Goal: Information Seeking & Learning: Check status

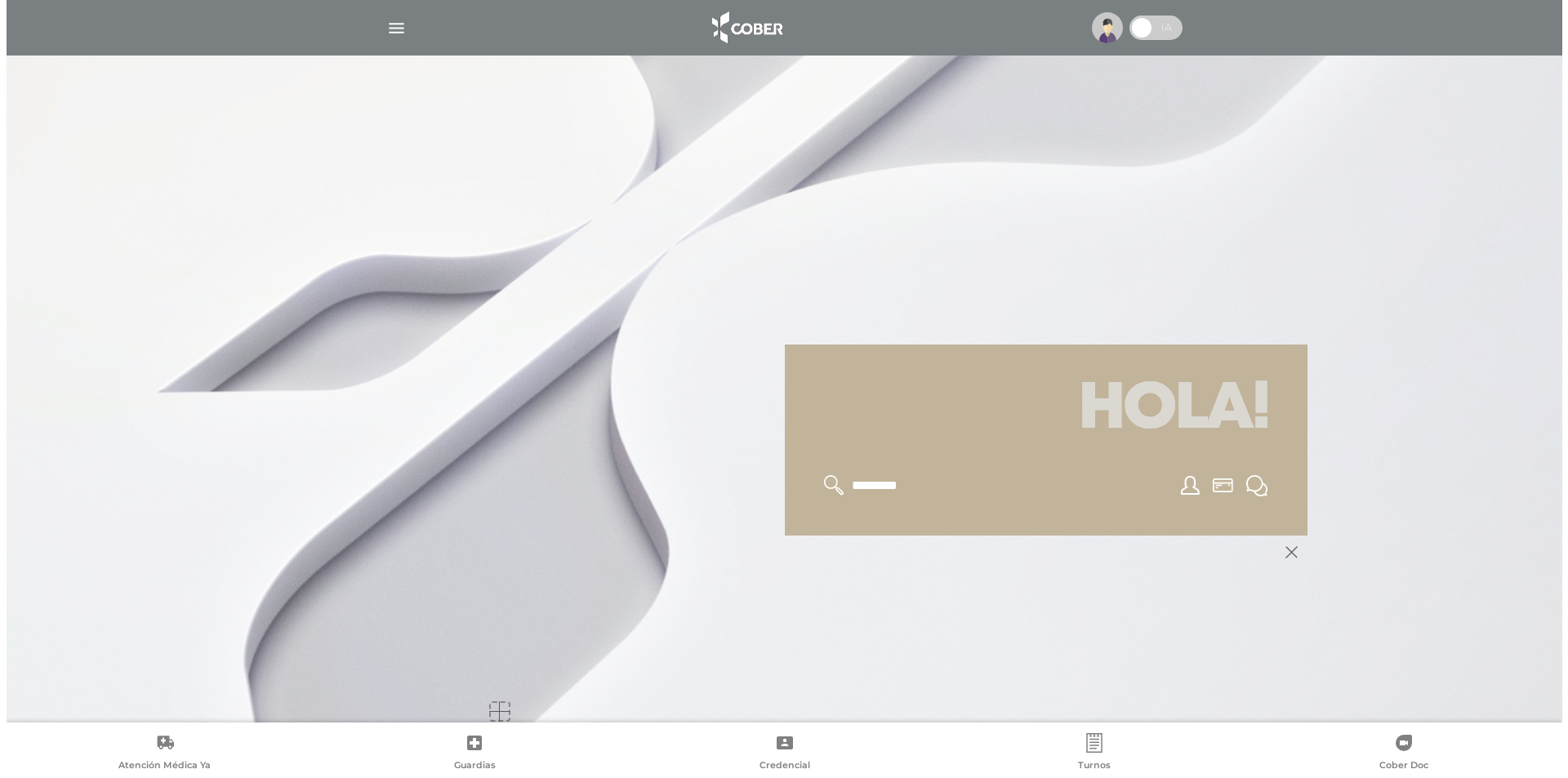
scroll to position [196, 0]
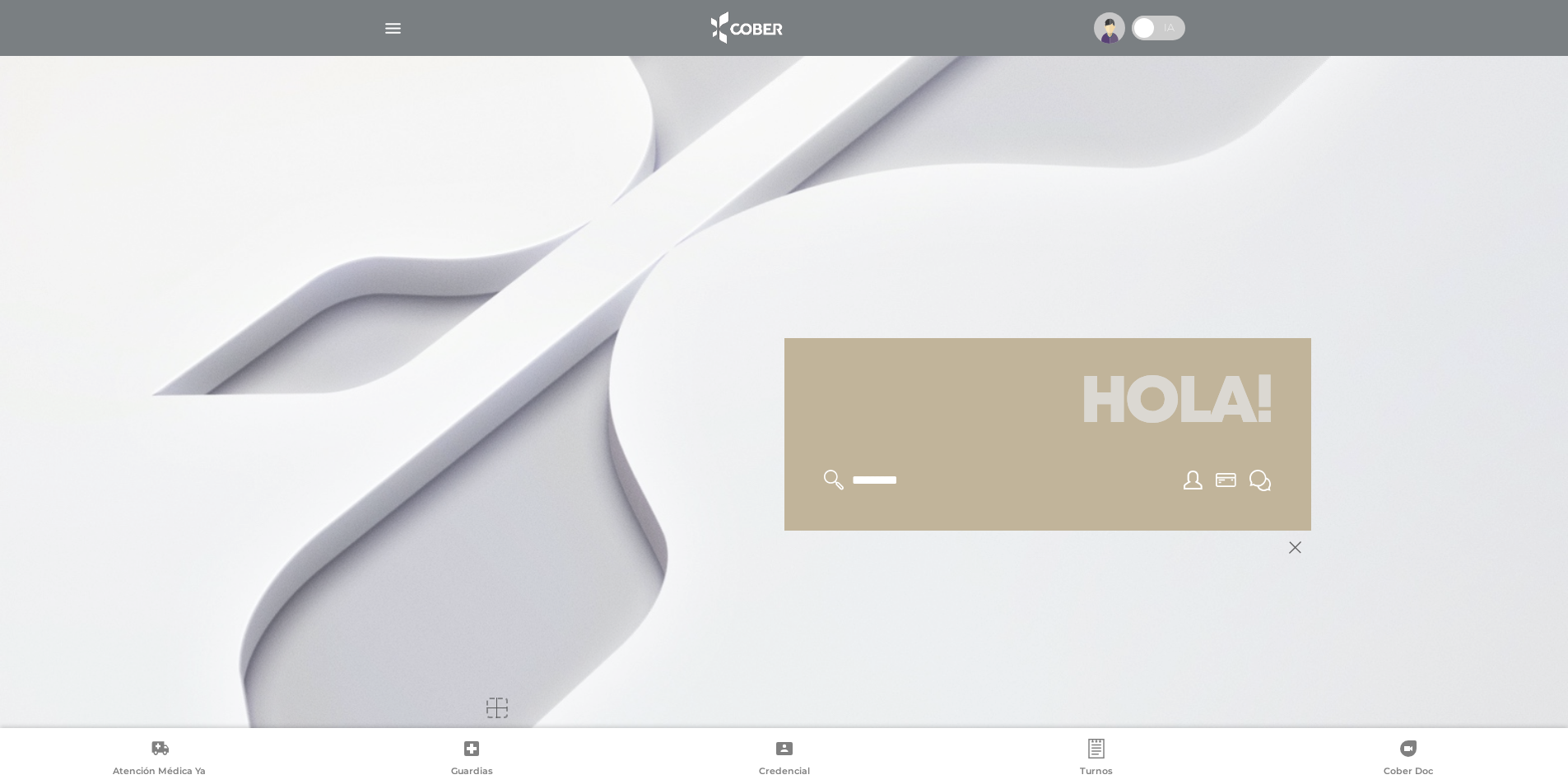
click at [393, 26] on img "button" at bounding box center [392, 29] width 20 height 20
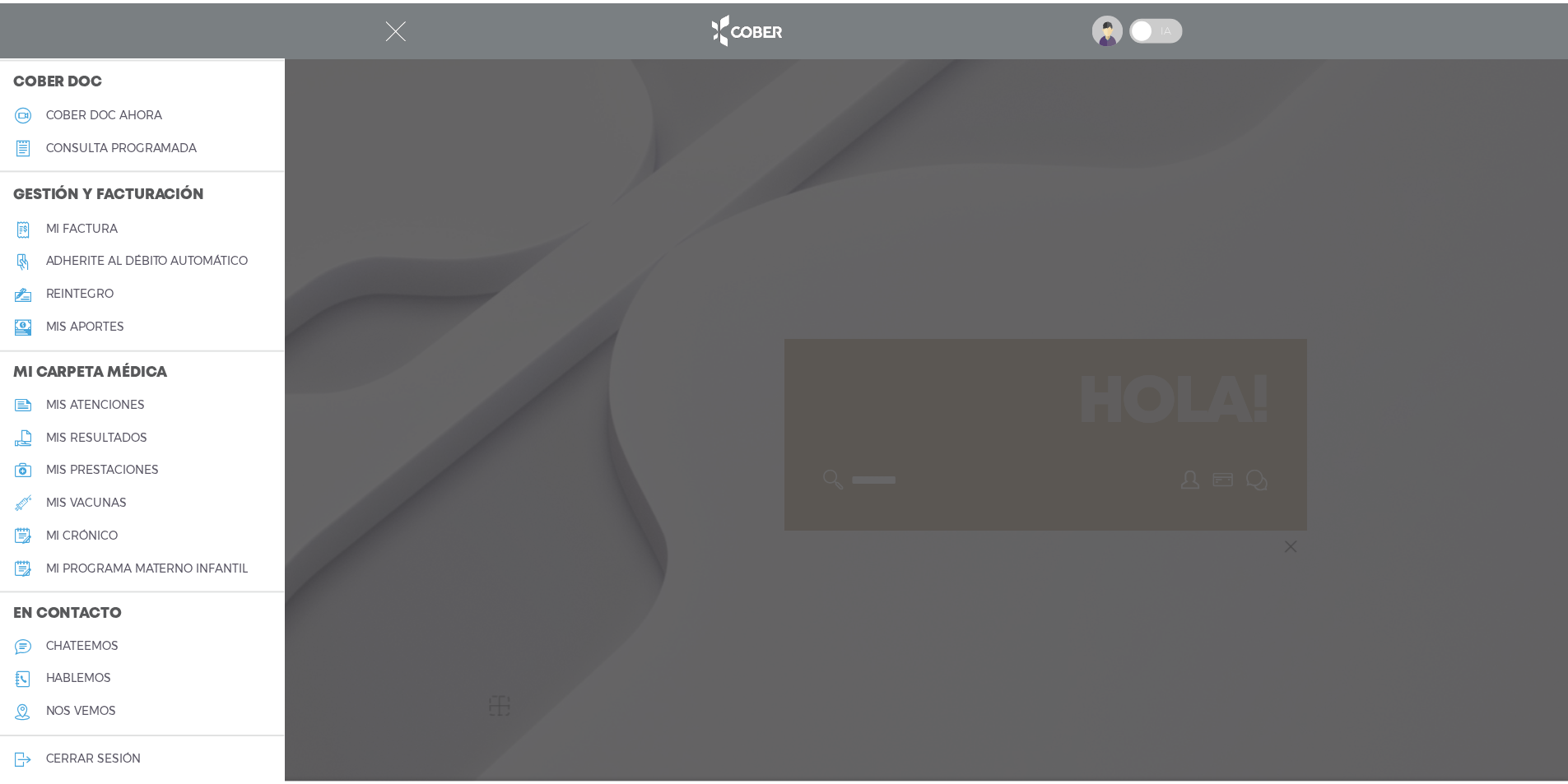
scroll to position [486, 0]
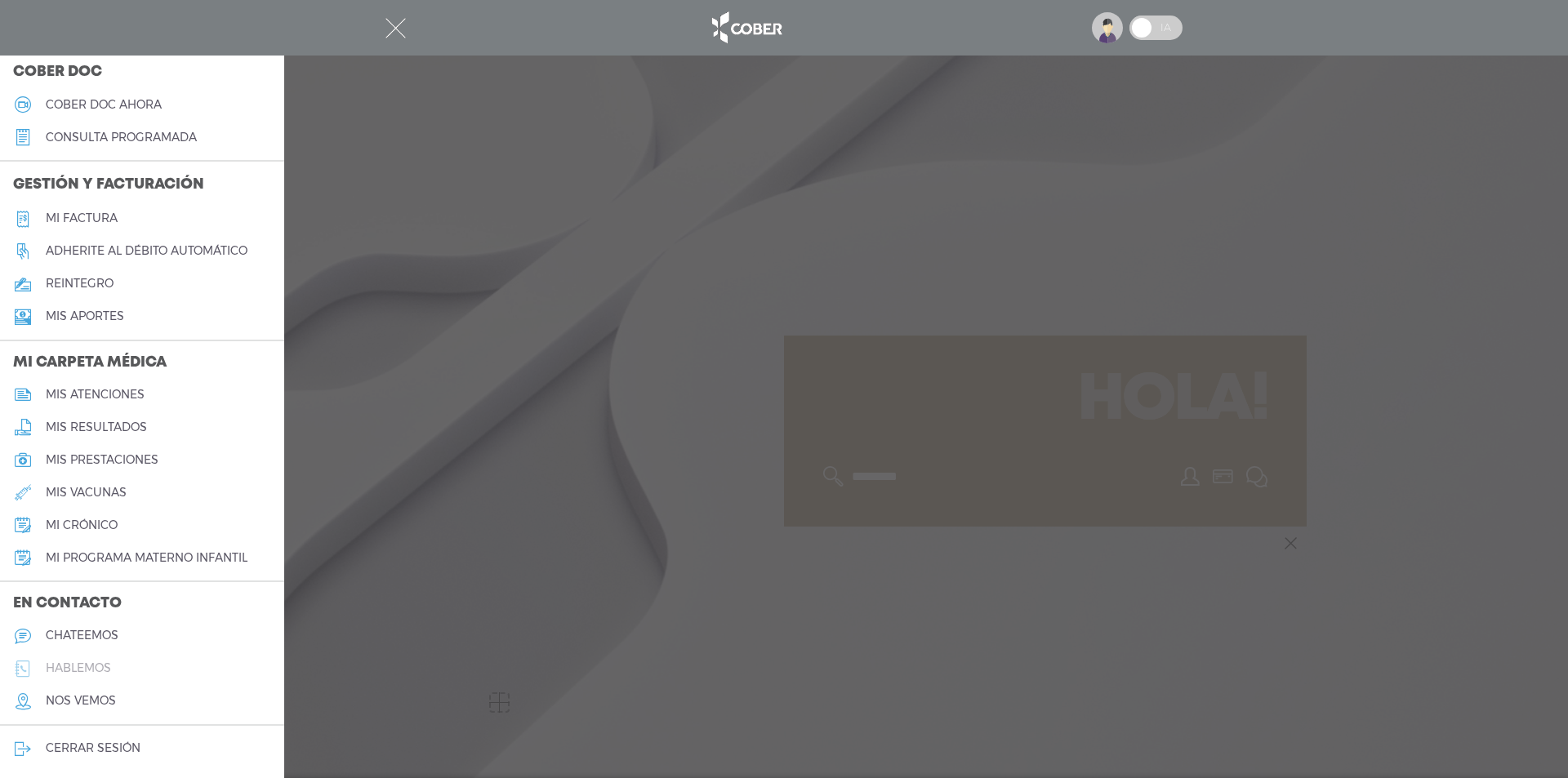
click at [70, 673] on h5 "hablemos" at bounding box center [79, 669] width 65 height 14
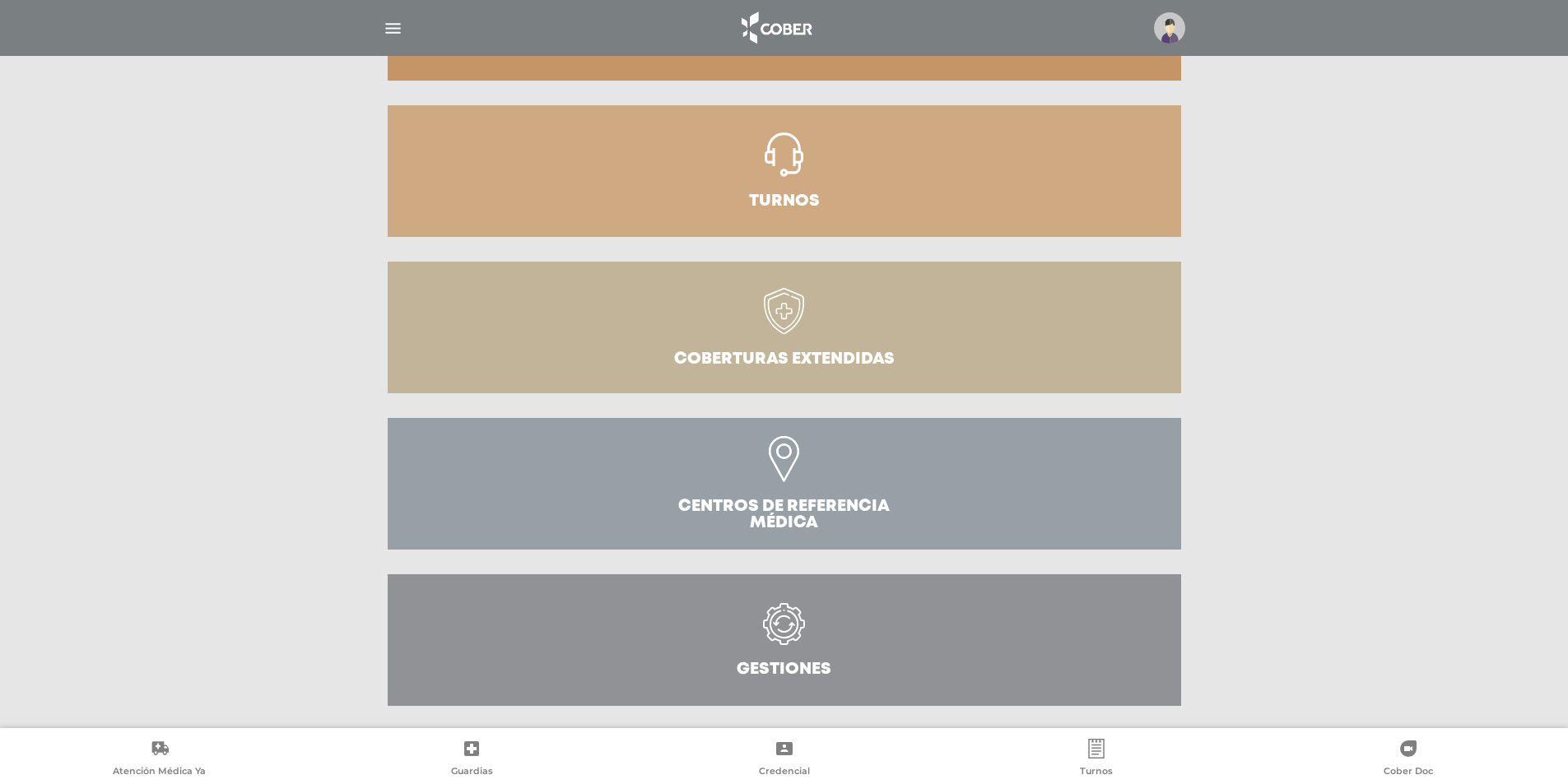
scroll to position [332, 0]
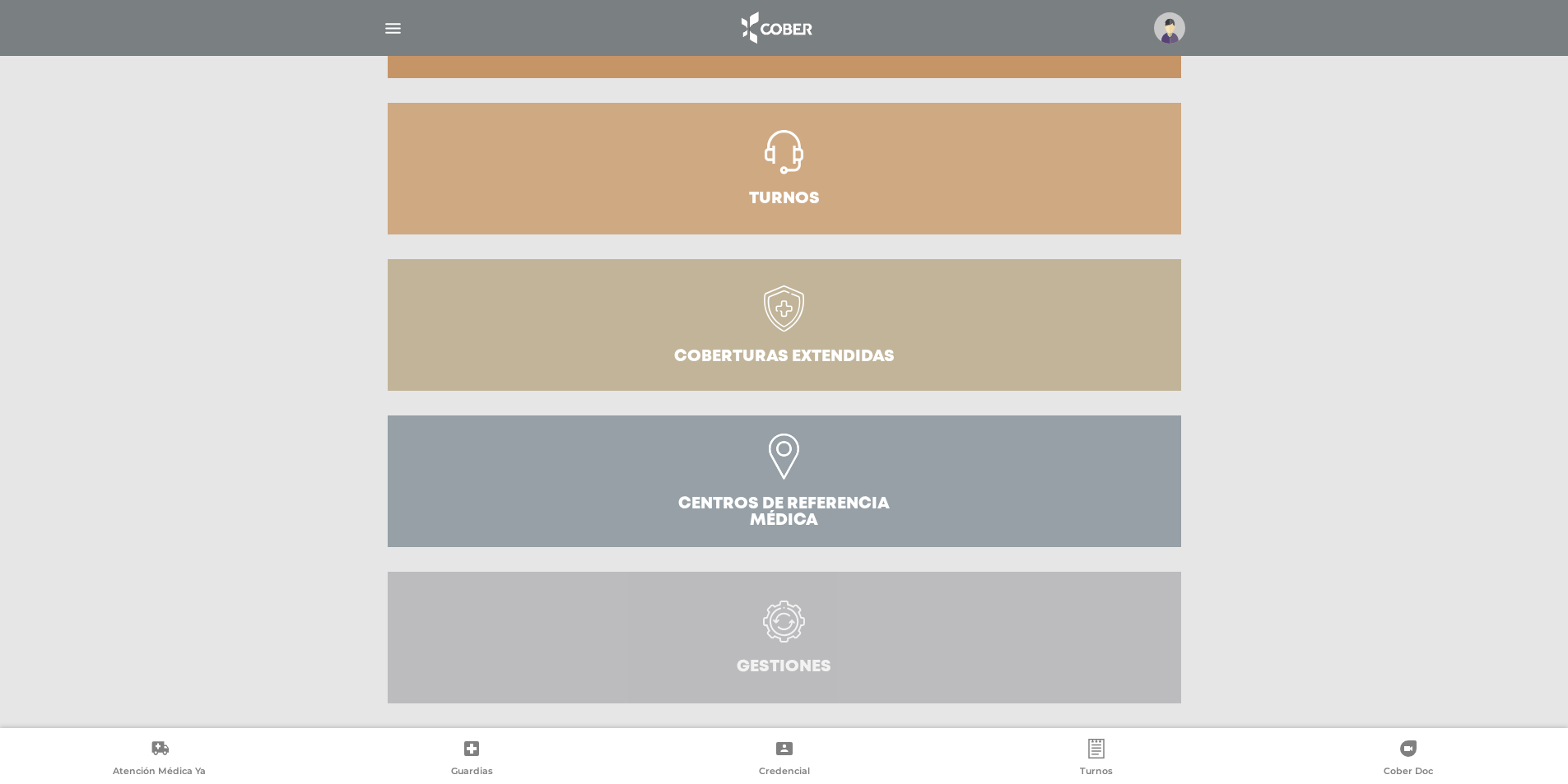
click at [782, 621] on icon at bounding box center [784, 621] width 42 height 42
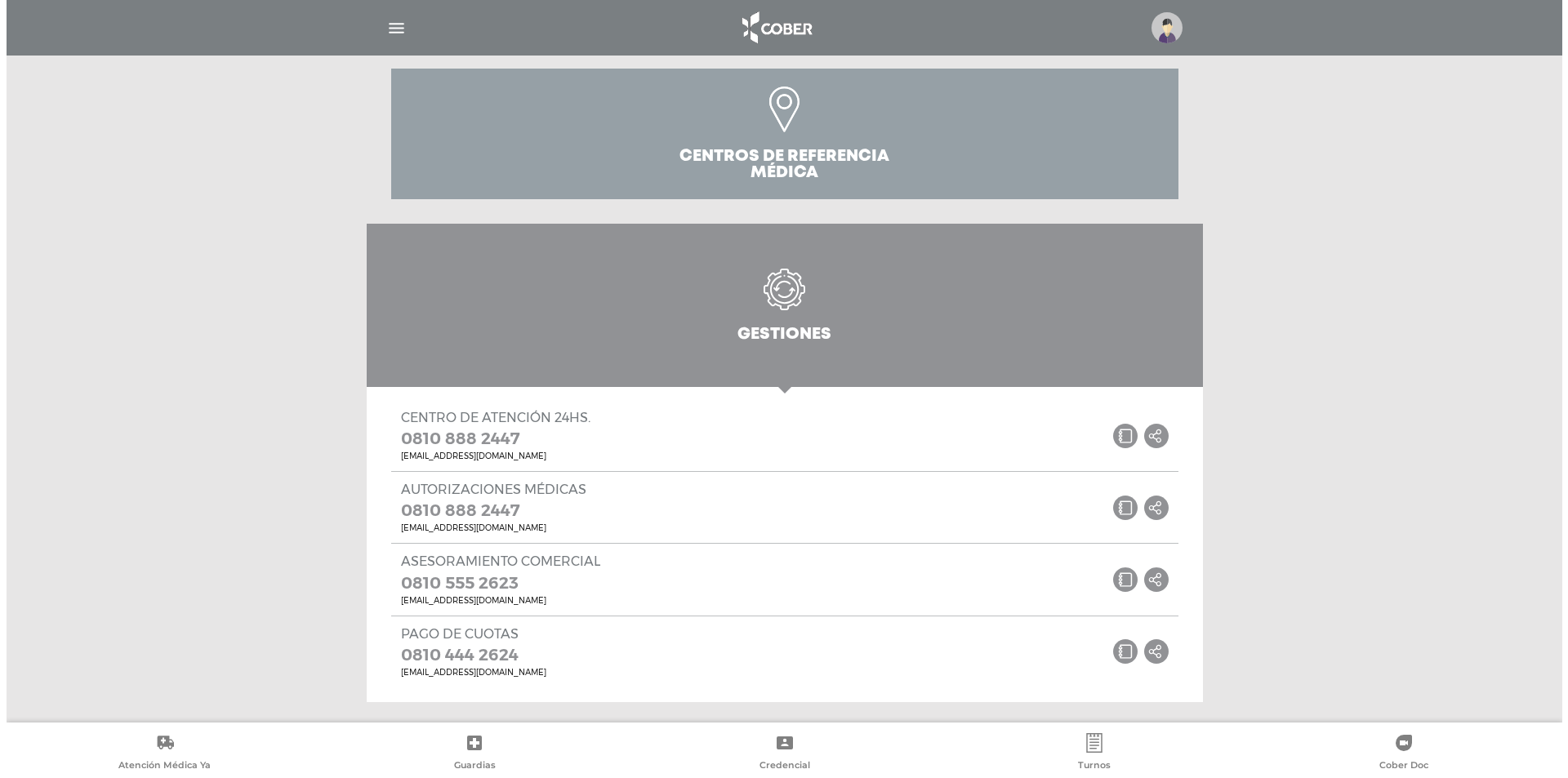
scroll to position [677, 0]
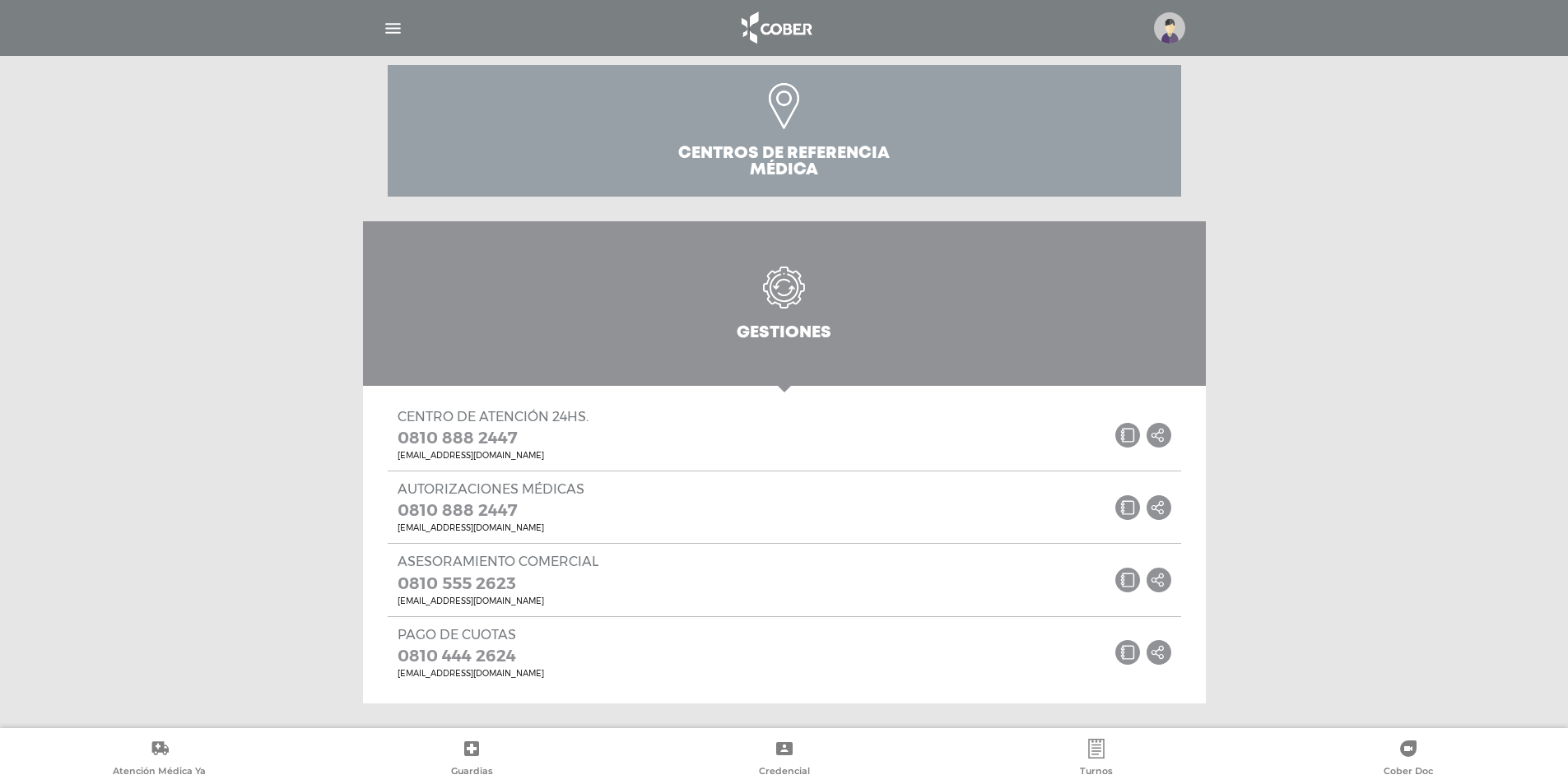
click at [391, 29] on img "button" at bounding box center [392, 29] width 20 height 20
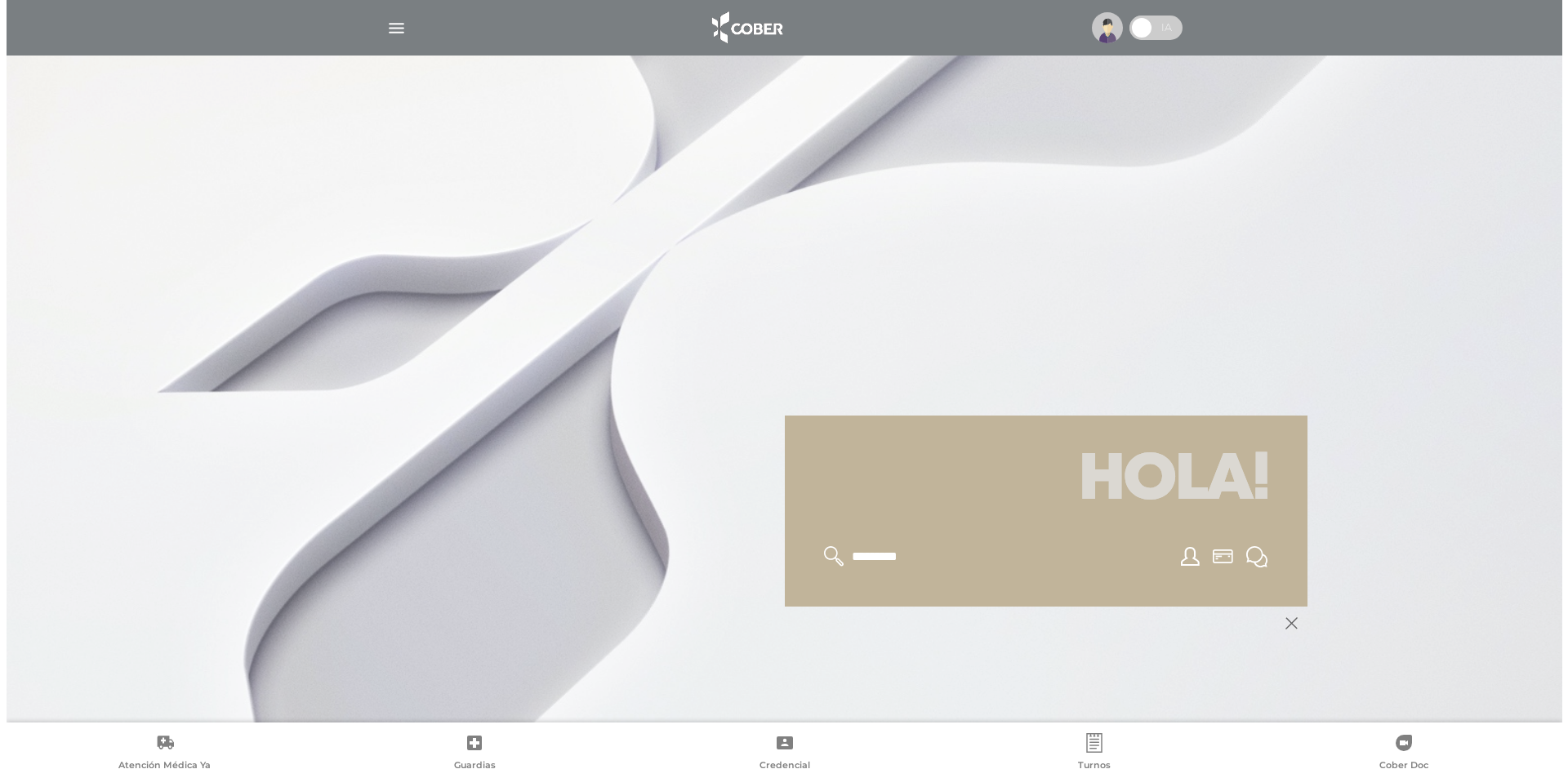
scroll to position [163, 0]
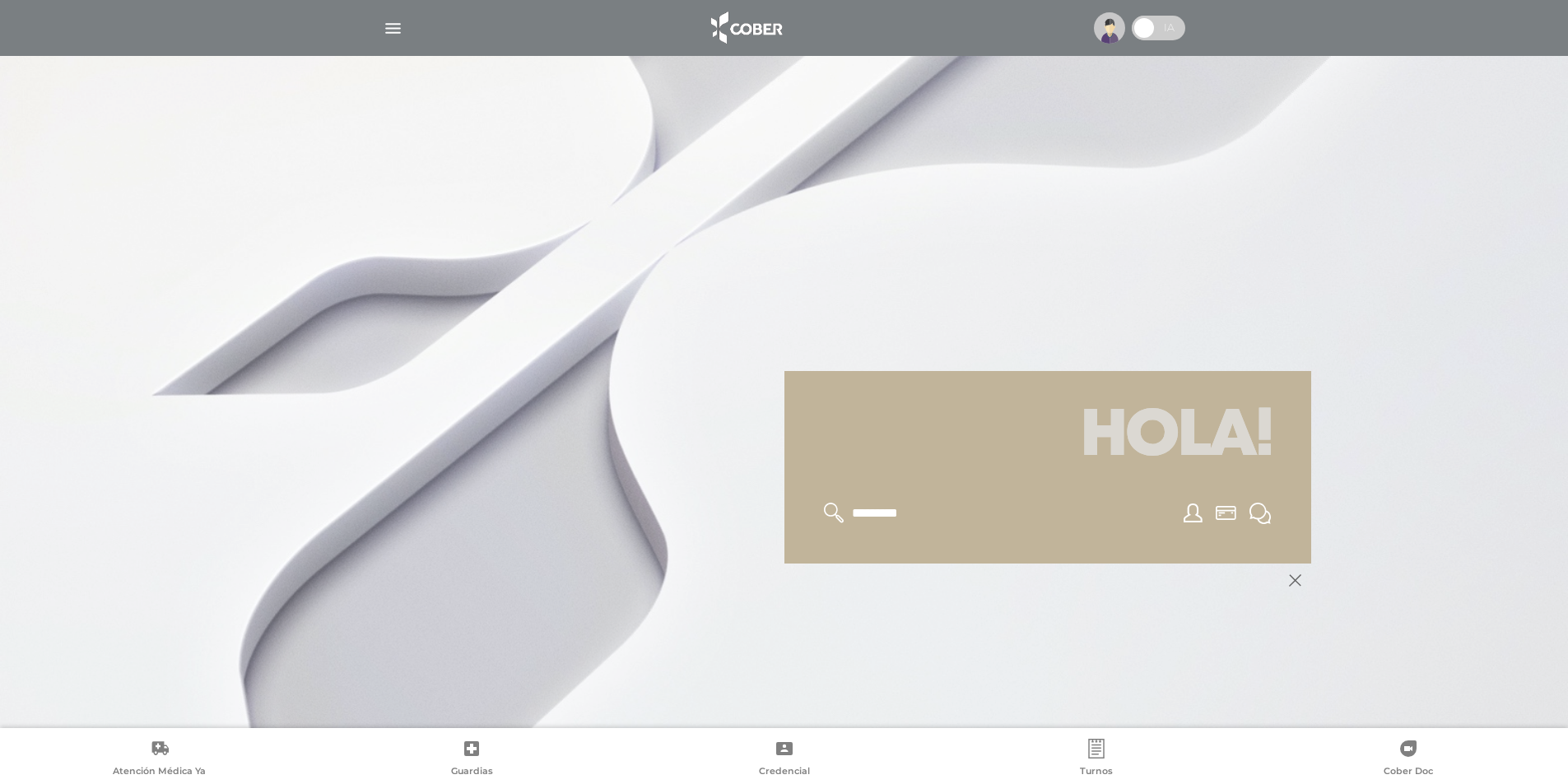
click at [391, 24] on img "button" at bounding box center [392, 29] width 20 height 20
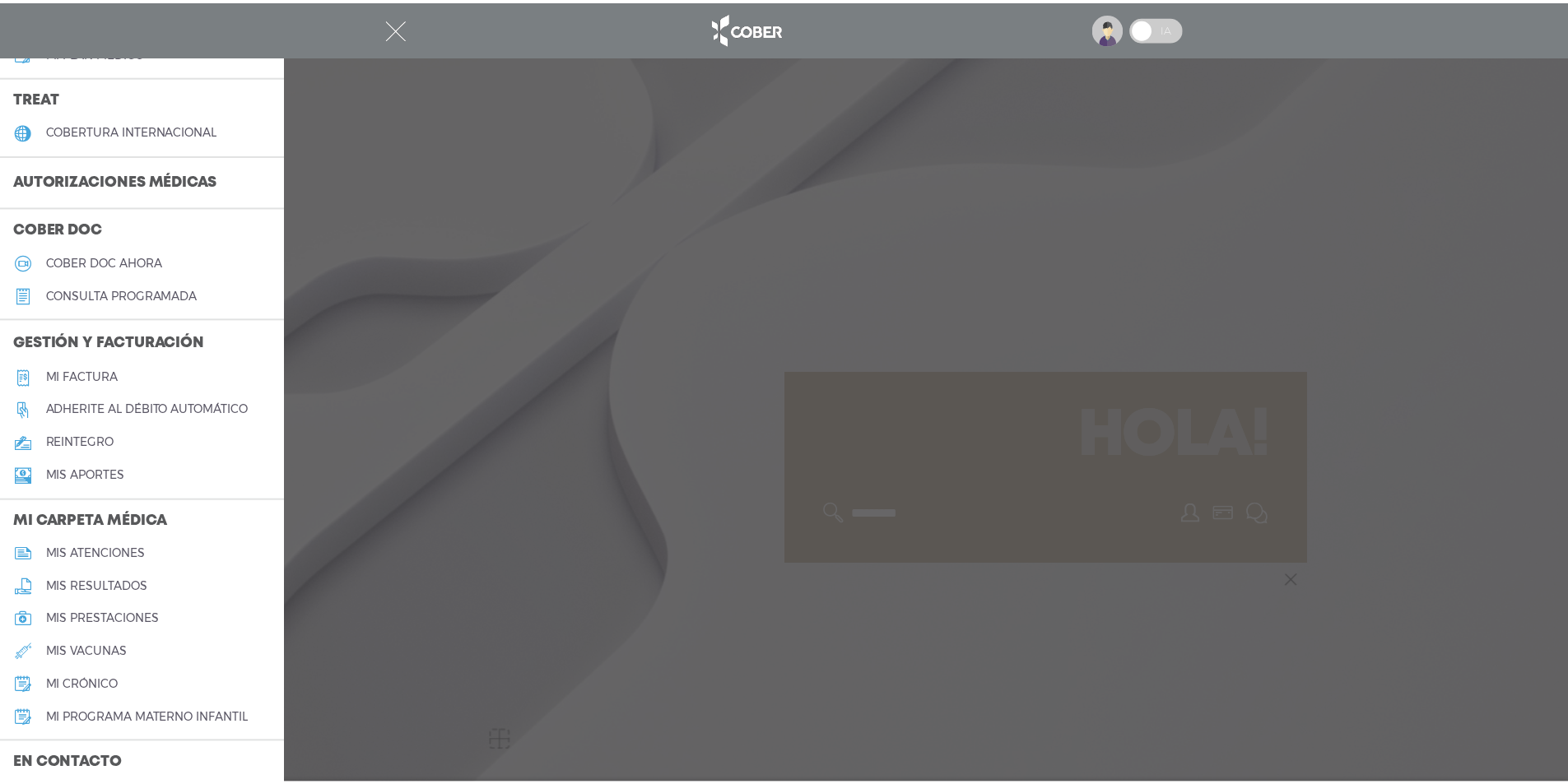
scroll to position [412, 0]
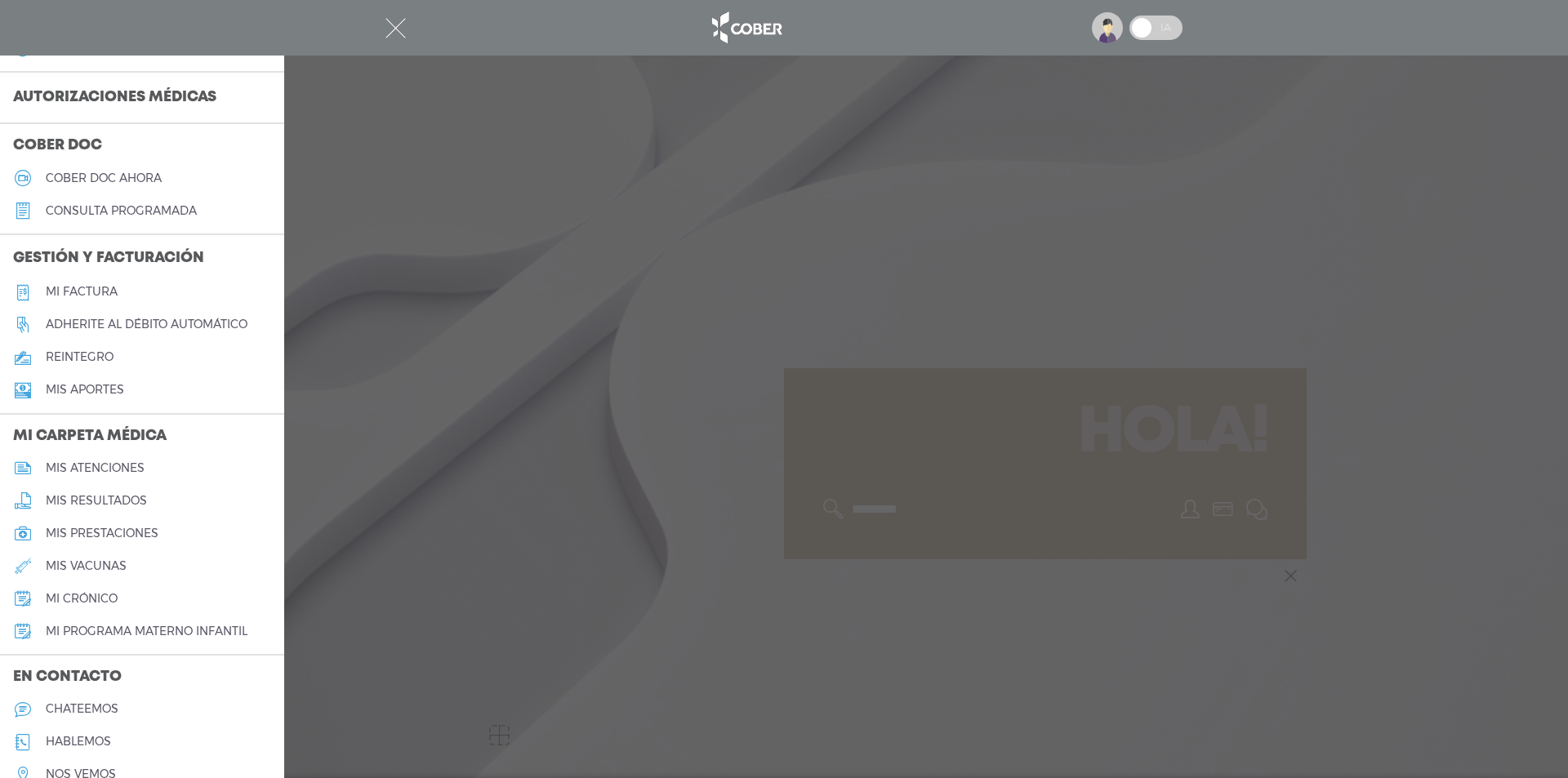
click at [70, 598] on h5 "mi crónico" at bounding box center [82, 599] width 72 height 14
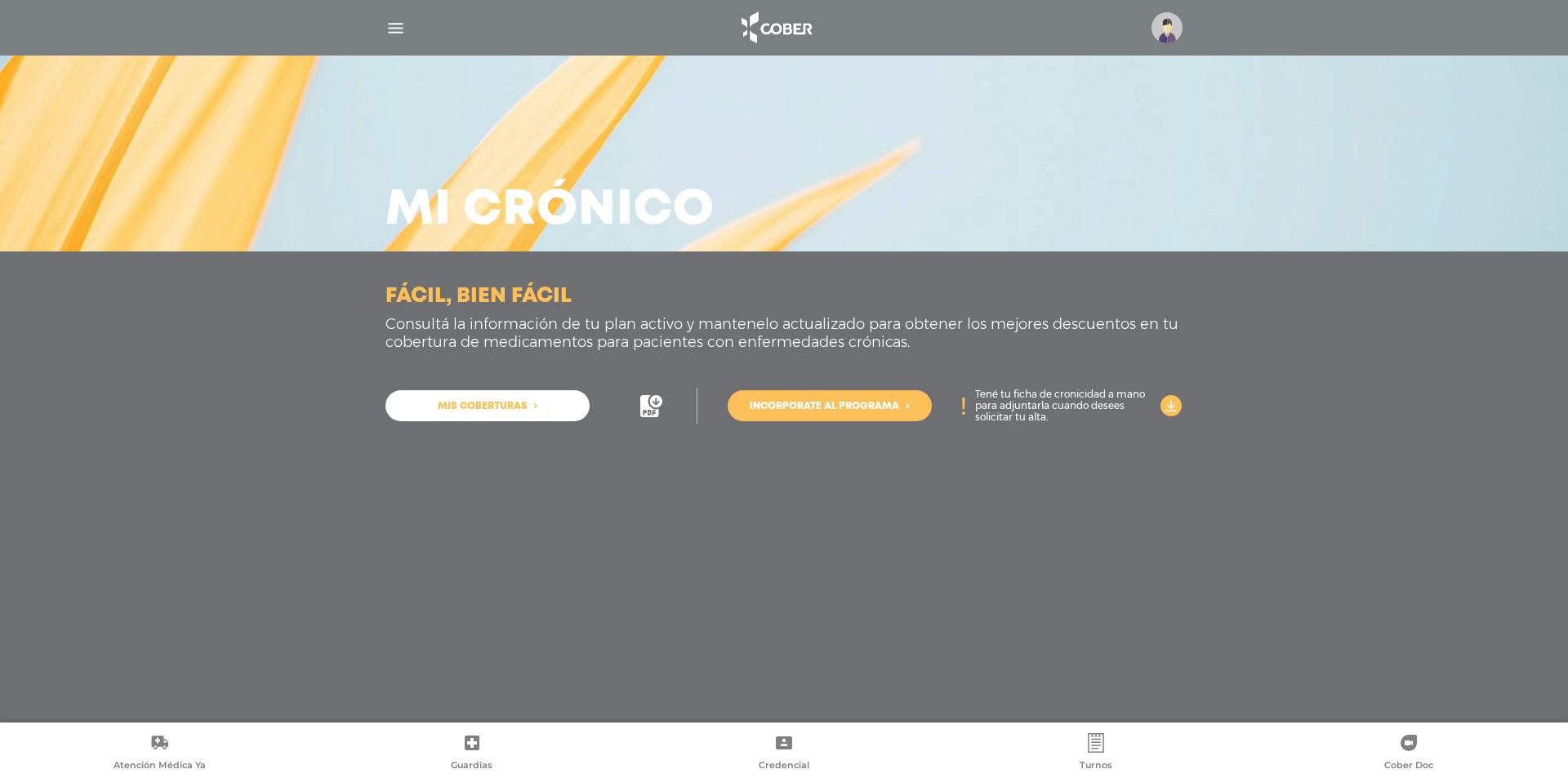
click at [480, 409] on span "Mis coberturas" at bounding box center [483, 407] width 90 height 10
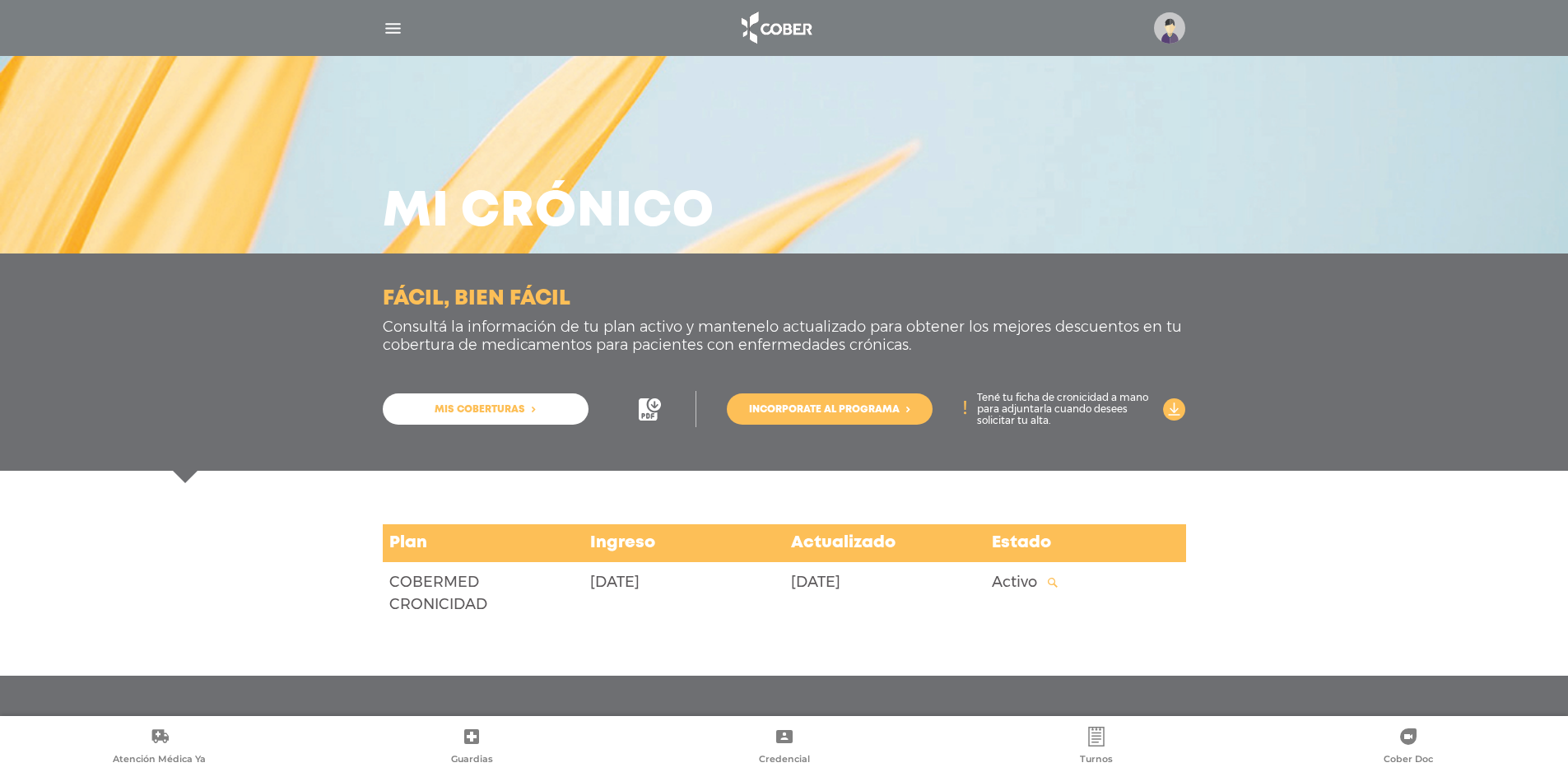
click at [802, 415] on span "Incorporate al programa" at bounding box center [824, 410] width 151 height 10
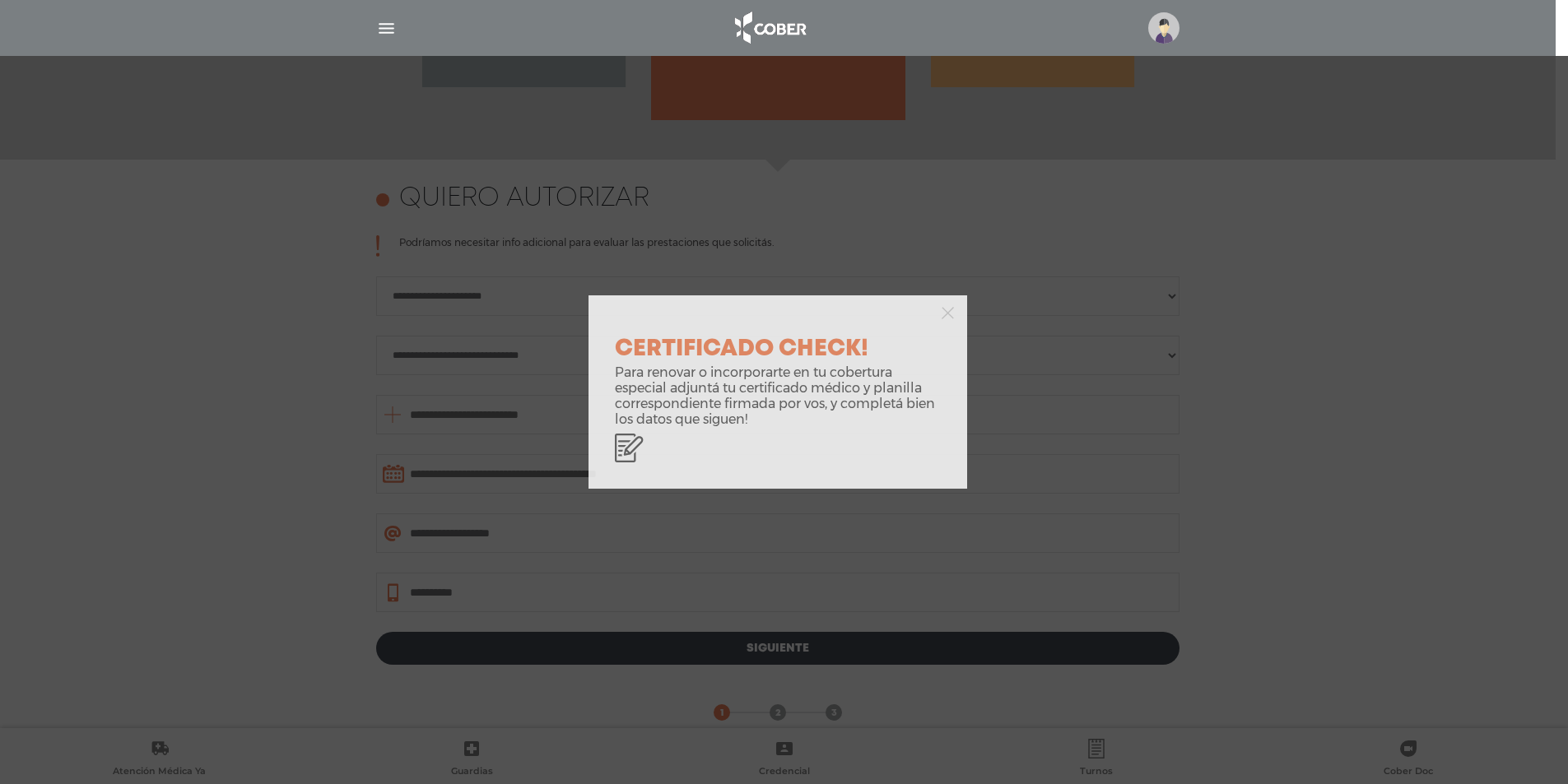
scroll to position [714, 0]
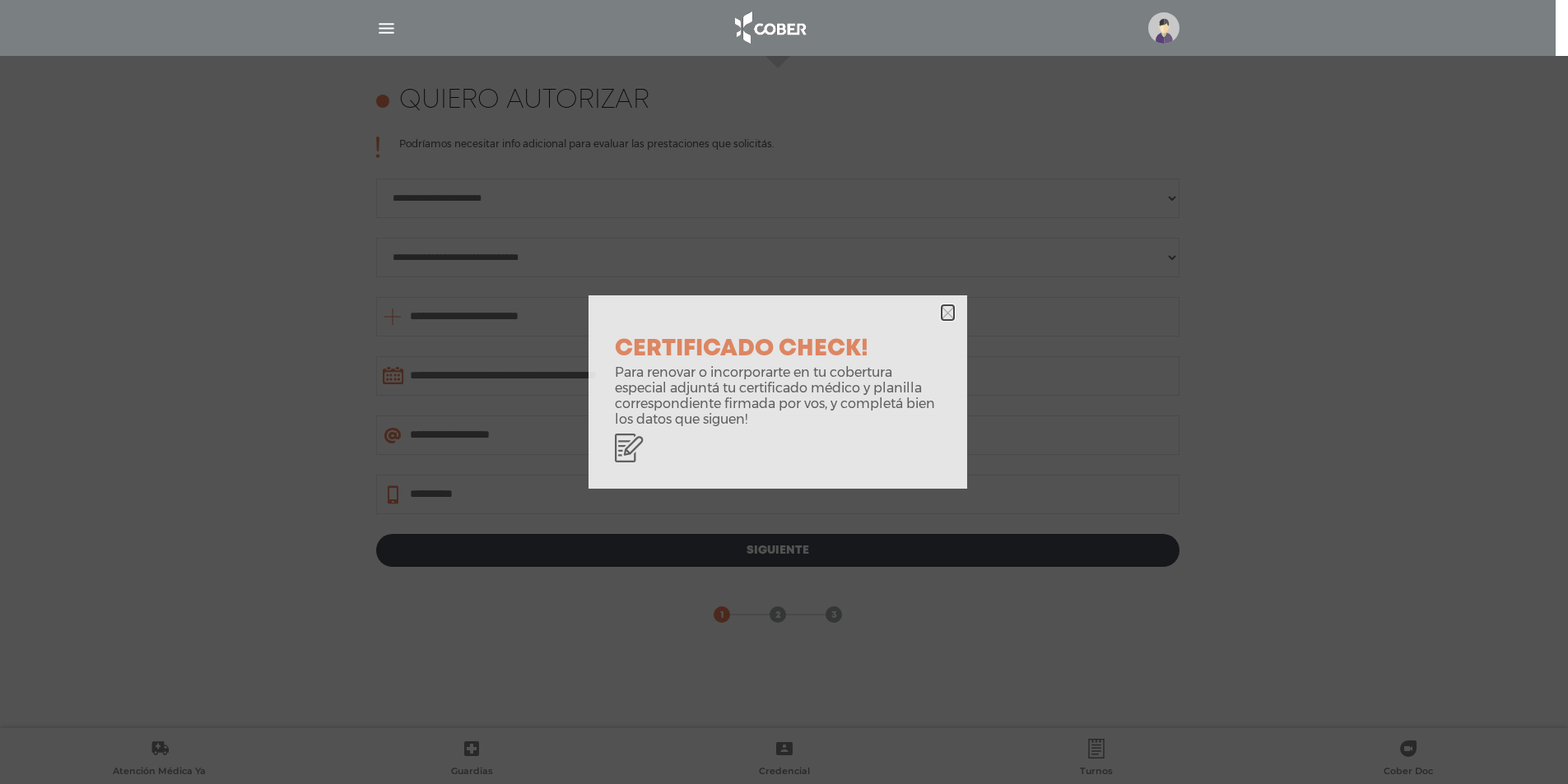
click at [946, 311] on polygon "button" at bounding box center [947, 313] width 13 height 13
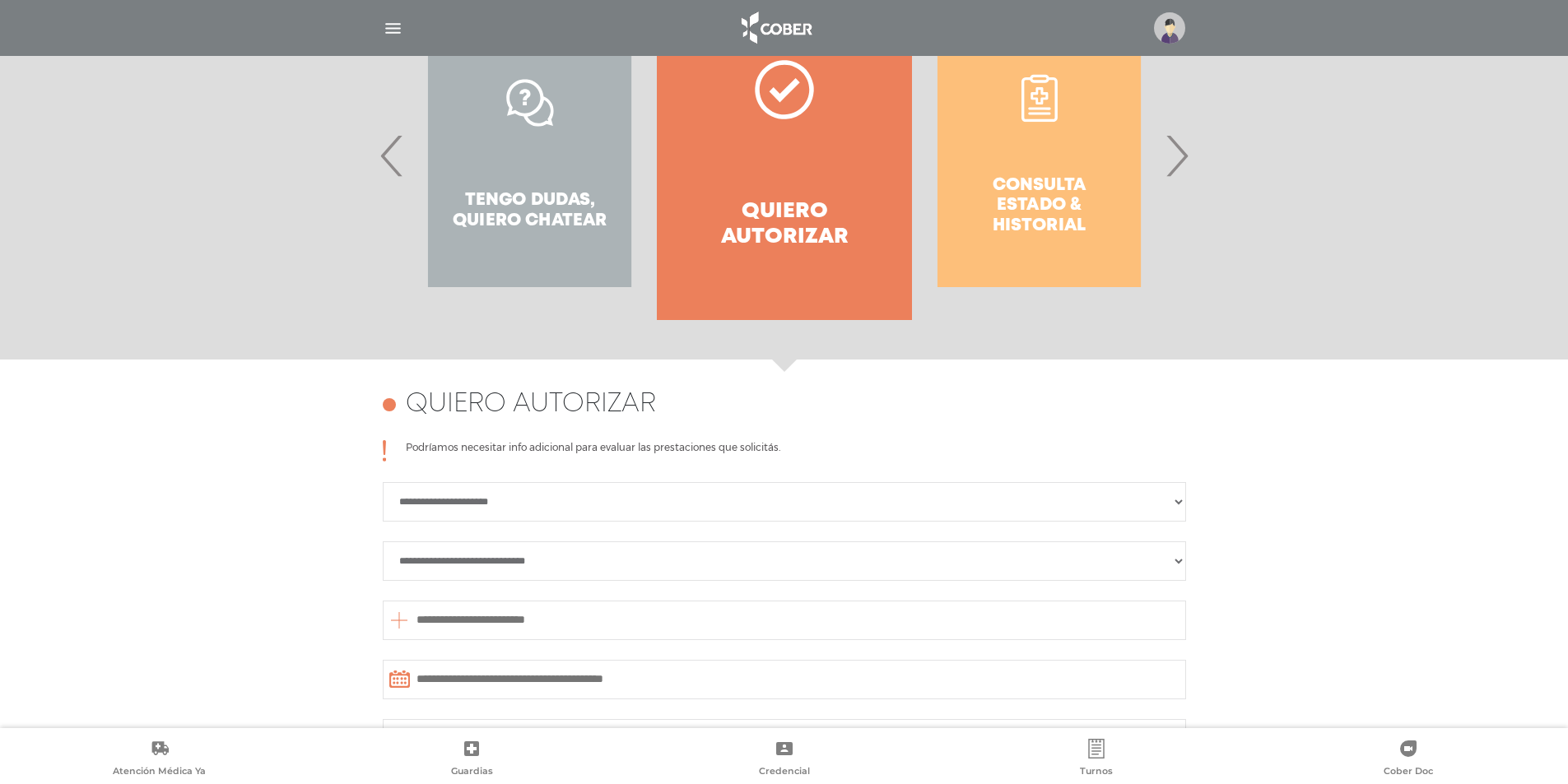
scroll to position [138, 0]
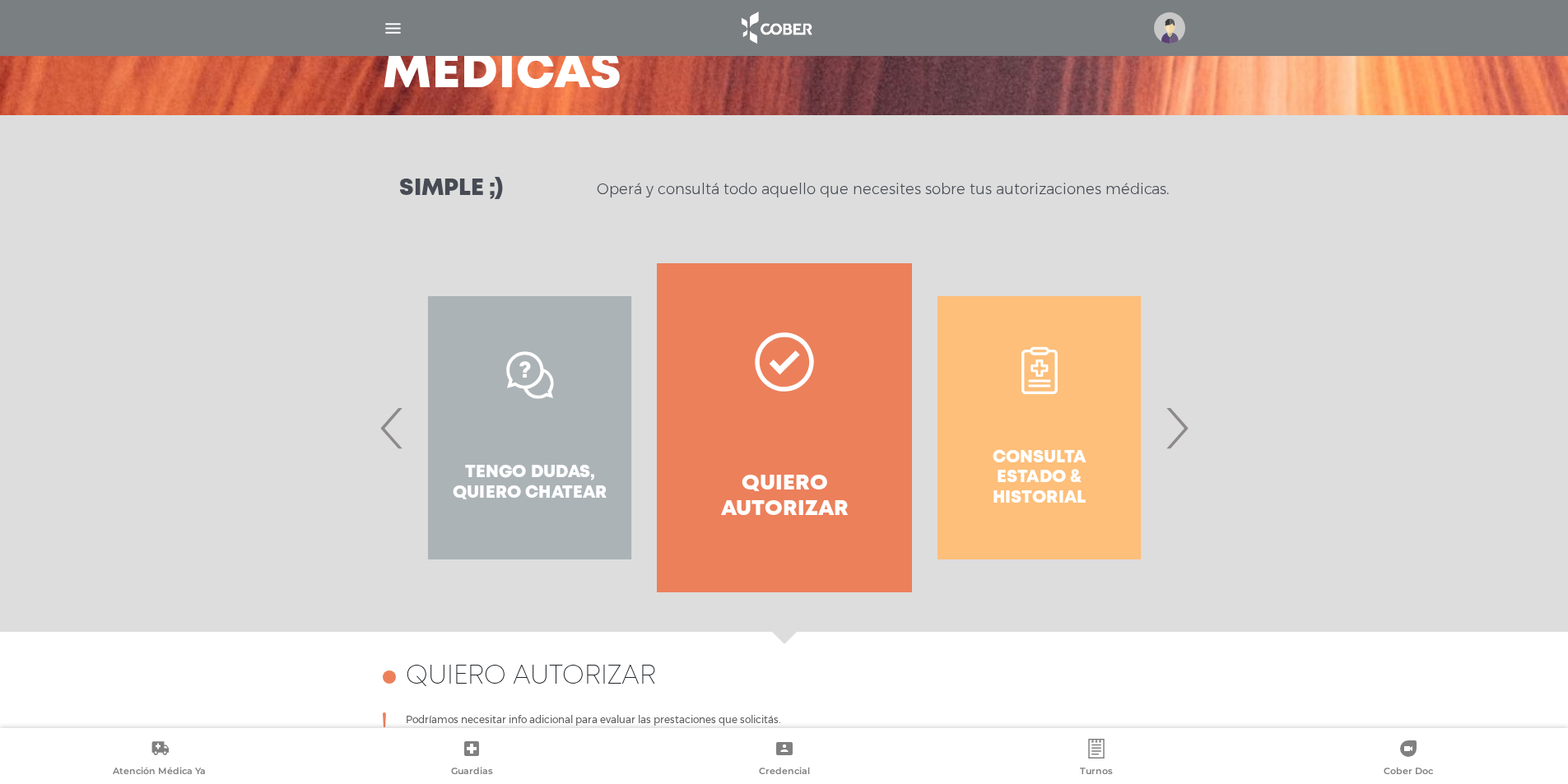
click at [1041, 385] on div "Consulta estado & historial" at bounding box center [1039, 428] width 254 height 329
click at [1174, 439] on span "›" at bounding box center [1176, 428] width 32 height 89
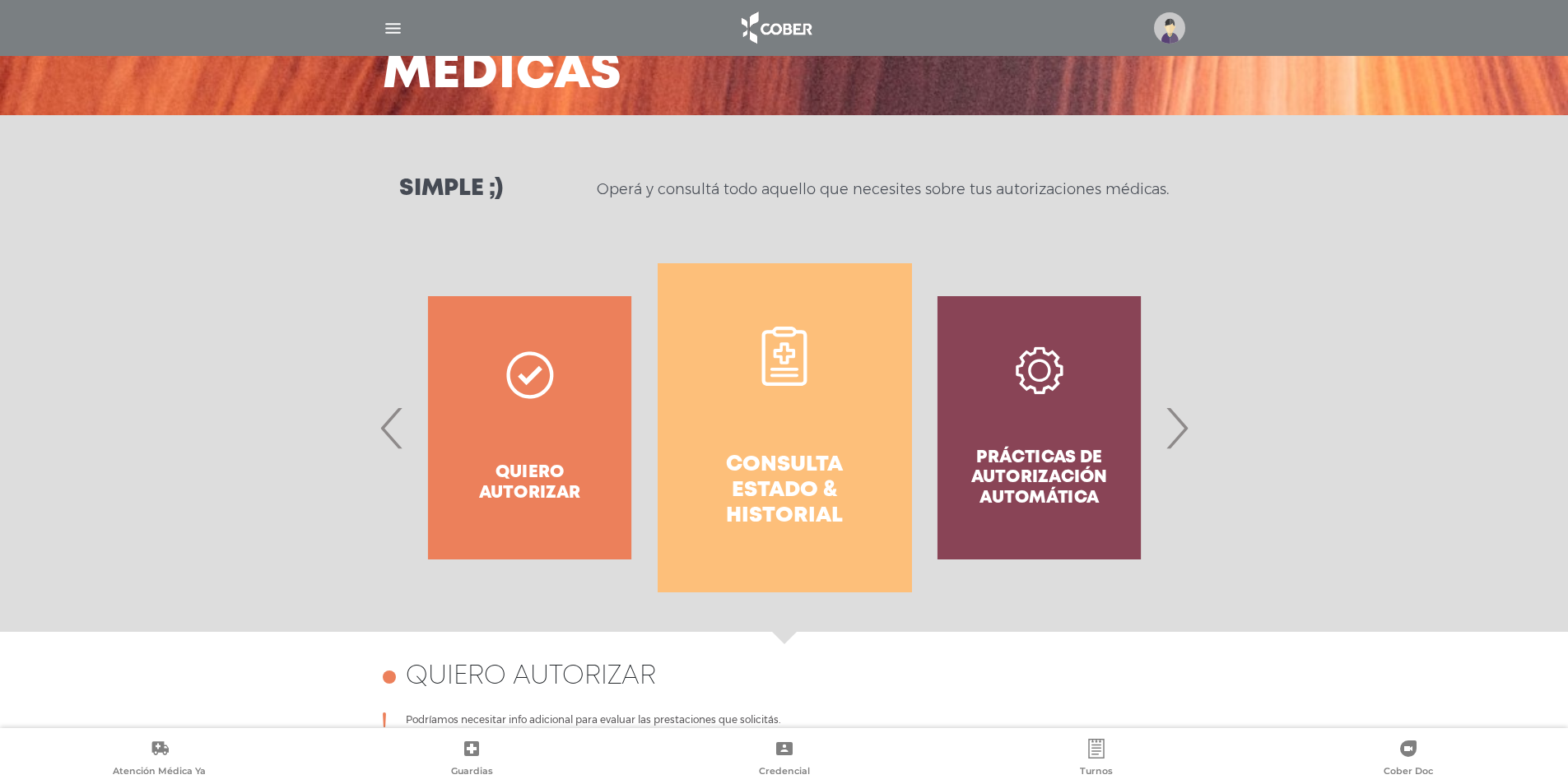
click at [805, 471] on h4 "Consulta estado & historial" at bounding box center [785, 492] width 195 height 77
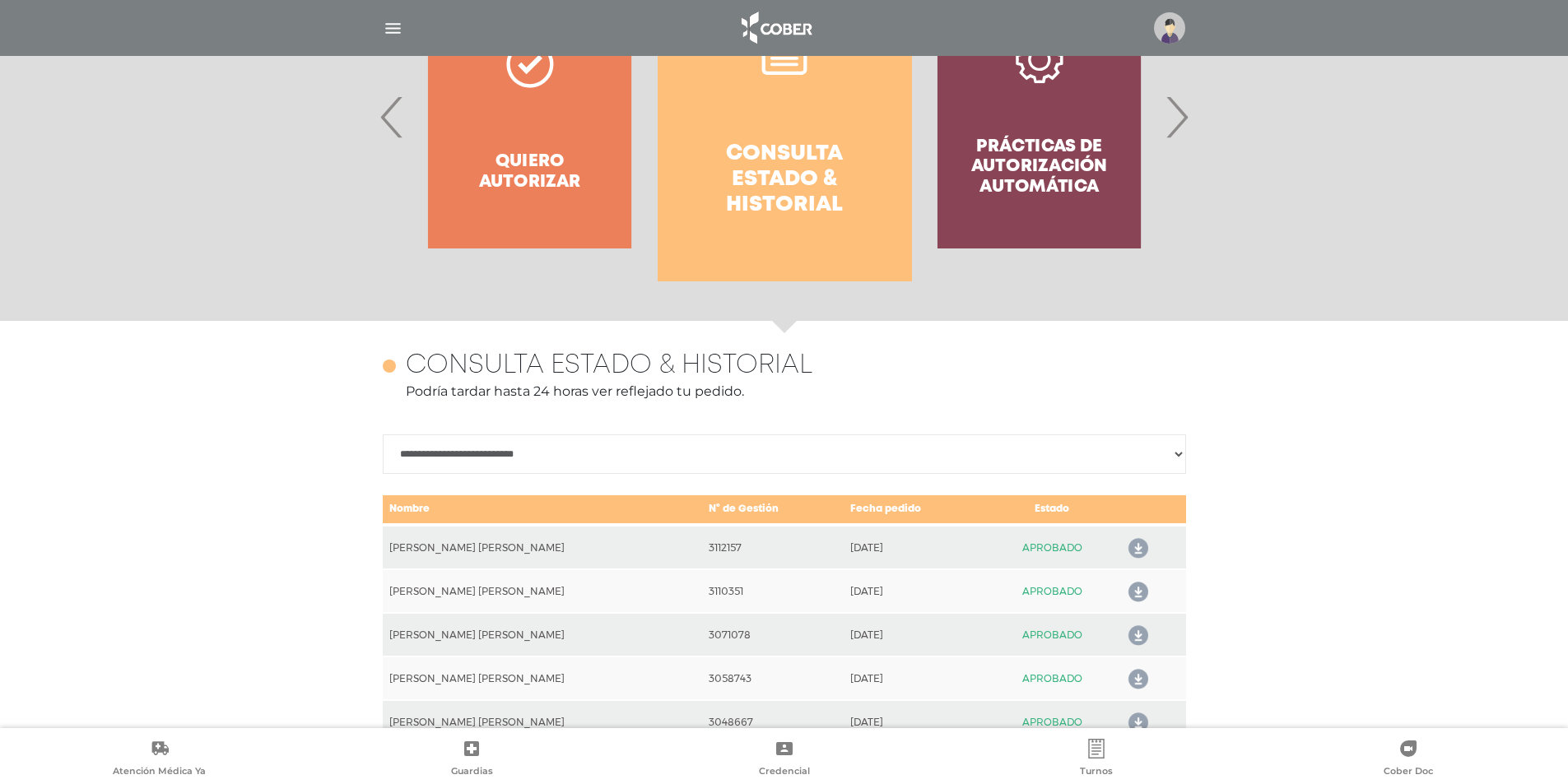
scroll to position [402, 0]
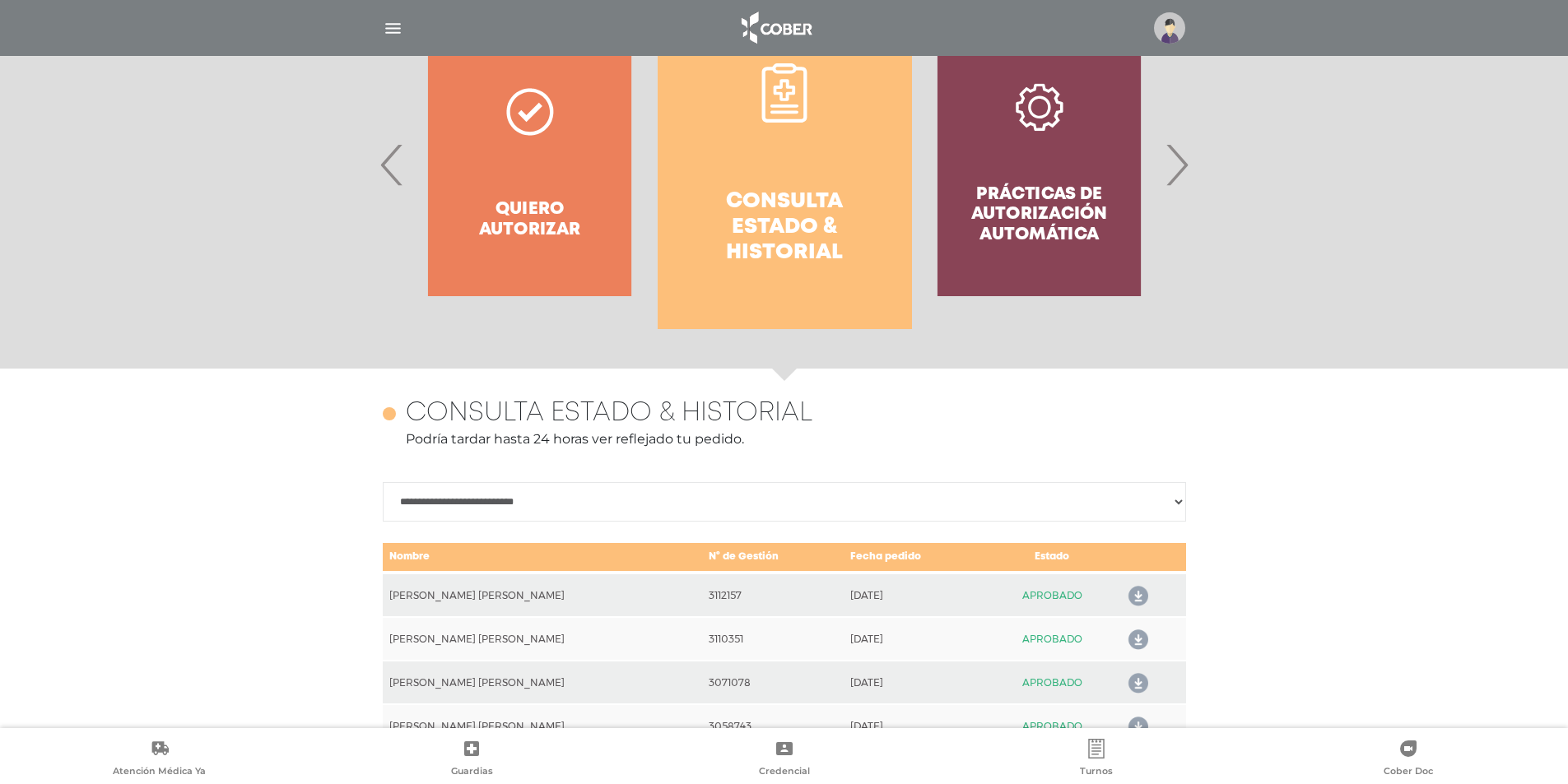
click at [1072, 187] on div "Prácticas de autorización automática" at bounding box center [1039, 164] width 254 height 329
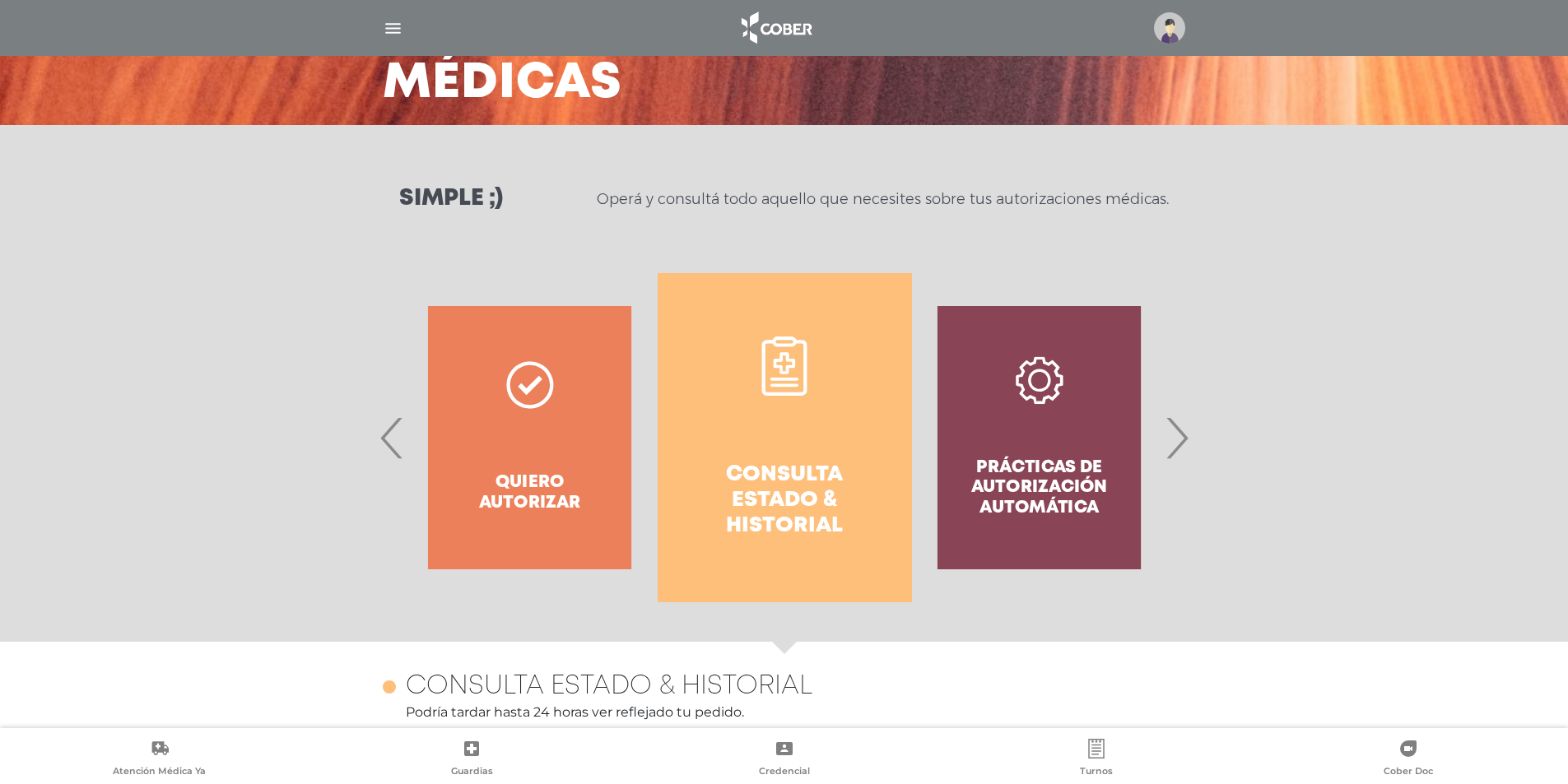
scroll to position [72, 0]
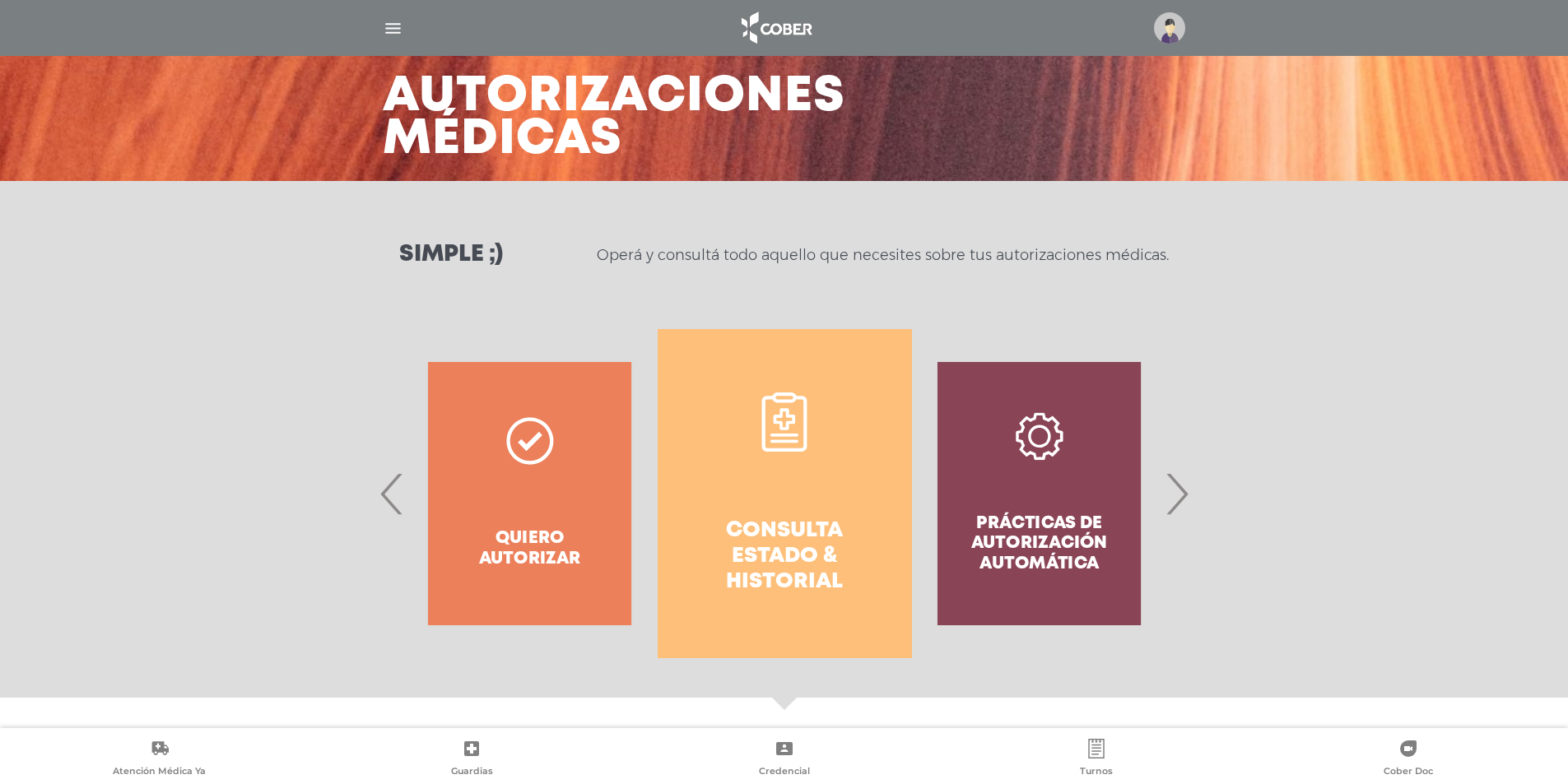
click span "›"
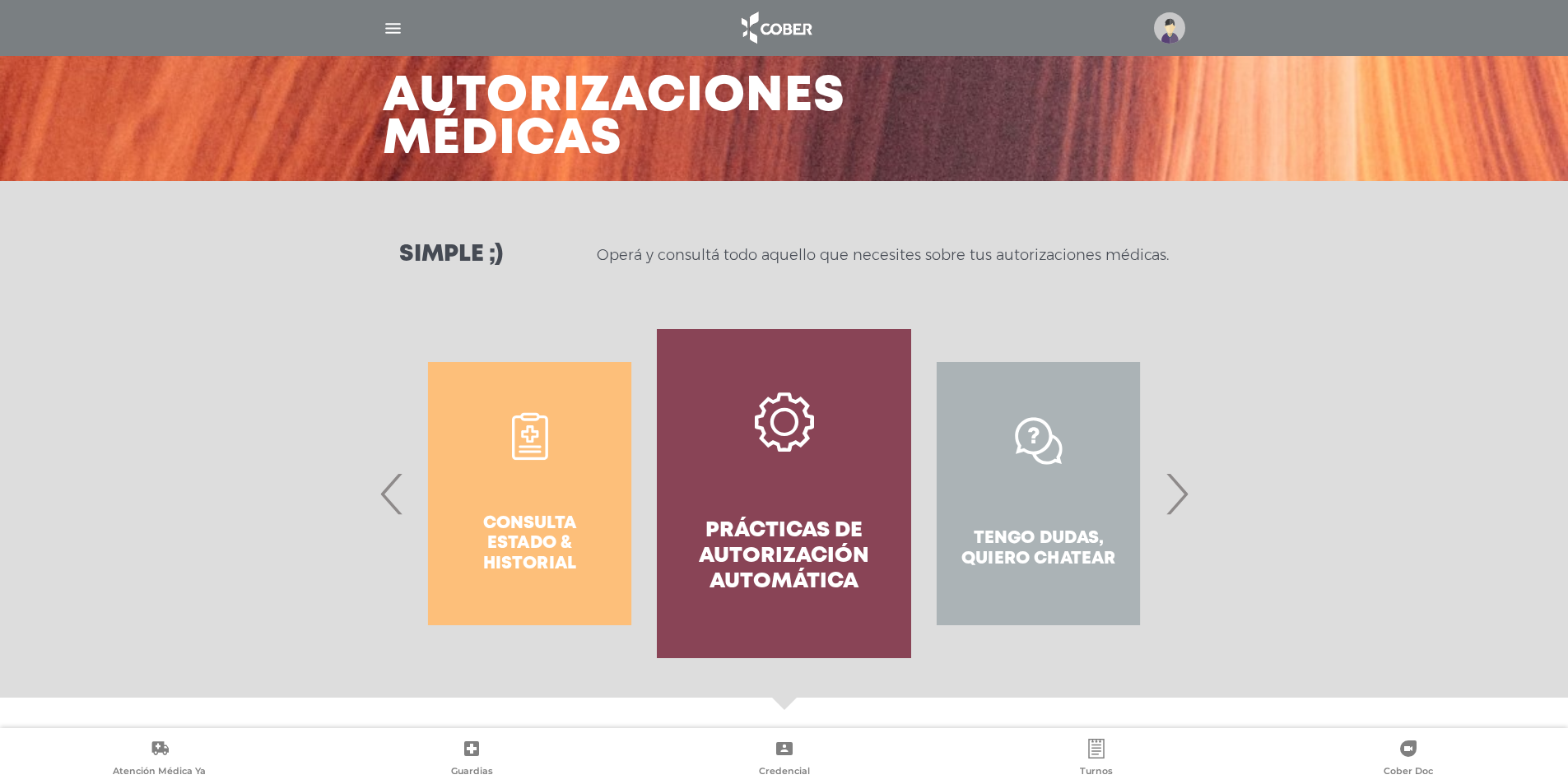
click link "Prácticas de autorización automática"
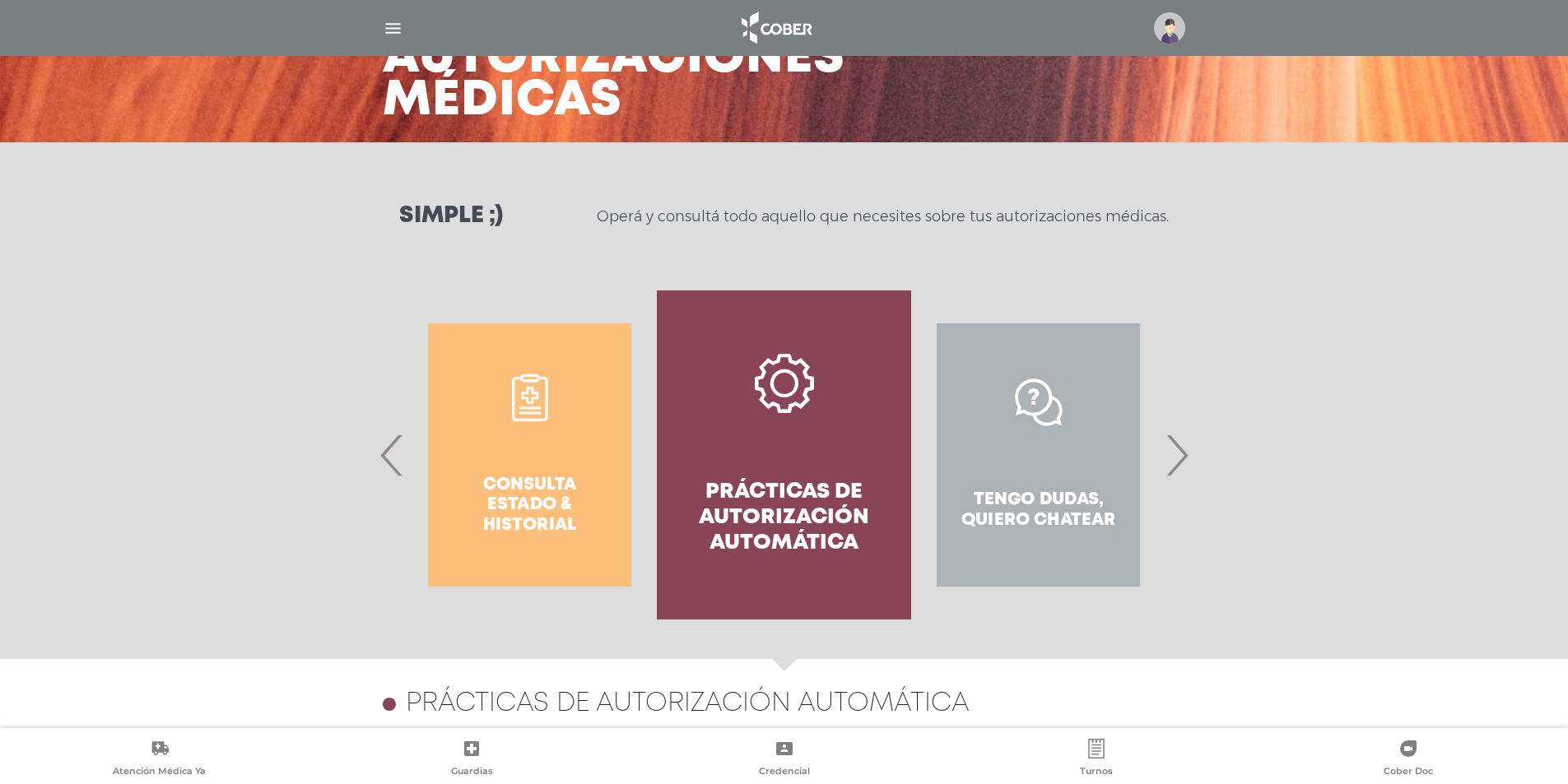
scroll to position [0, 0]
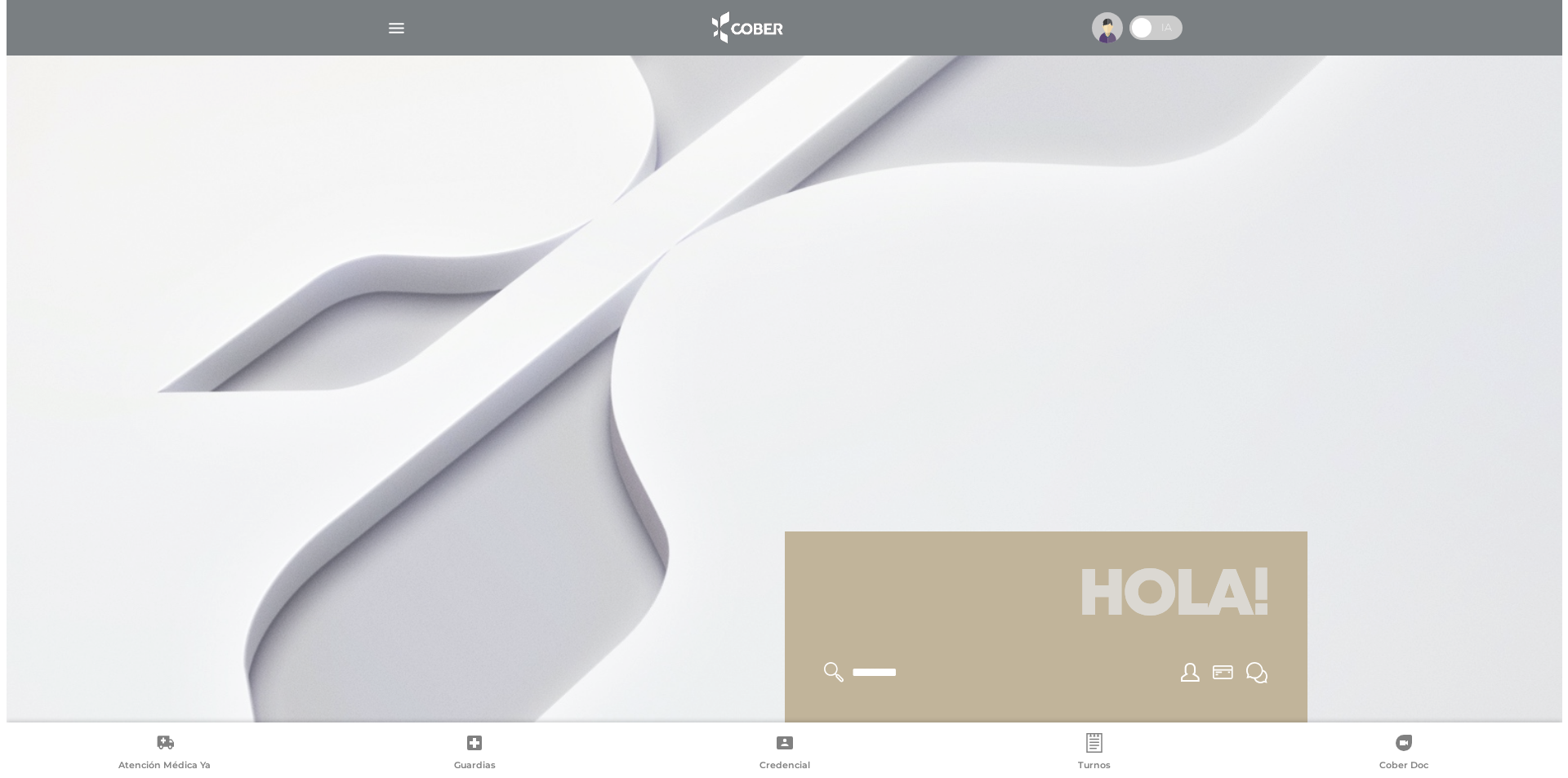
scroll to position [163, 0]
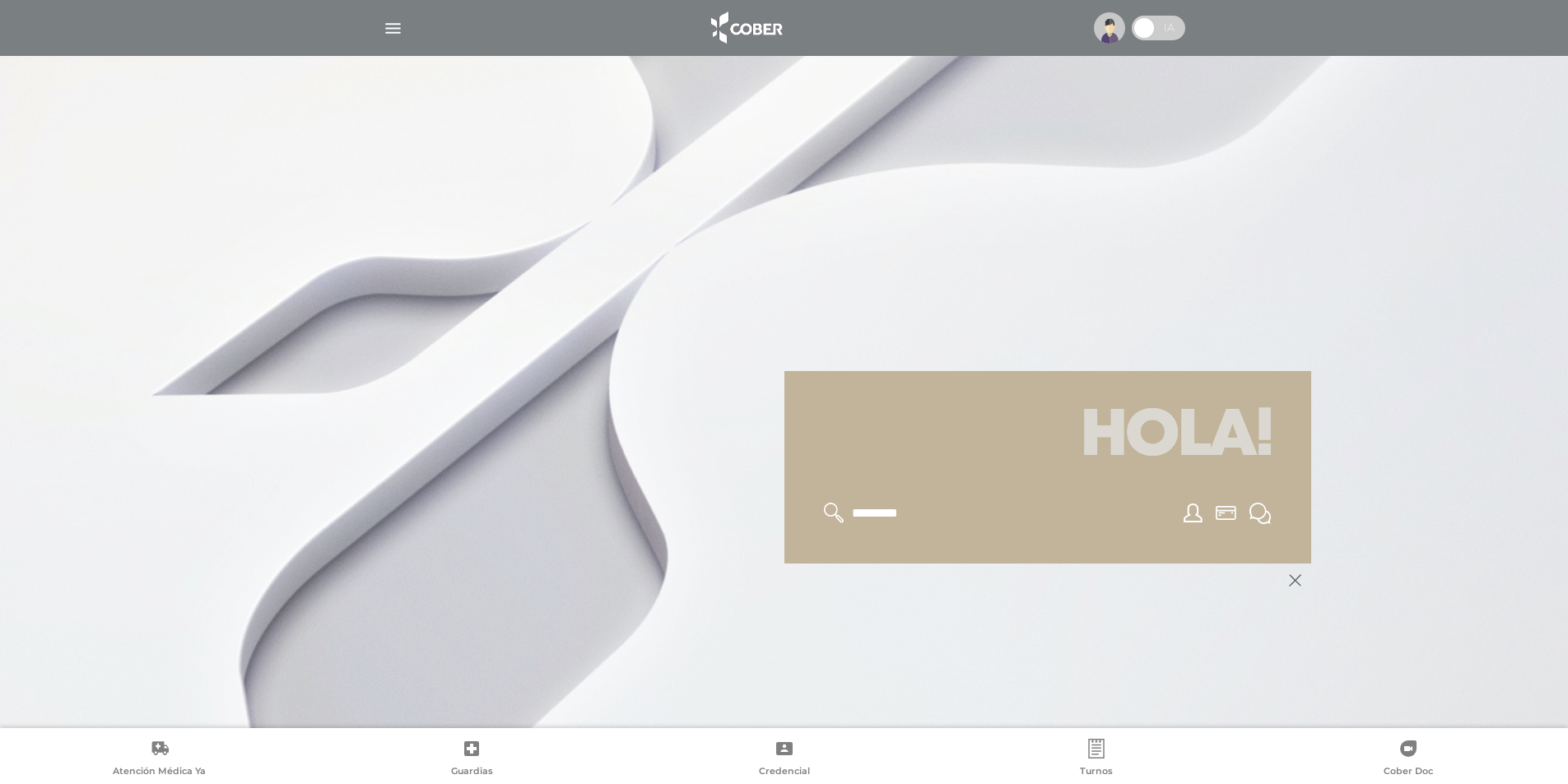
click at [387, 27] on img "button" at bounding box center [392, 29] width 20 height 20
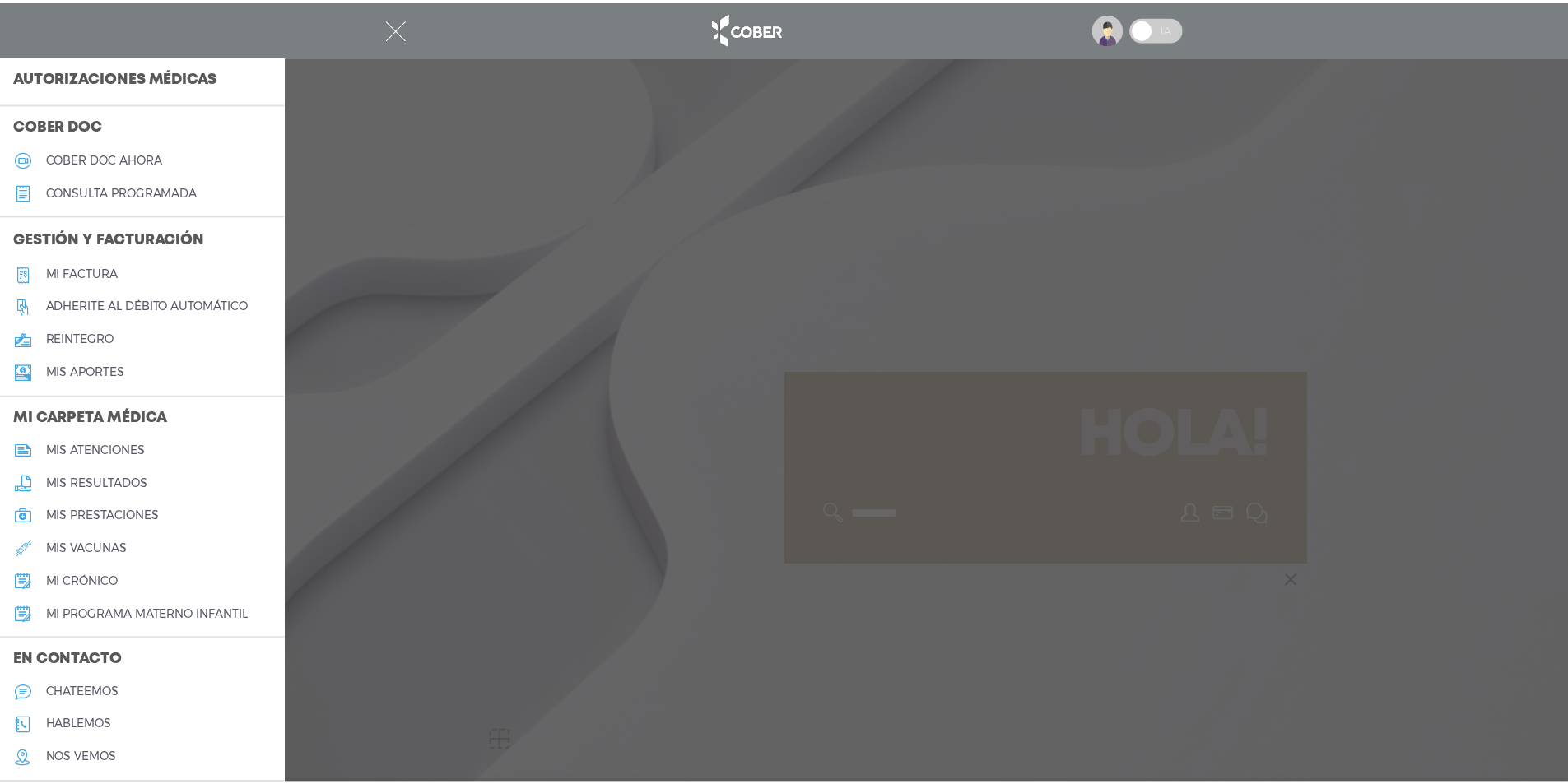
scroll to position [403, 0]
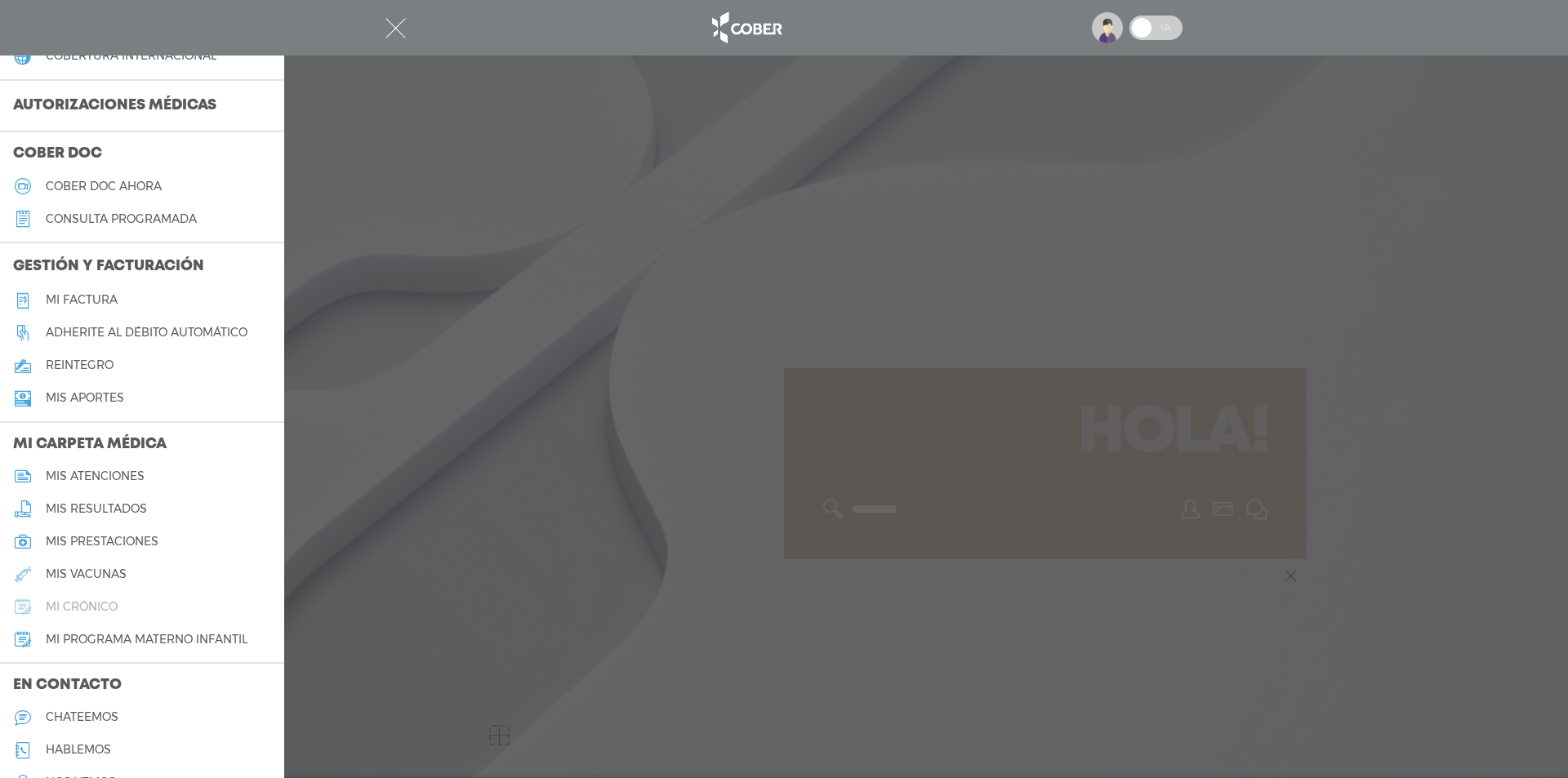
click at [91, 612] on h5 "mi crónico" at bounding box center [82, 607] width 72 height 14
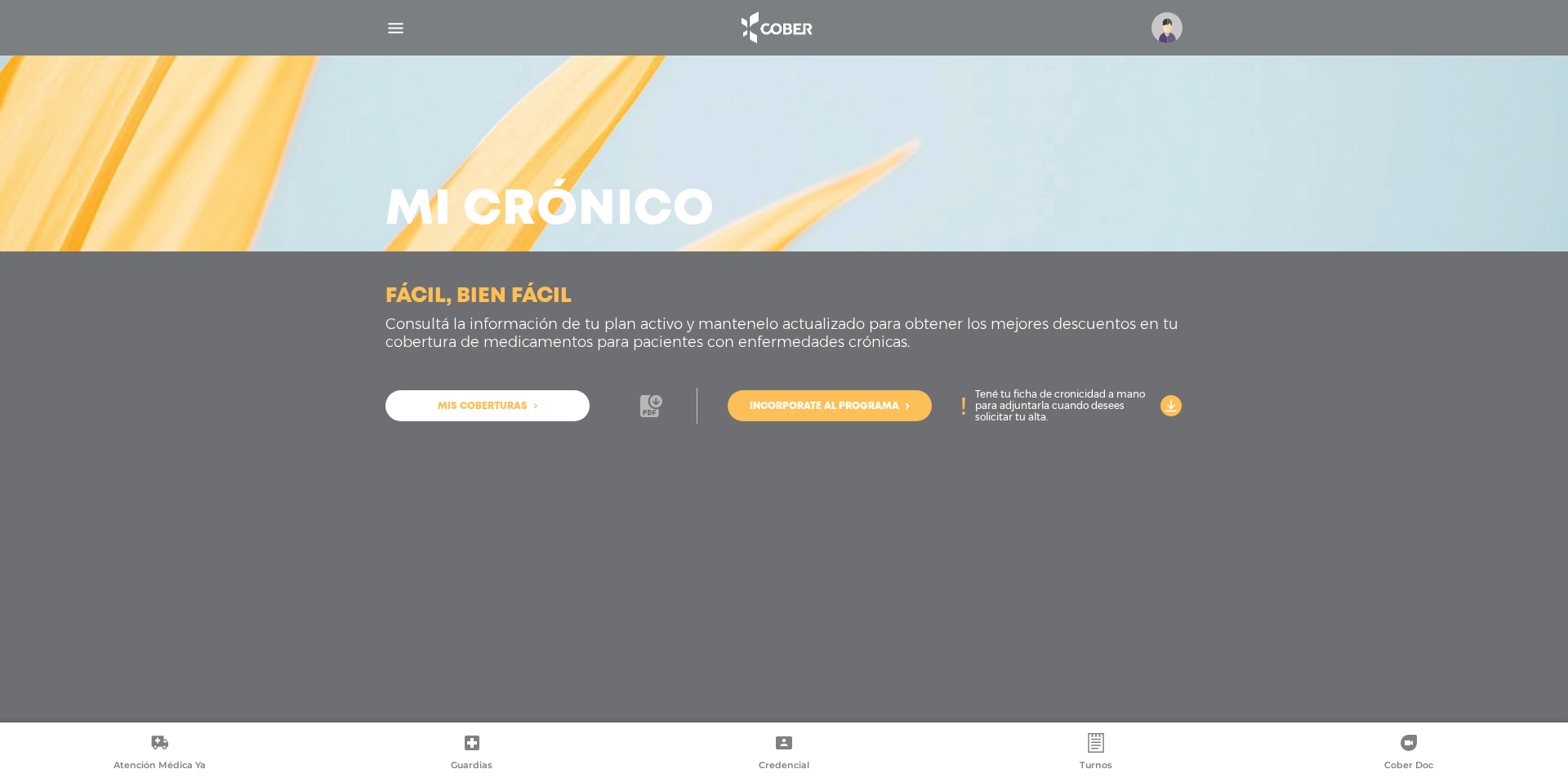
click at [655, 405] on icon at bounding box center [656, 401] width 13 height 13
click at [1169, 405] on icon at bounding box center [1171, 406] width 22 height 22
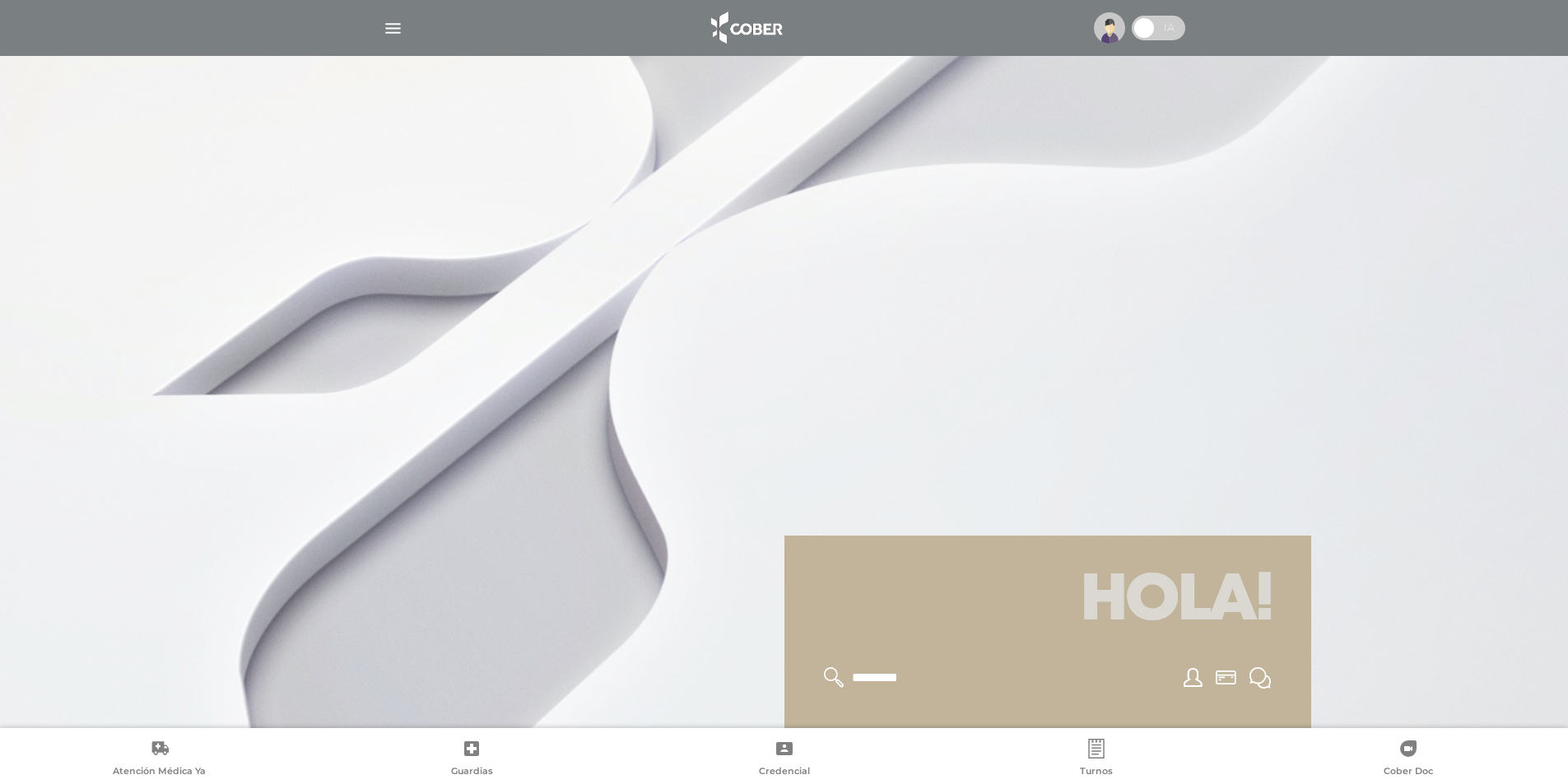
click at [386, 29] on img "button" at bounding box center [392, 29] width 20 height 20
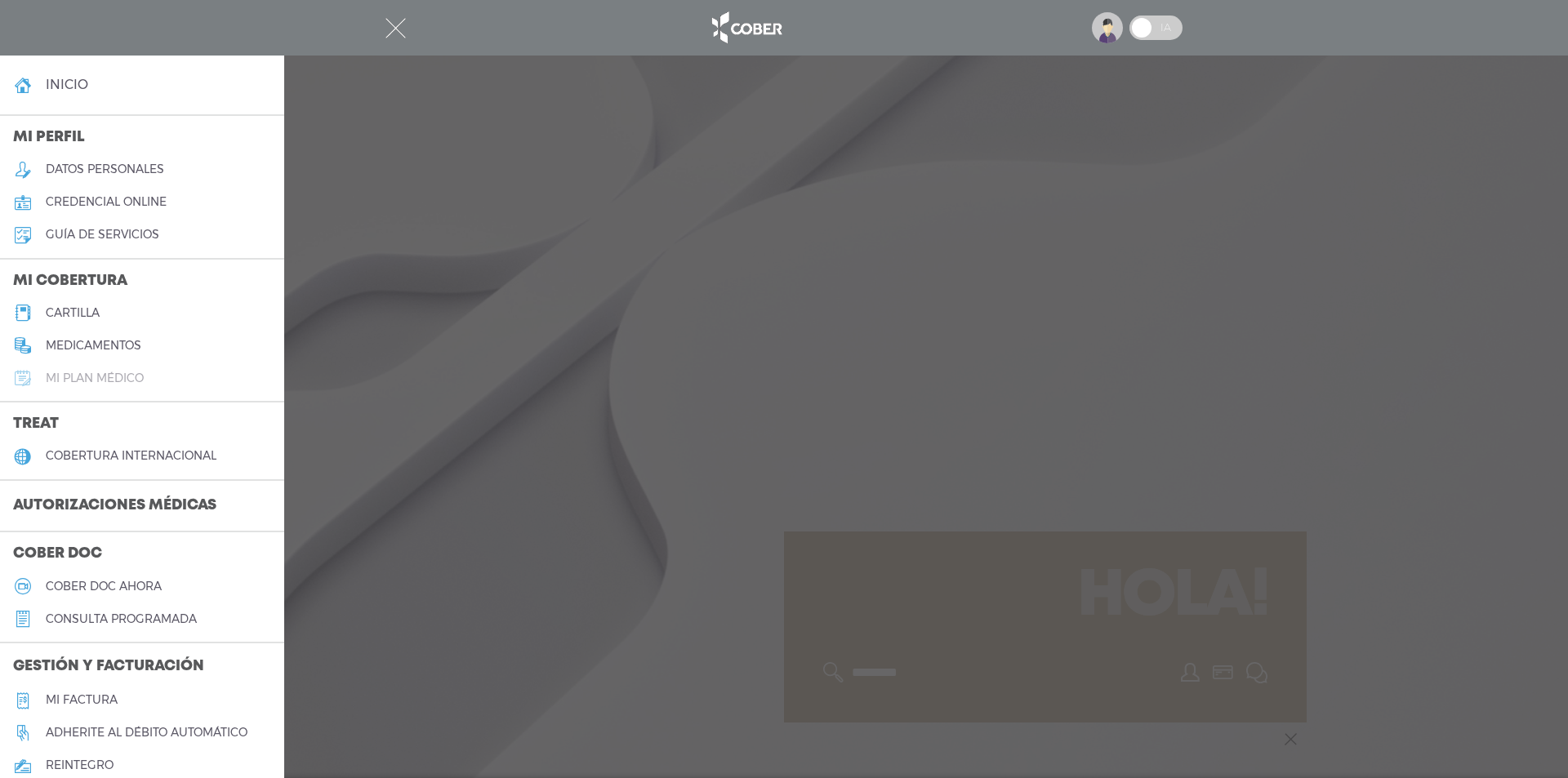
click at [88, 379] on h5 "Mi plan médico" at bounding box center [94, 379] width 98 height 14
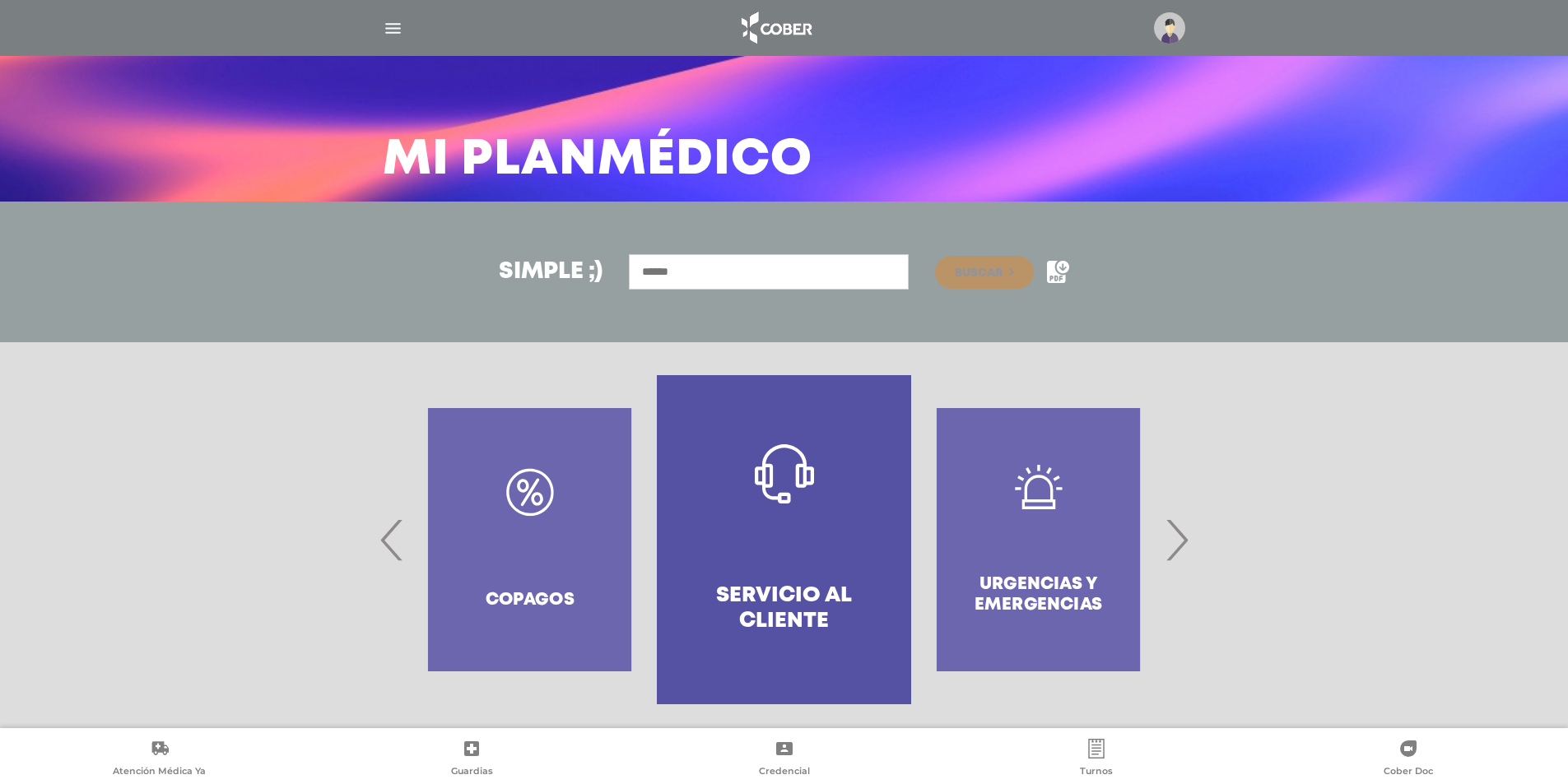
scroll to position [61, 0]
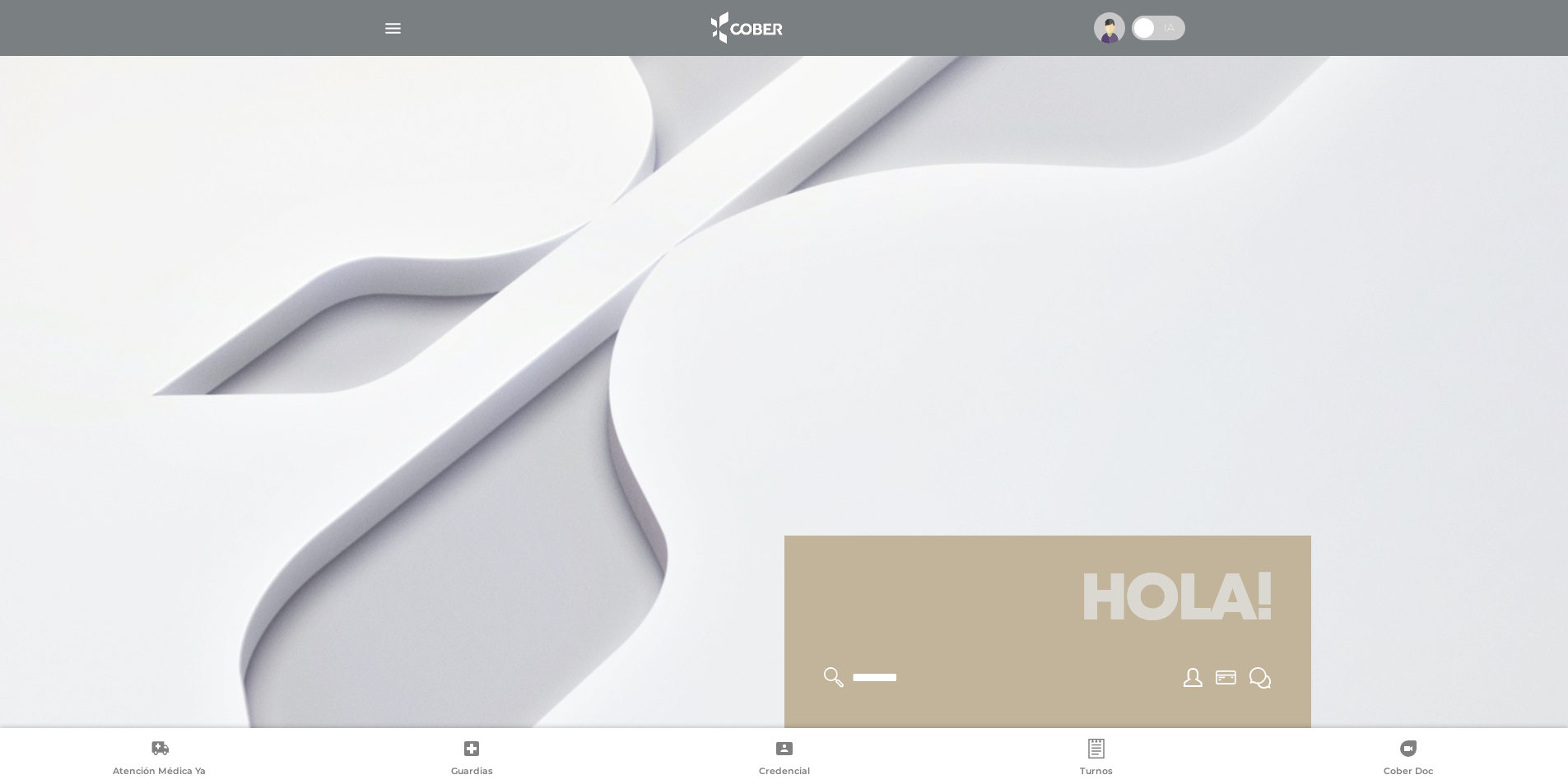
click at [397, 24] on img "button" at bounding box center [392, 29] width 20 height 20
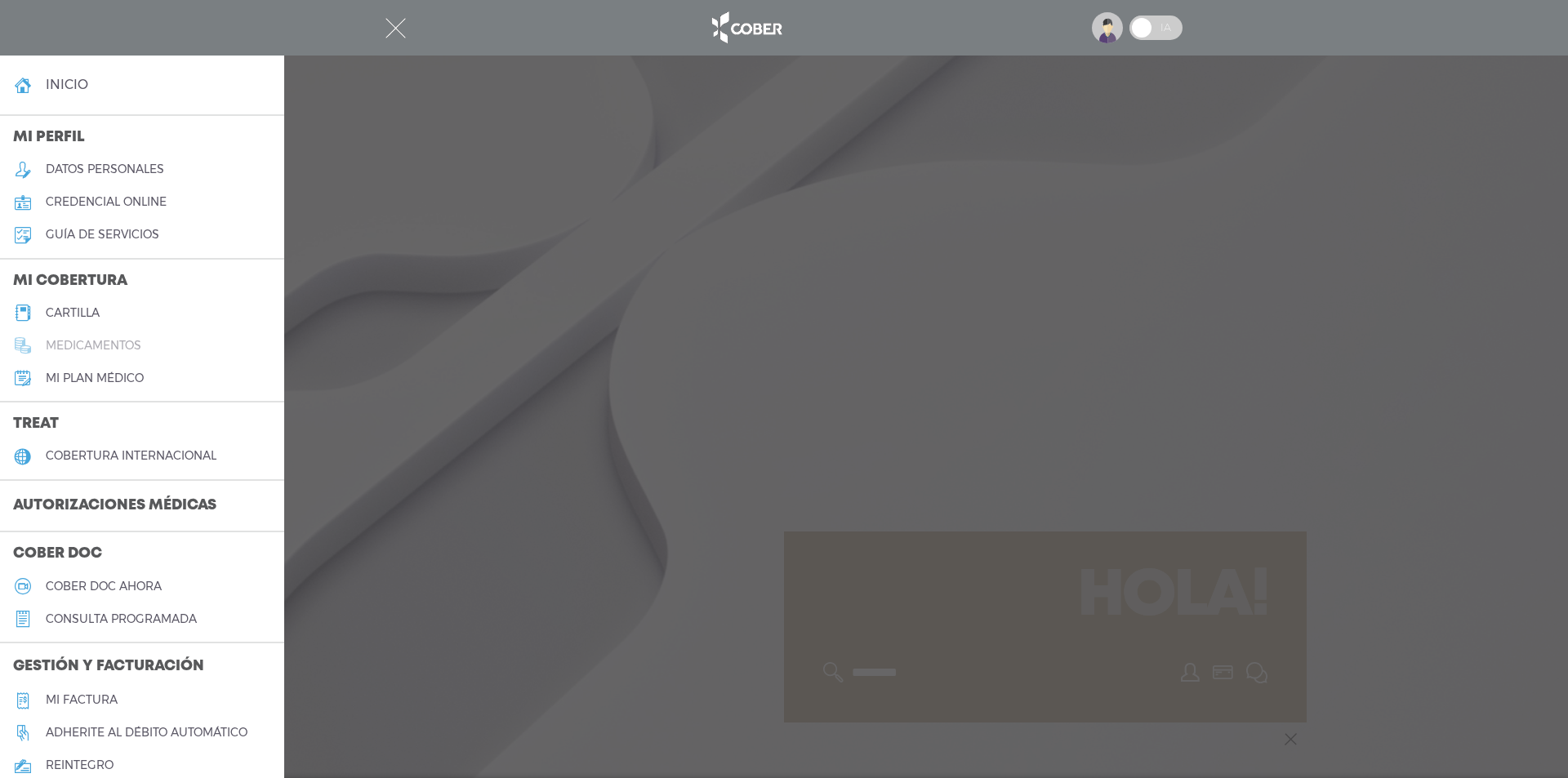
click at [89, 345] on h5 "medicamentos" at bounding box center [94, 346] width 95 height 14
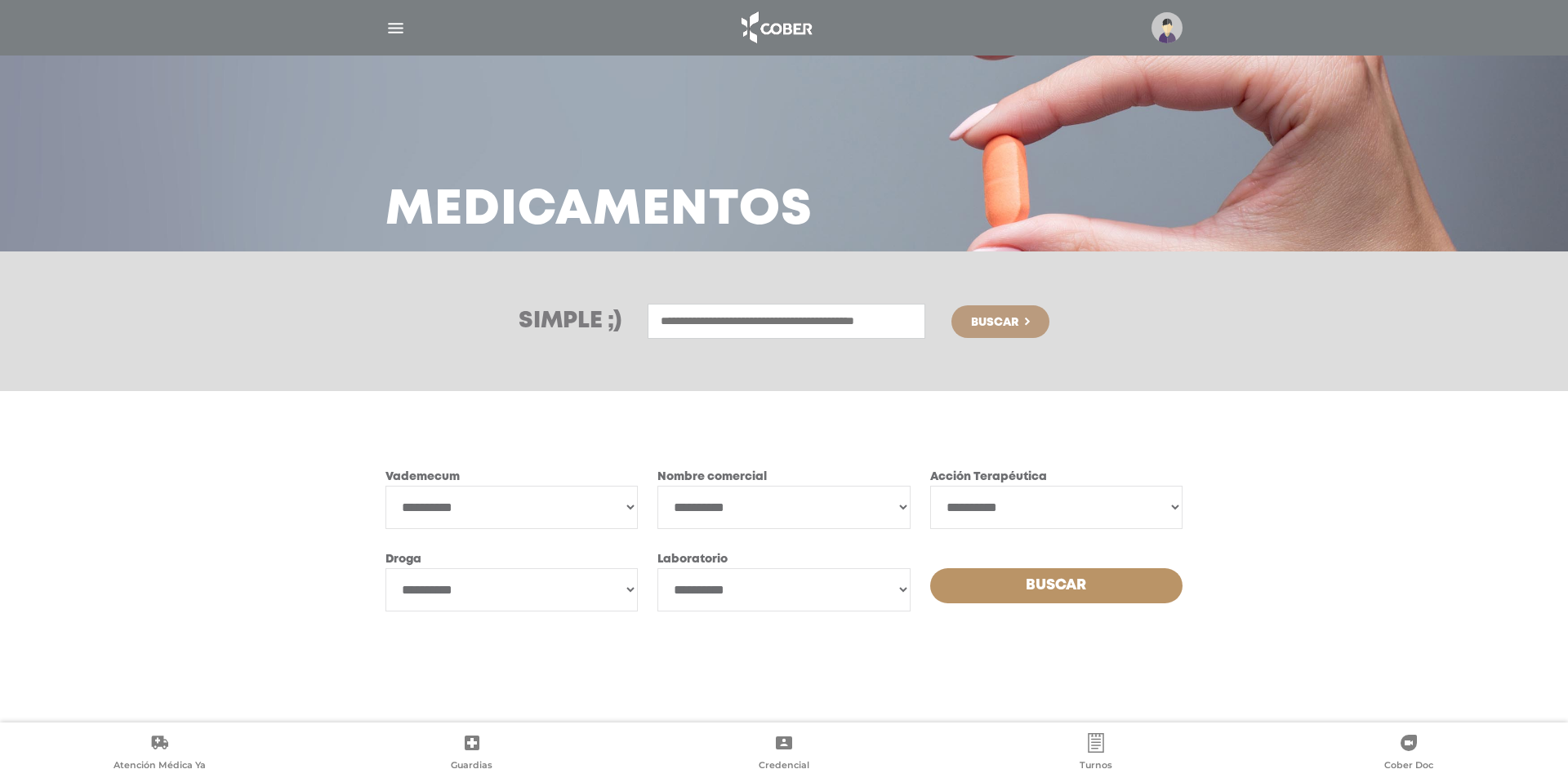
click at [1005, 323] on span "Buscar" at bounding box center [994, 323] width 48 height 12
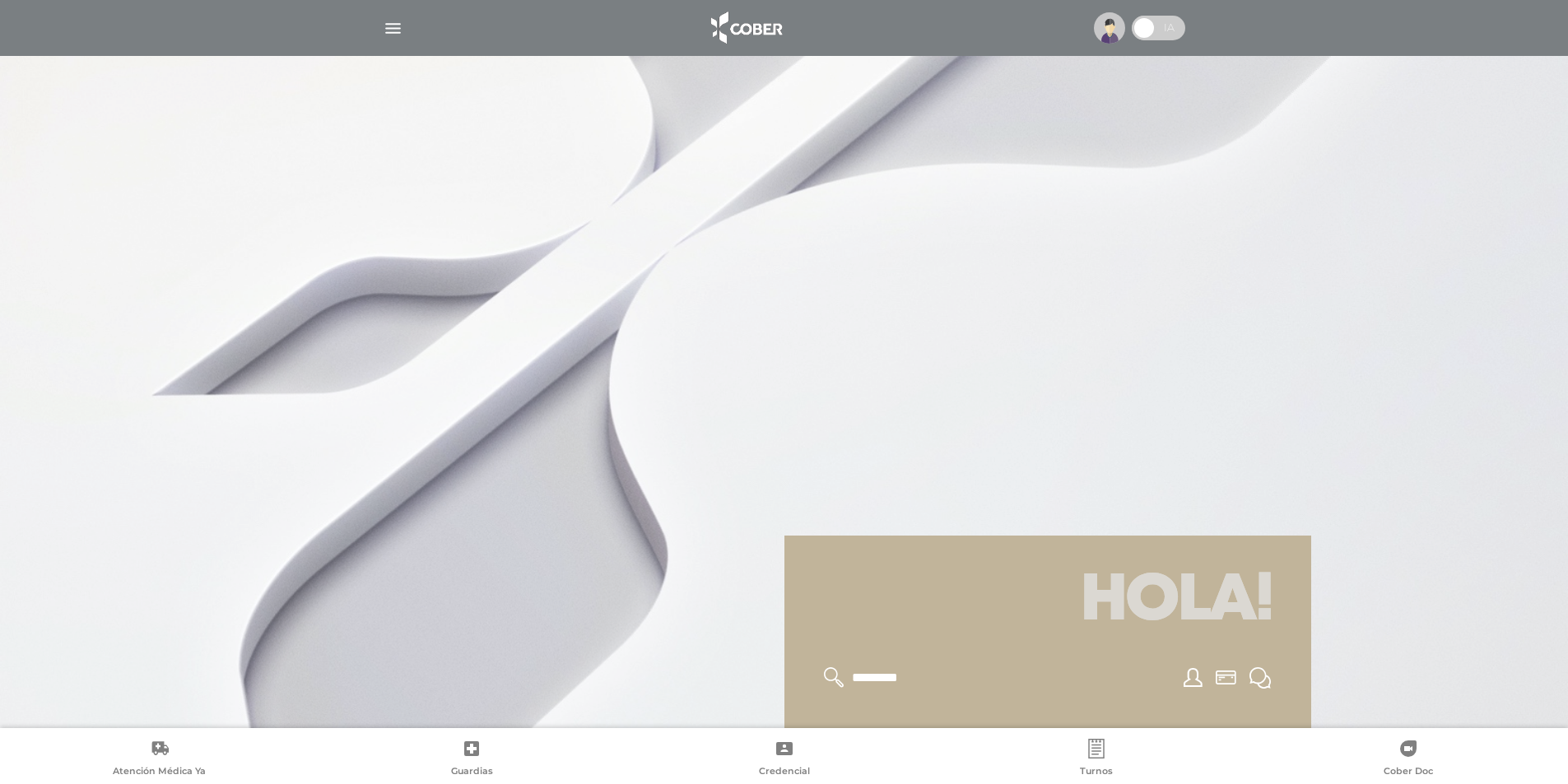
click at [393, 28] on img "button" at bounding box center [392, 29] width 20 height 20
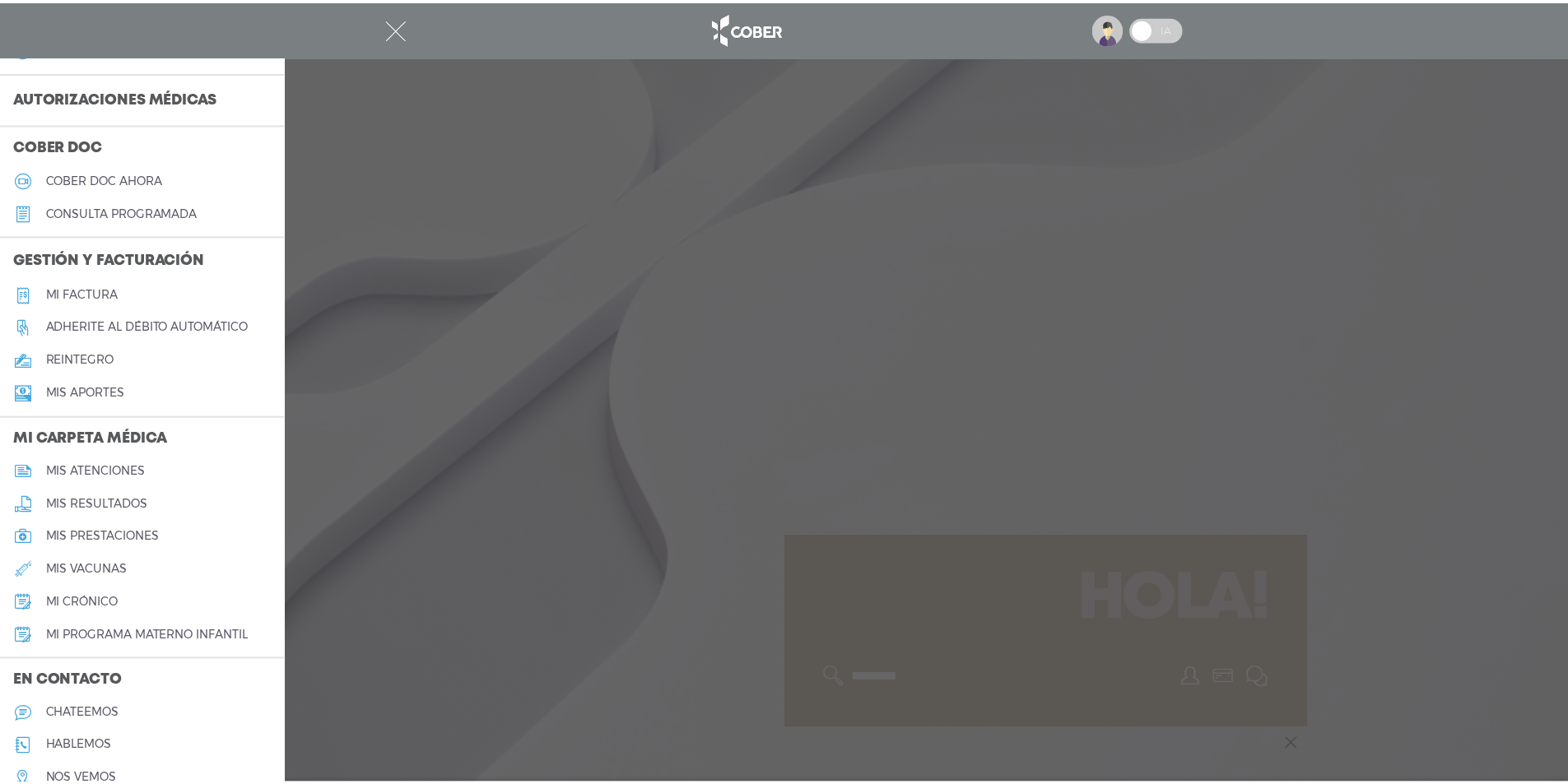
scroll to position [486, 0]
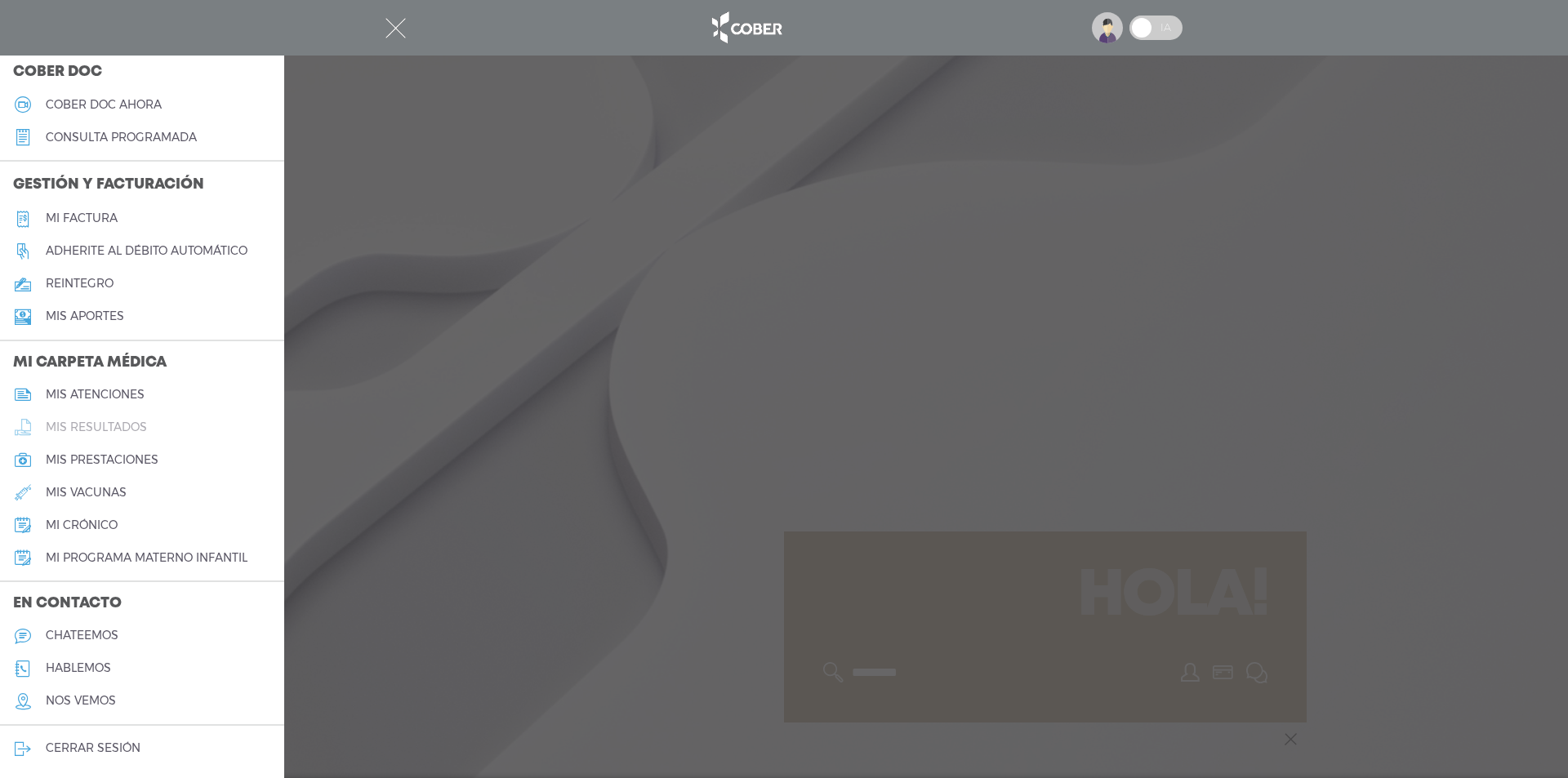
click at [99, 424] on h5 "mis resultados" at bounding box center [96, 427] width 101 height 14
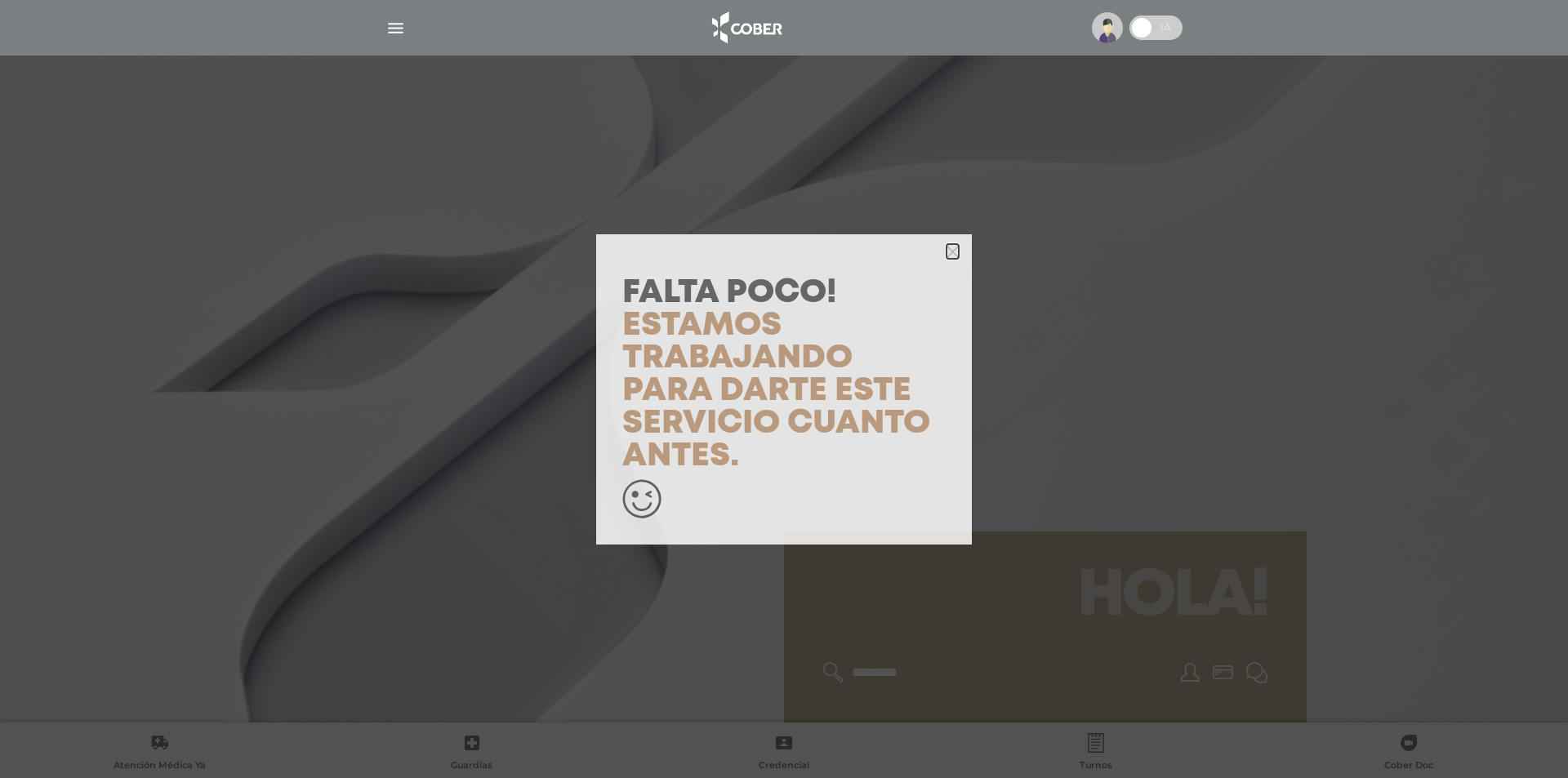
click at [952, 250] on icon "button" at bounding box center [952, 252] width 13 height 13
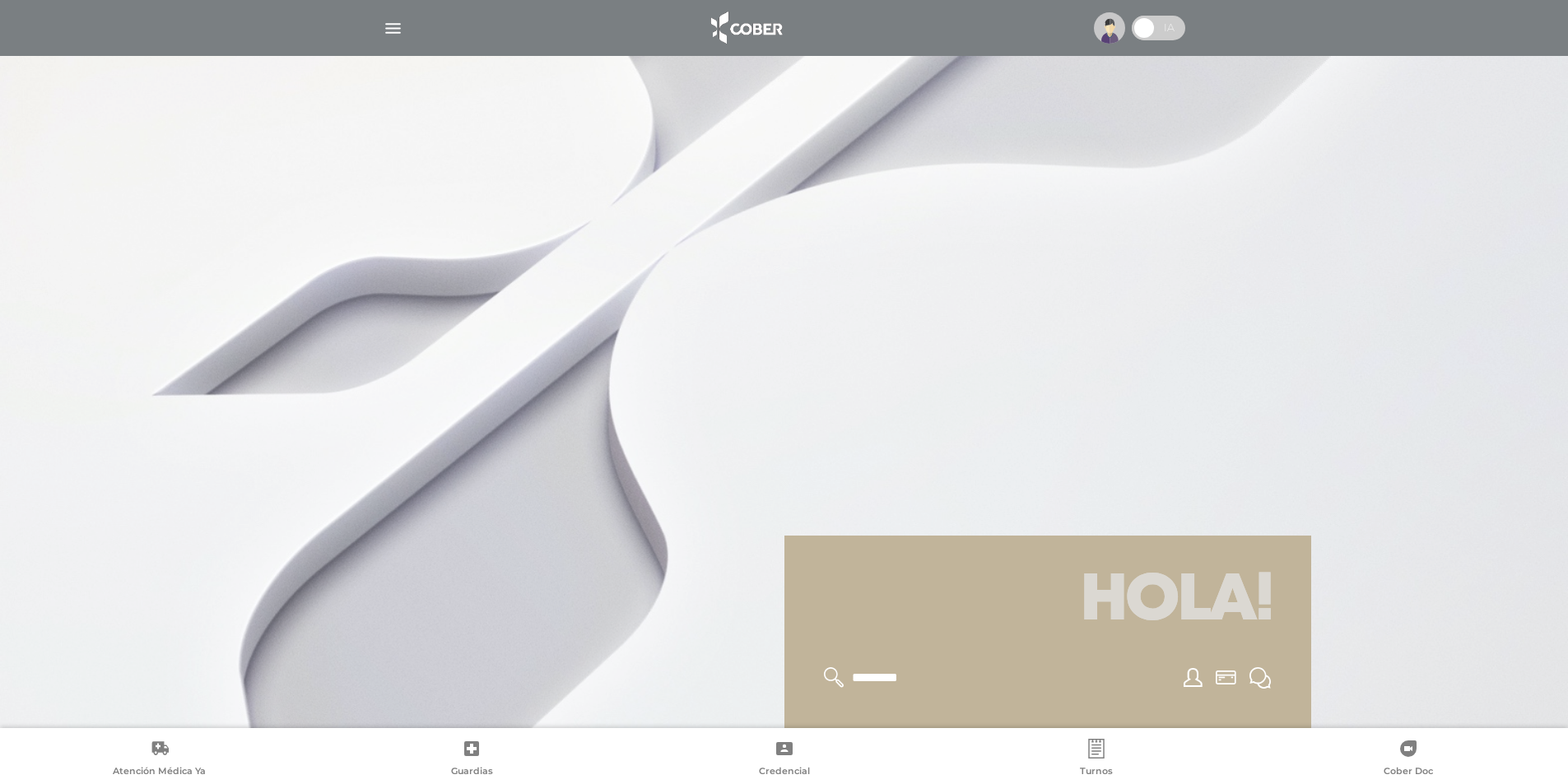
click at [394, 29] on img "button" at bounding box center [392, 29] width 20 height 20
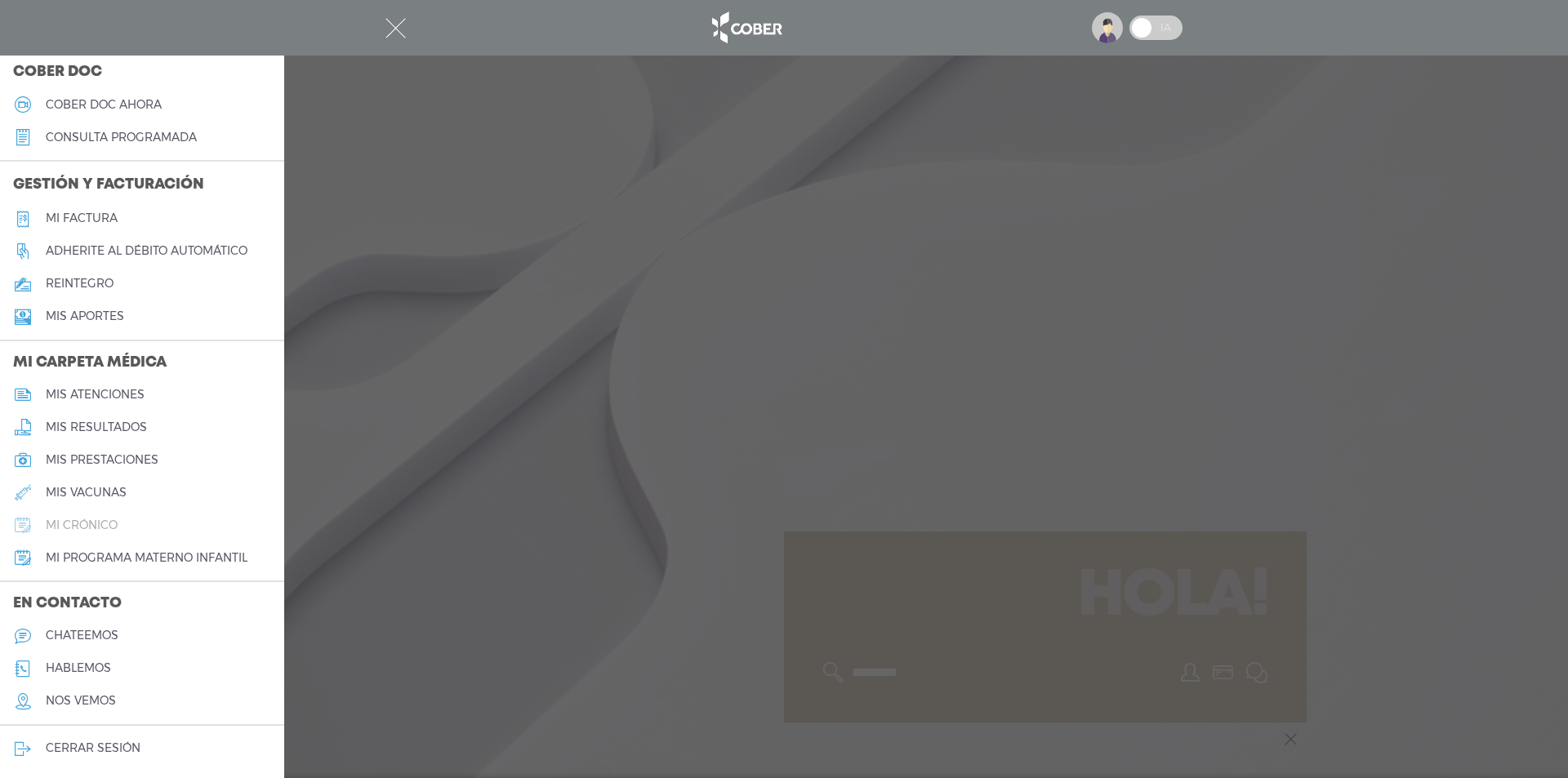
click at [94, 520] on h5 "mi crónico" at bounding box center [82, 526] width 72 height 14
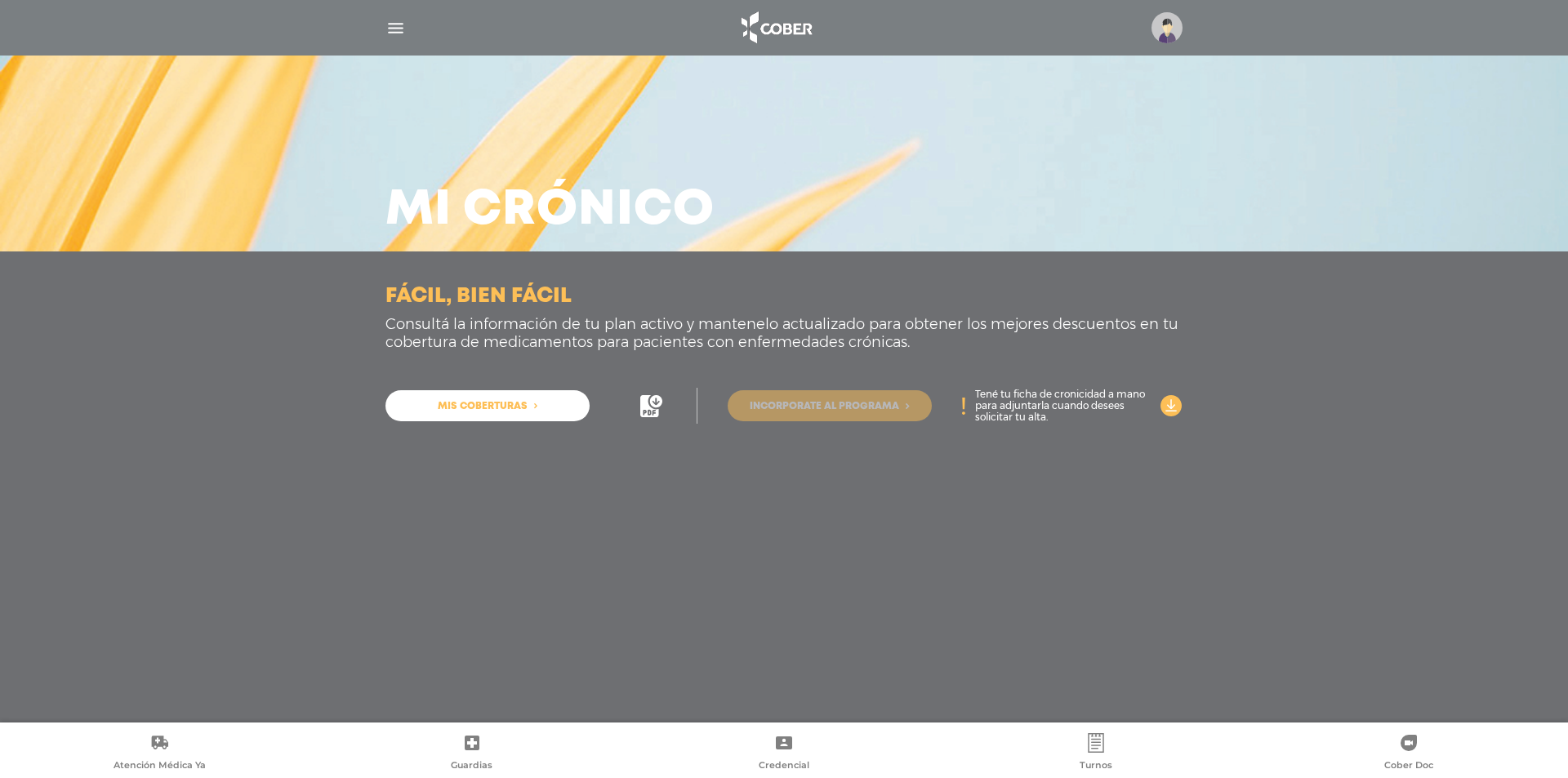
click at [823, 409] on span "Incorporate al programa" at bounding box center [824, 407] width 150 height 10
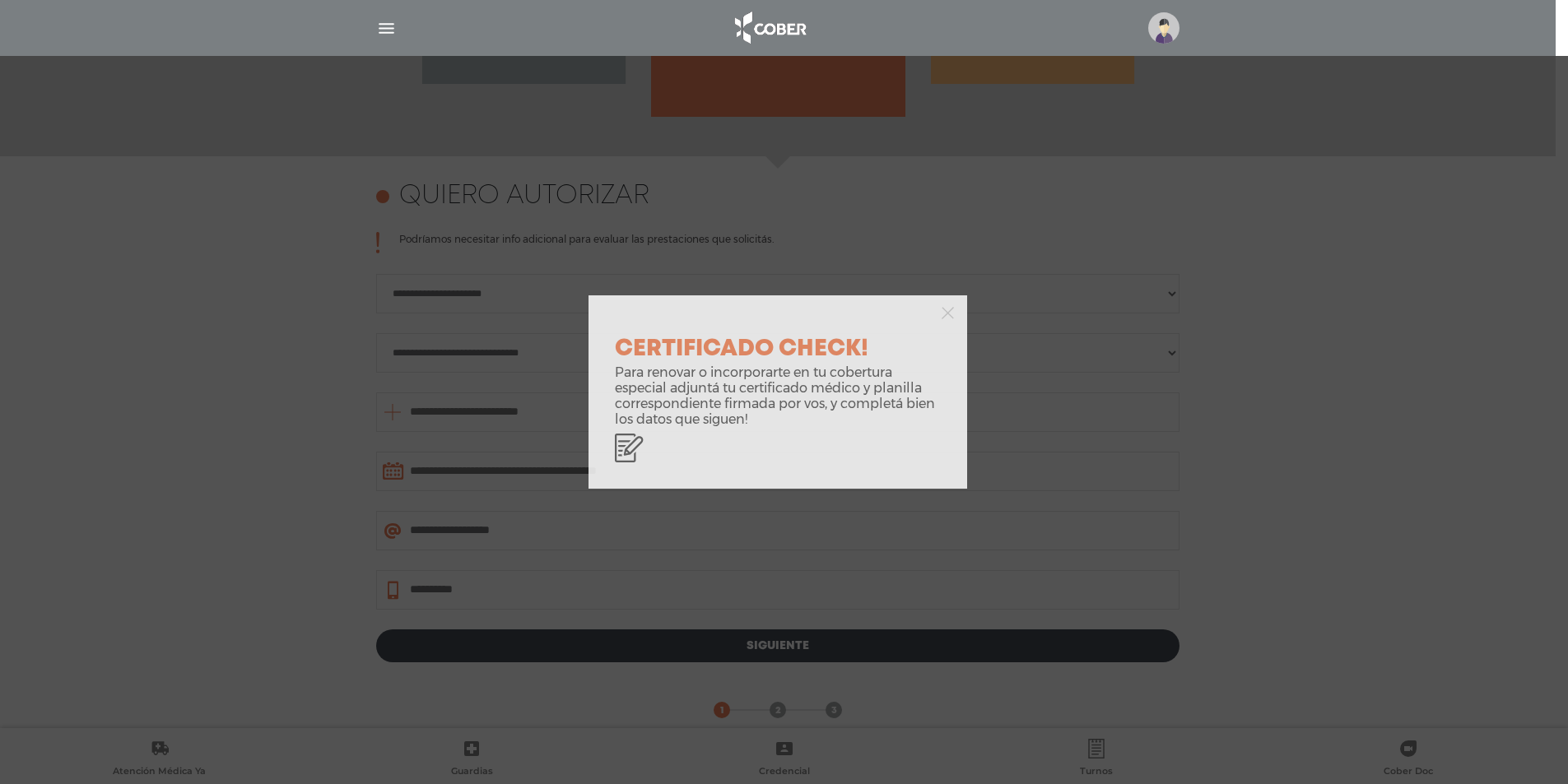
scroll to position [714, 0]
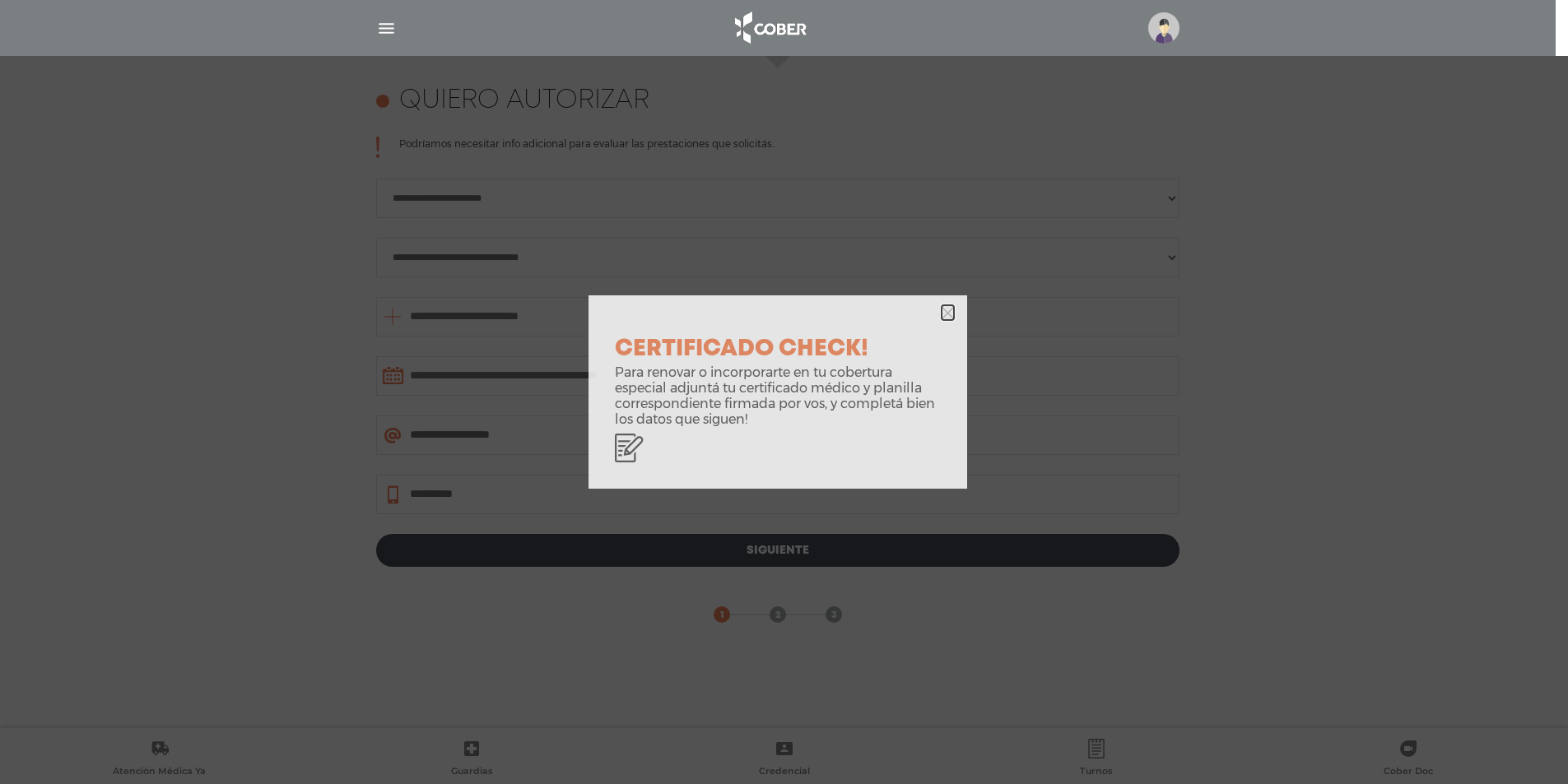
click at [952, 312] on icon "button" at bounding box center [947, 313] width 13 height 13
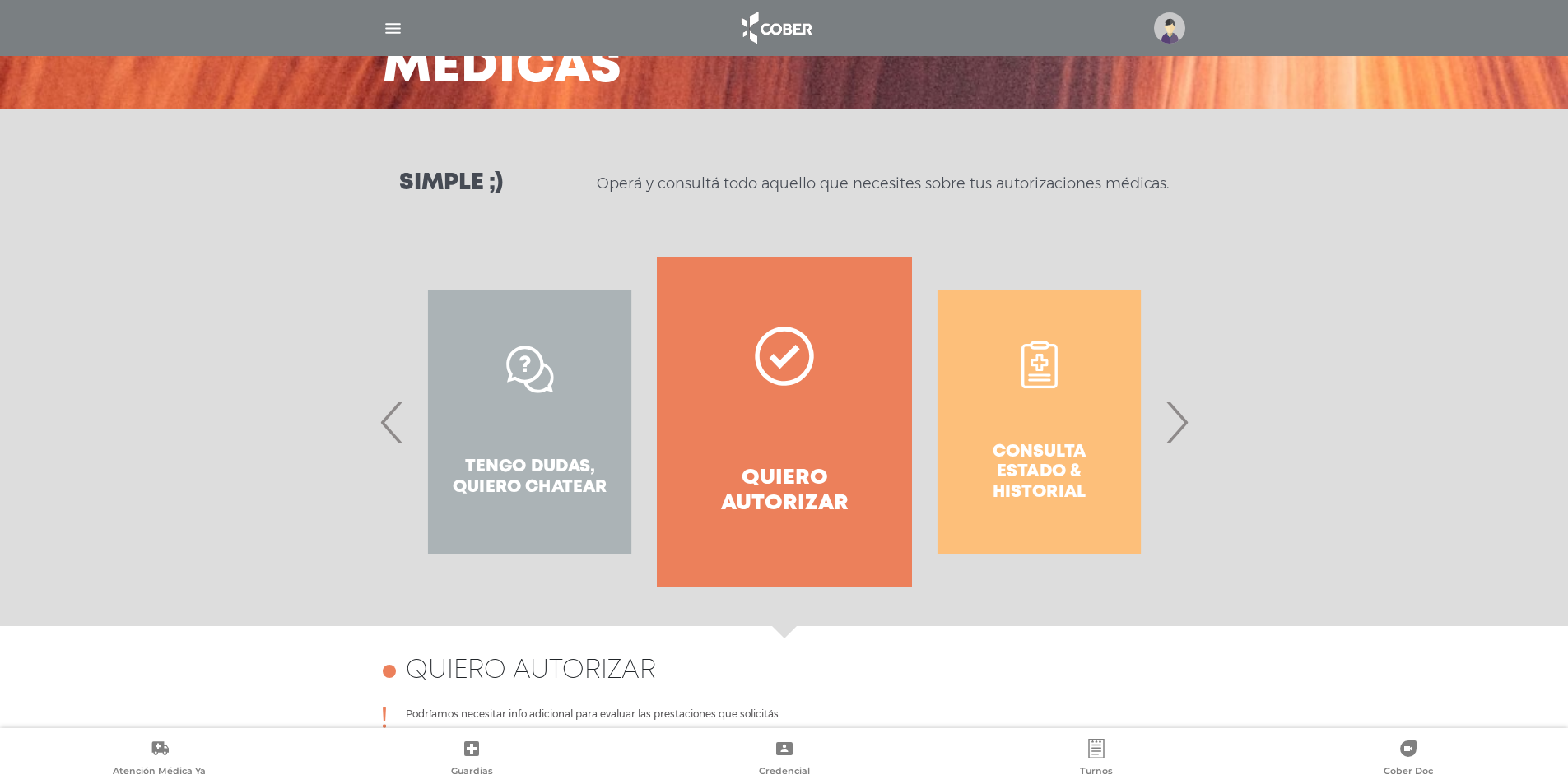
scroll to position [138, 0]
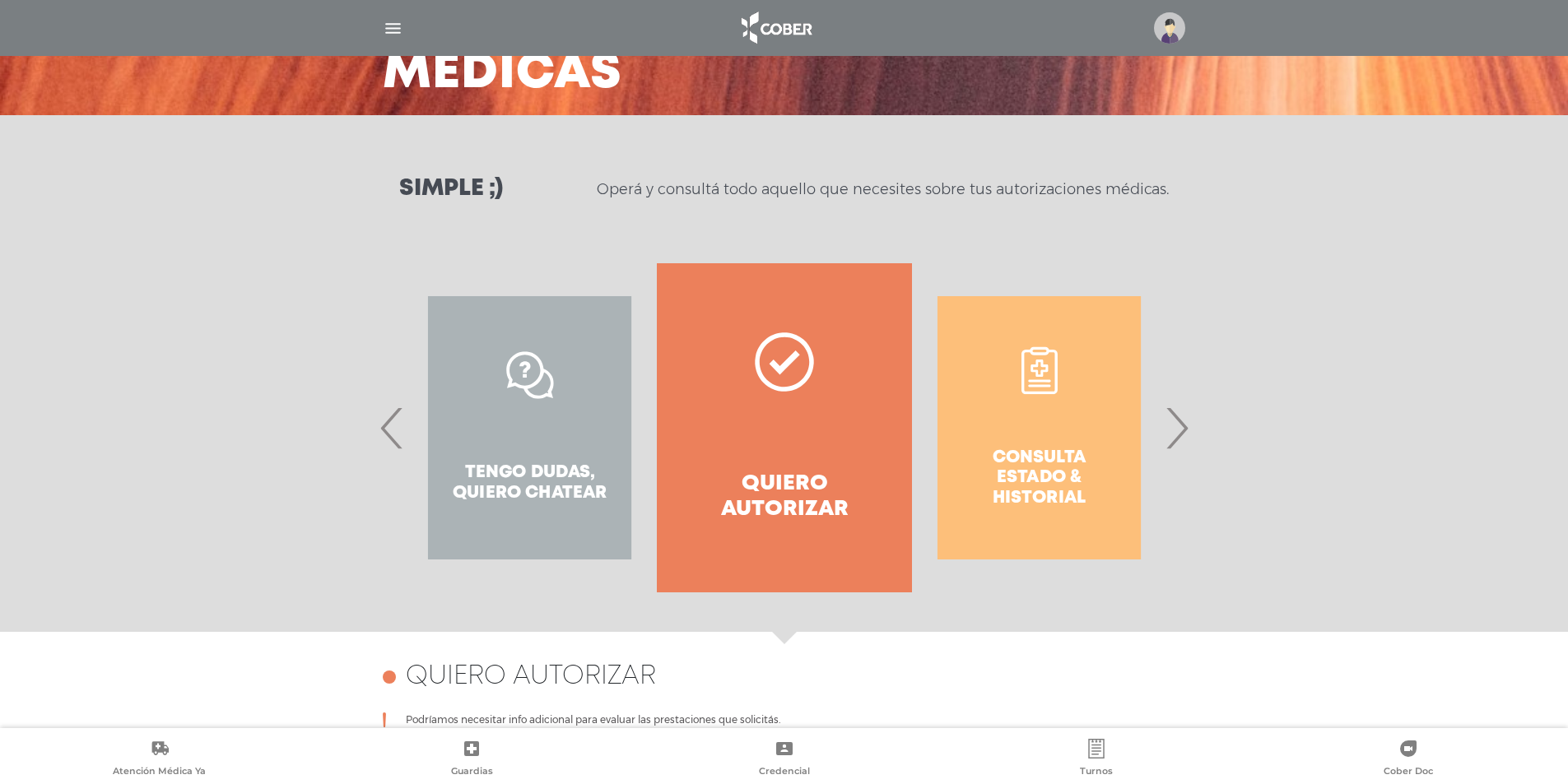
click at [1189, 429] on span "›" at bounding box center [1176, 428] width 32 height 89
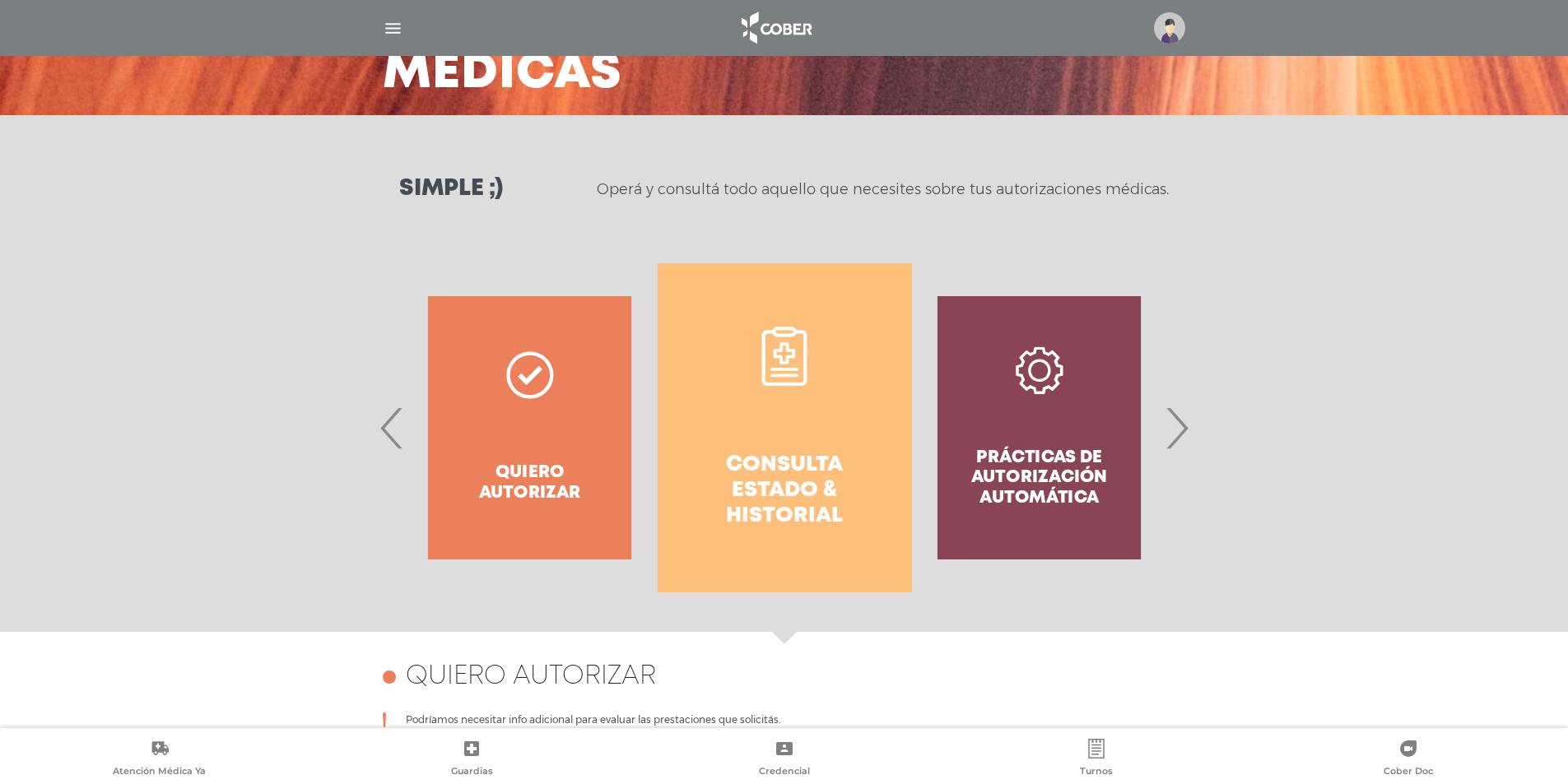
click at [771, 490] on h4 "Consulta estado & historial" at bounding box center [785, 492] width 195 height 77
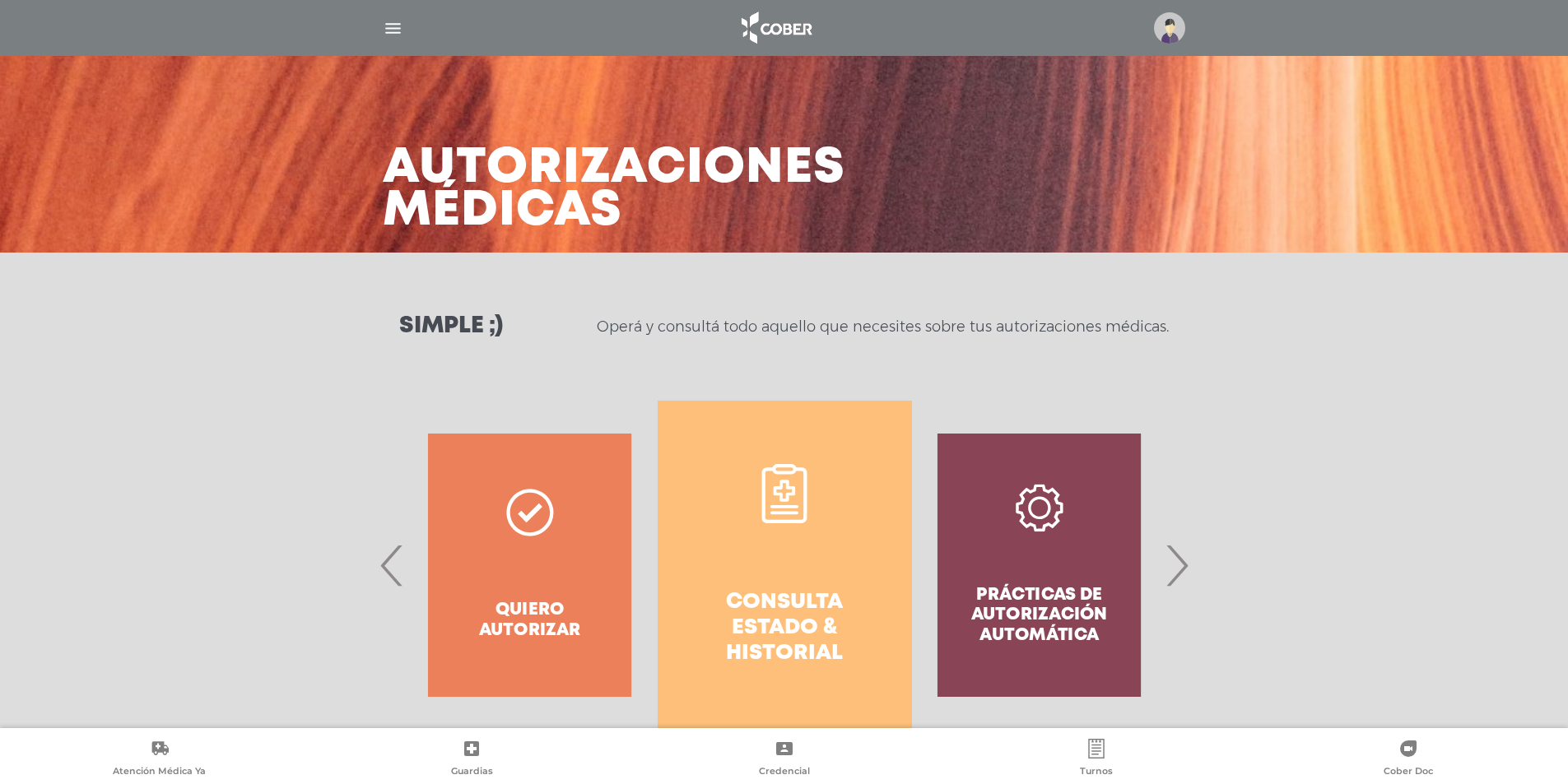
scroll to position [0, 0]
click at [1065, 573] on div "Prácticas de autorización automática" at bounding box center [1039, 566] width 254 height 329
click at [1179, 571] on span "›" at bounding box center [1176, 567] width 32 height 89
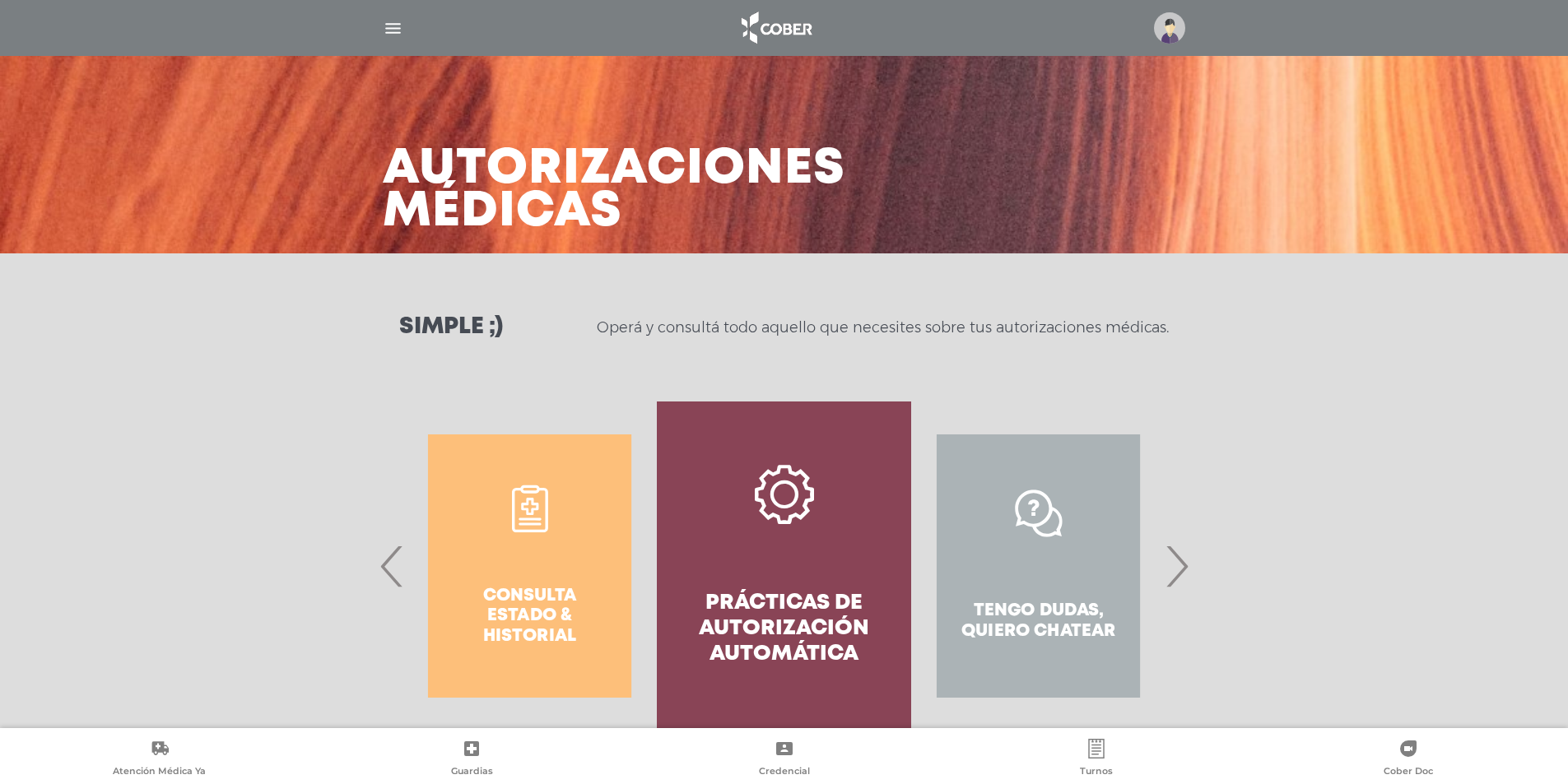
click at [796, 609] on h4 "Prácticas de autorización automática" at bounding box center [784, 630] width 195 height 77
click at [392, 24] on img "button" at bounding box center [392, 29] width 20 height 20
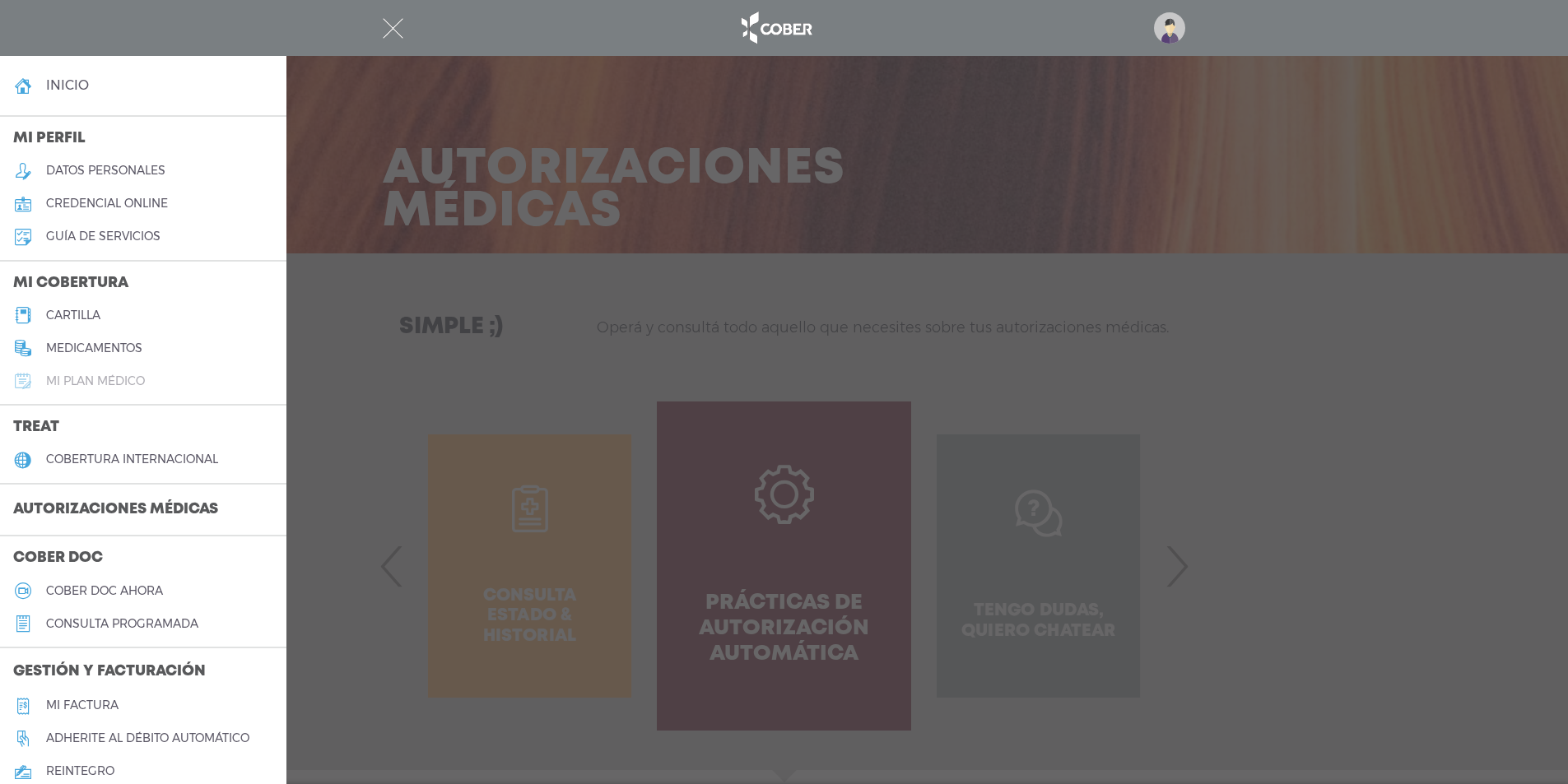
click at [99, 378] on h5 "Mi plan médico" at bounding box center [95, 381] width 99 height 14
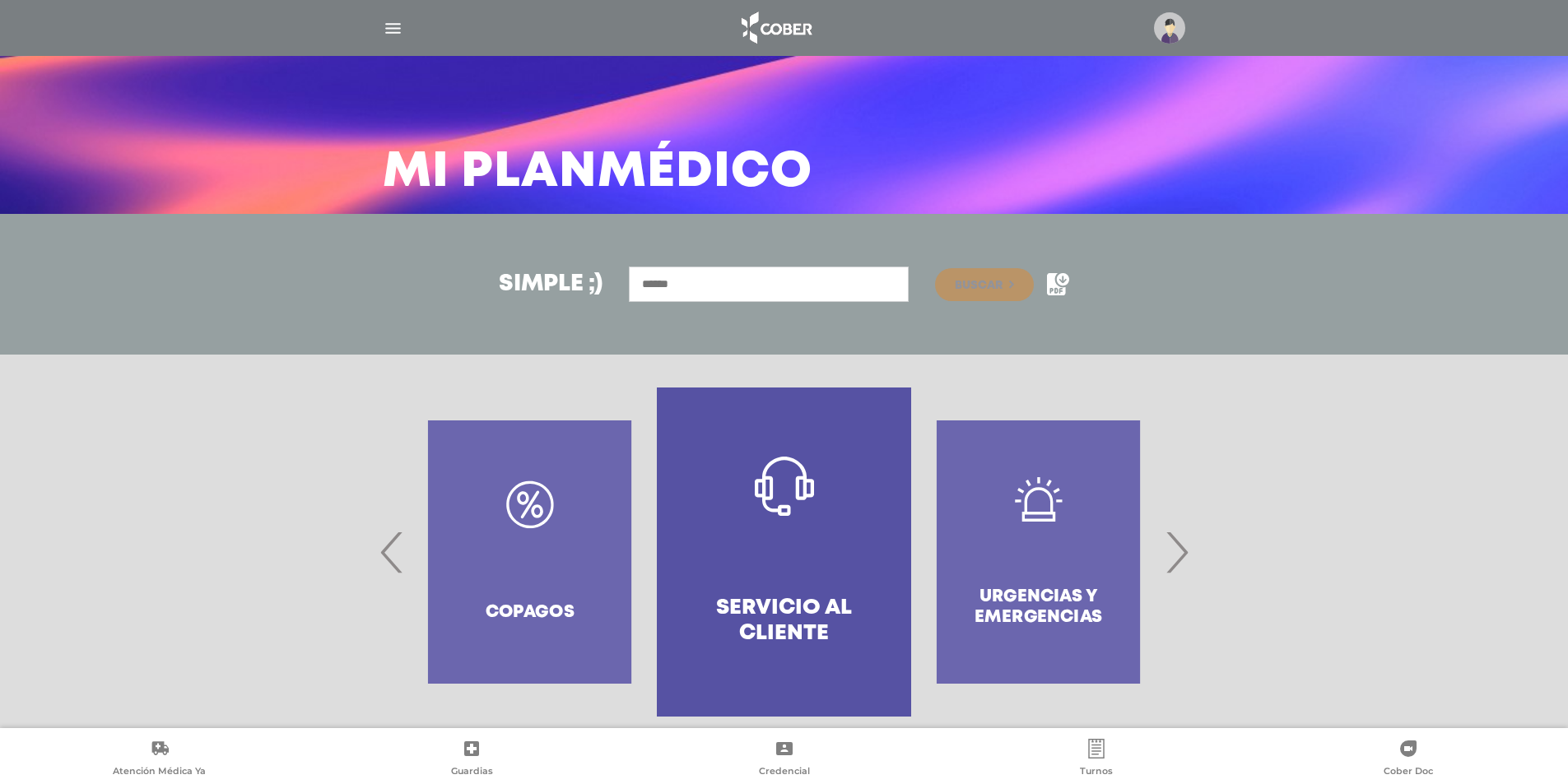
scroll to position [61, 0]
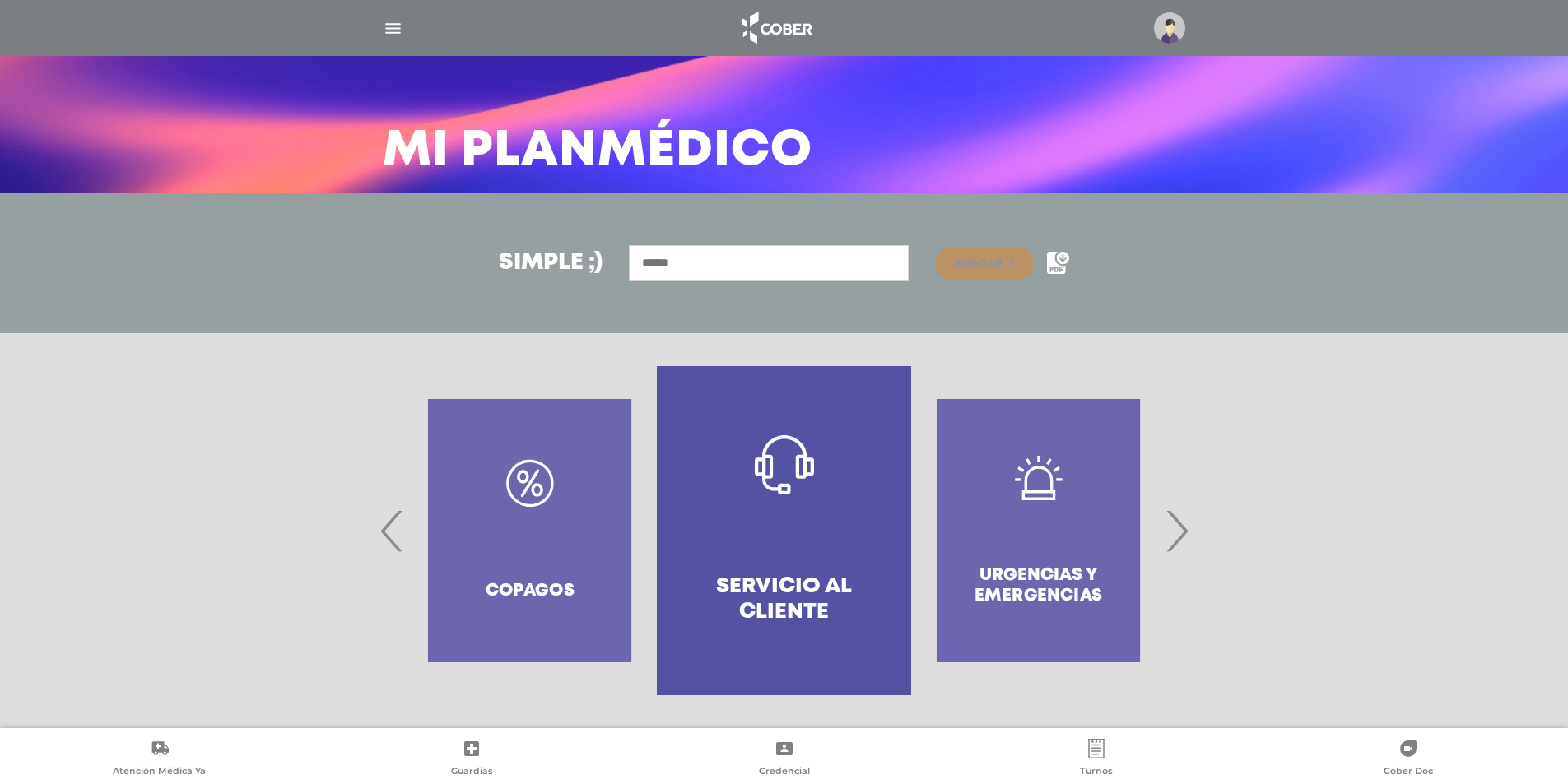
click at [1179, 542] on span "›" at bounding box center [1176, 531] width 32 height 89
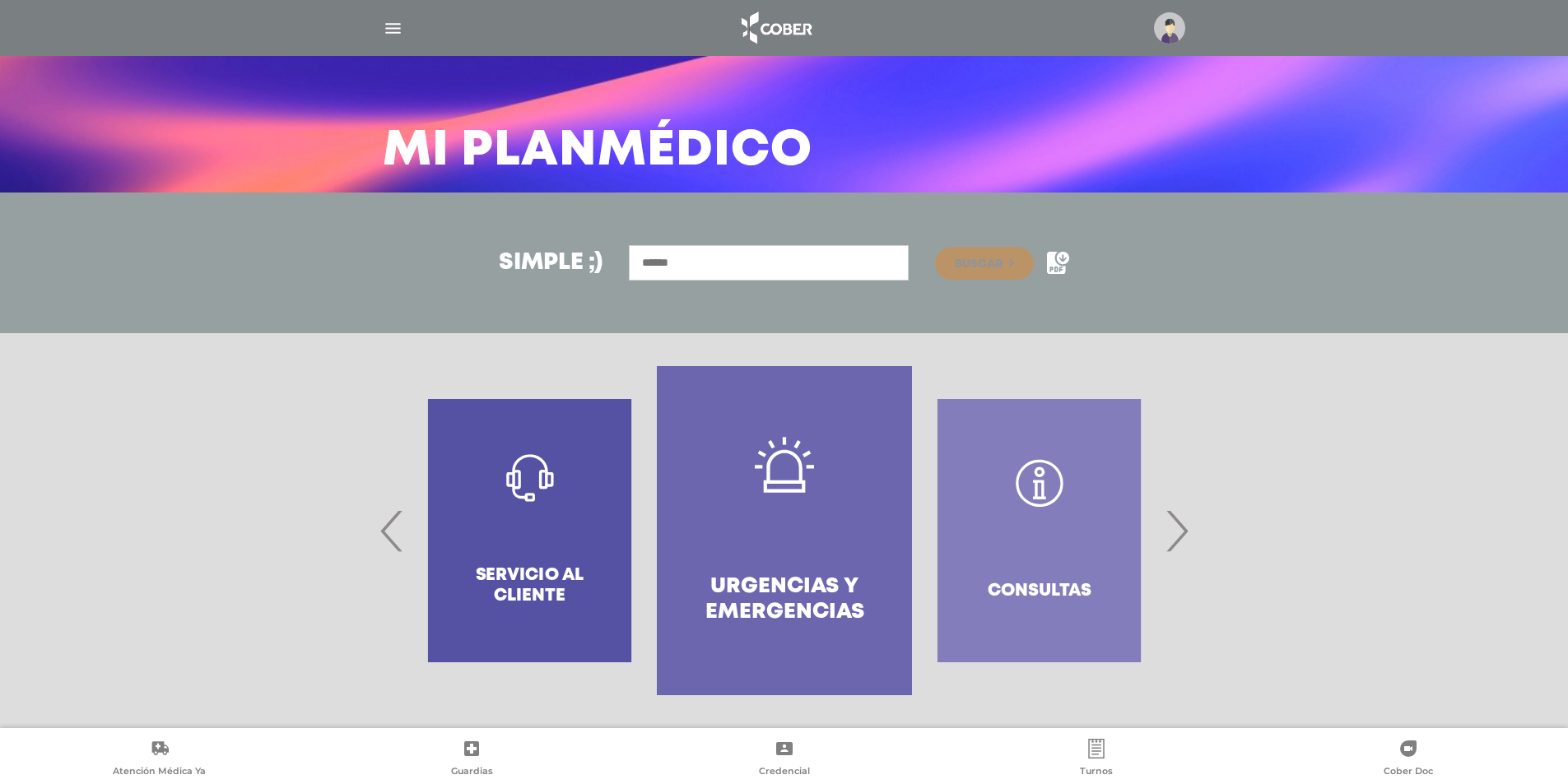
click at [1179, 542] on span "›" at bounding box center [1176, 531] width 32 height 89
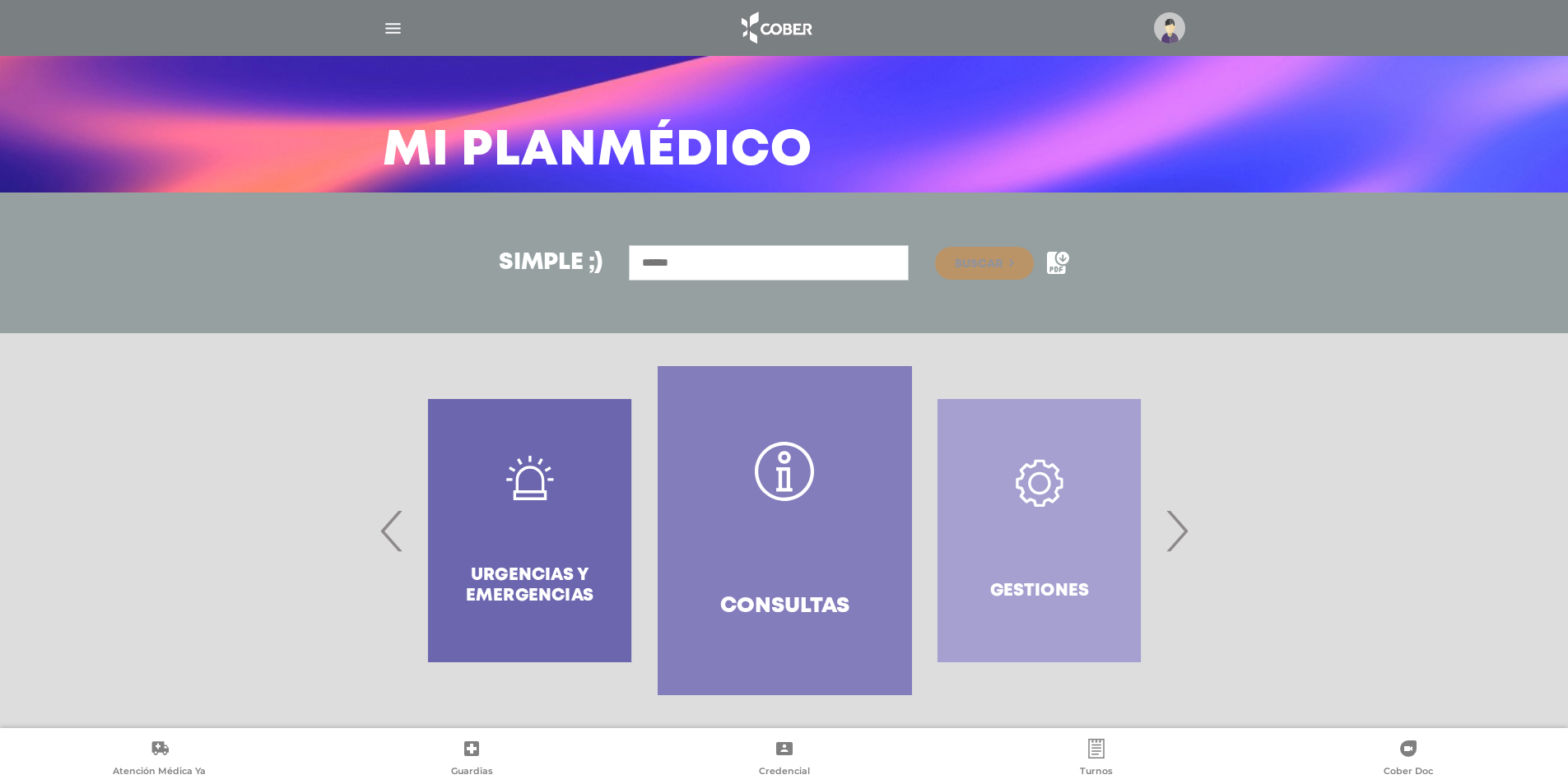
click at [1180, 536] on span "›" at bounding box center [1176, 531] width 32 height 89
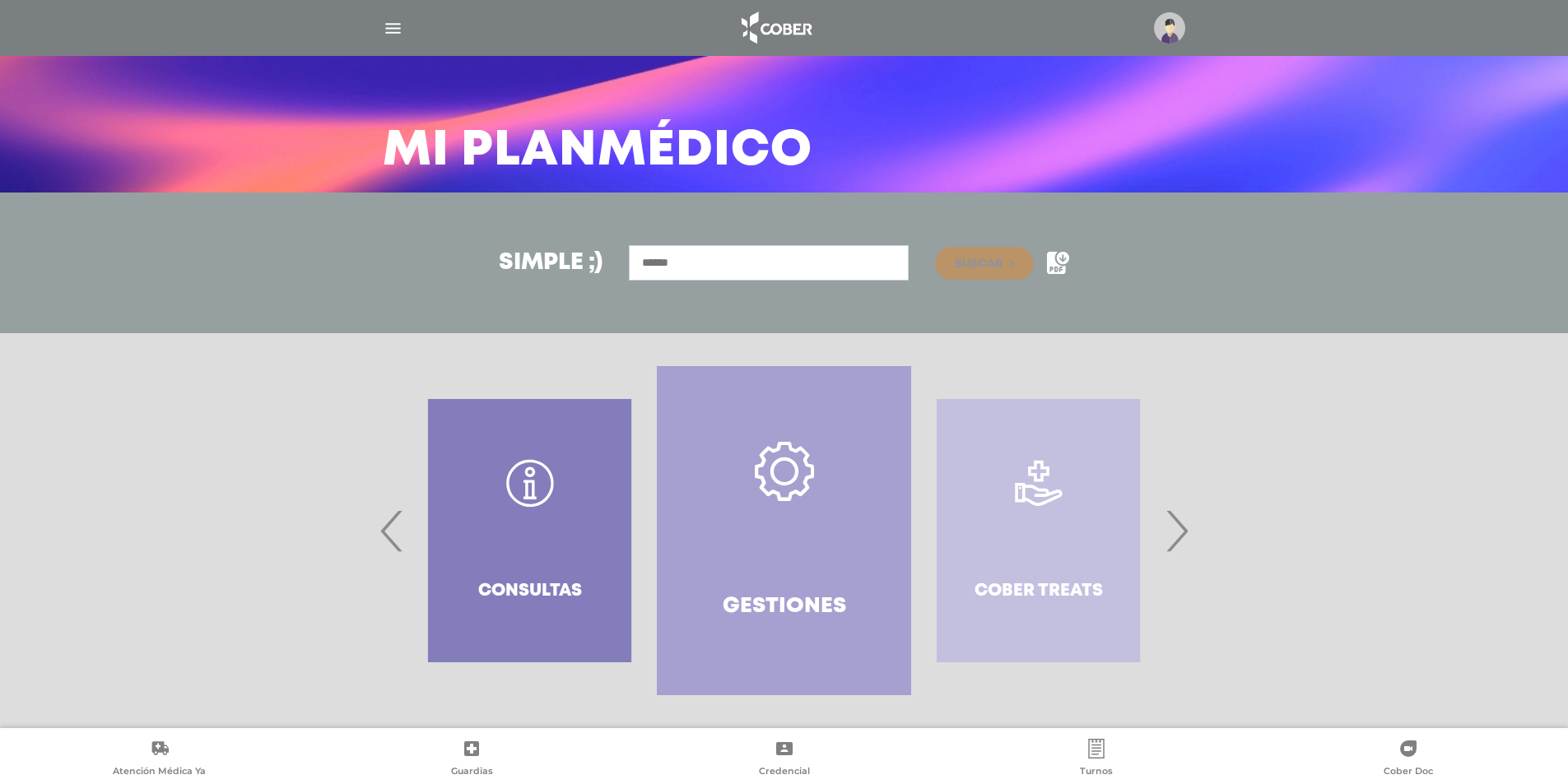
click at [797, 522] on link "Gestiones" at bounding box center [784, 531] width 254 height 329
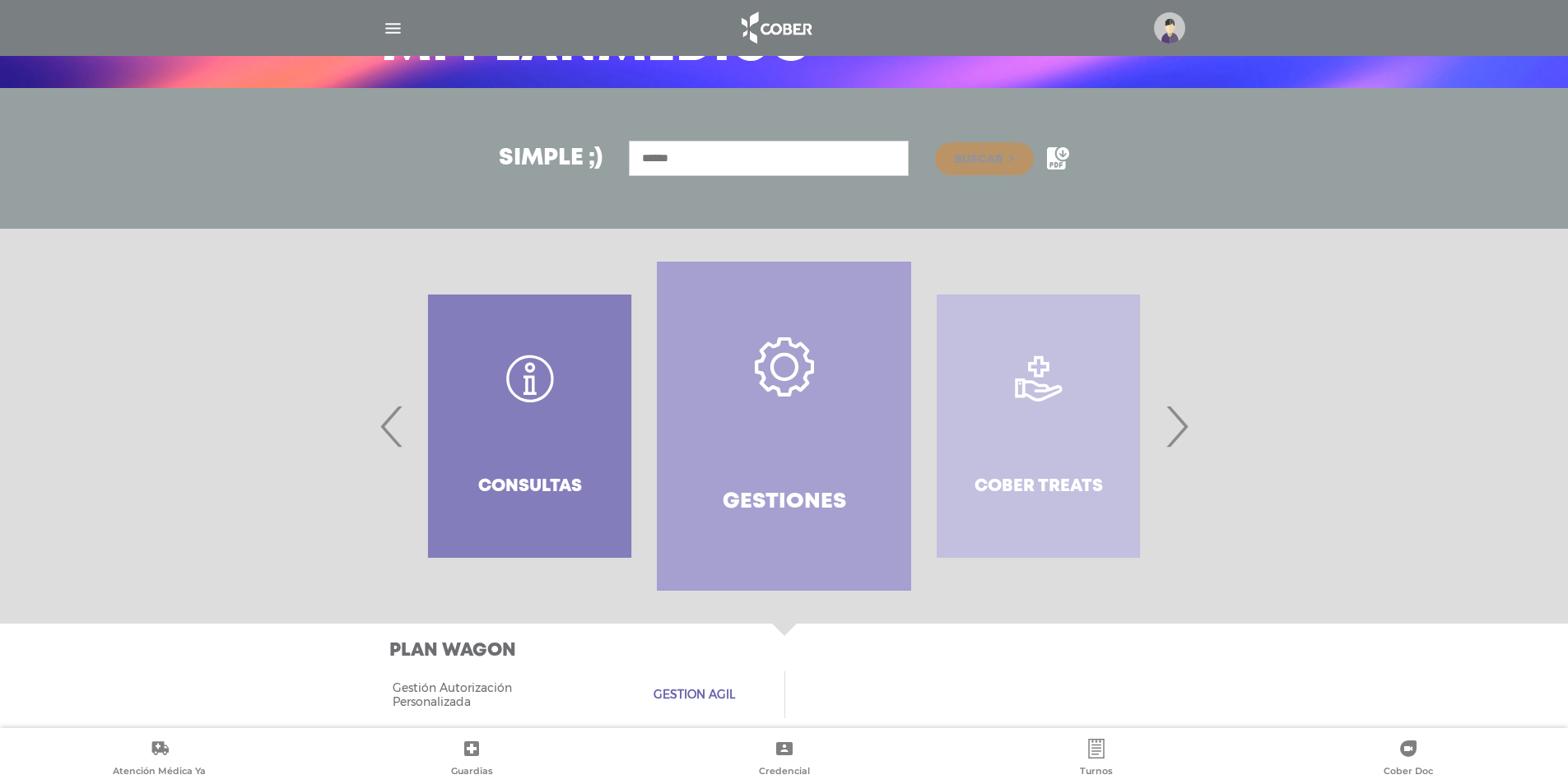
scroll to position [189, 0]
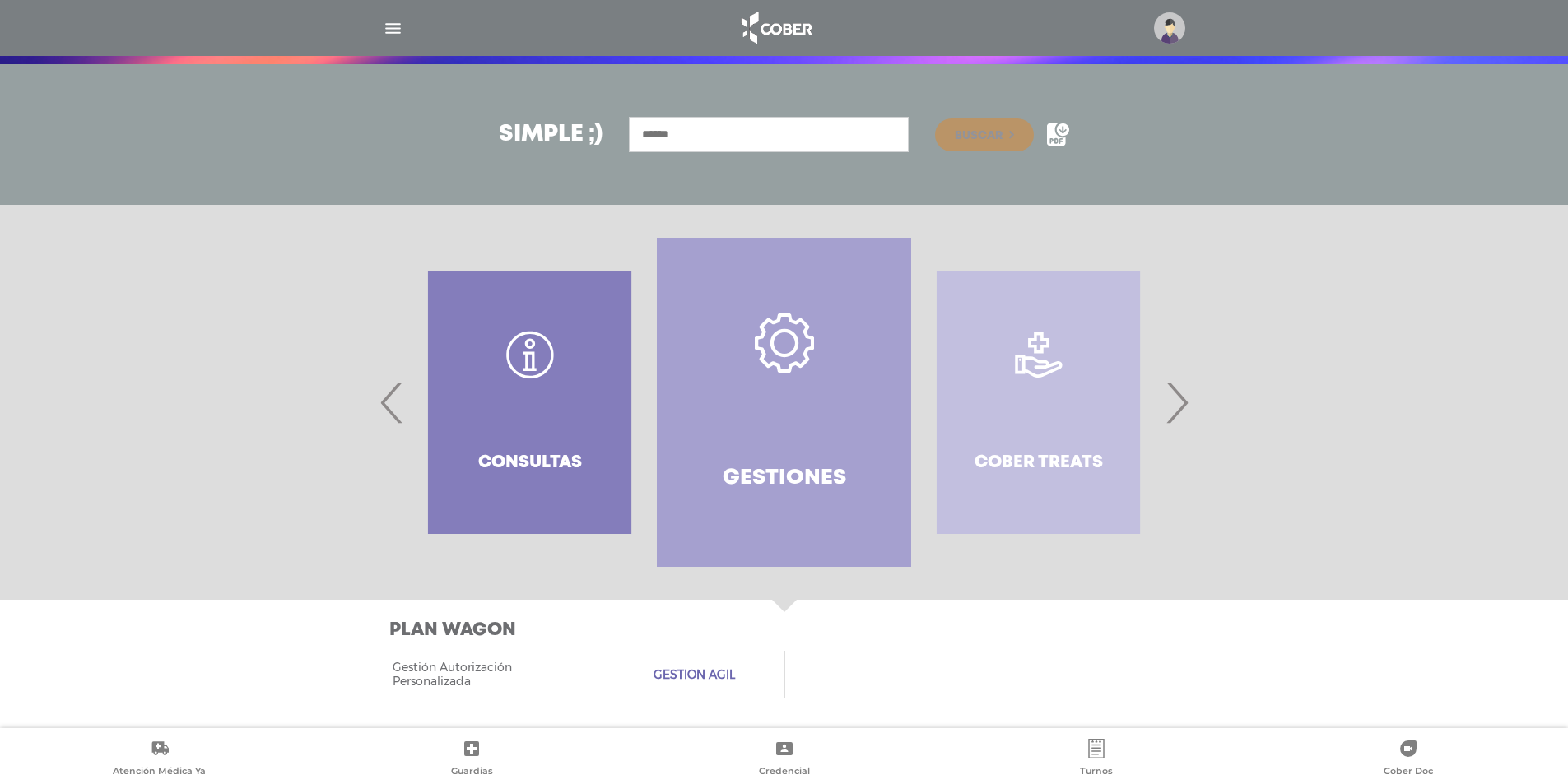
click at [1178, 402] on span "›" at bounding box center [1176, 403] width 32 height 89
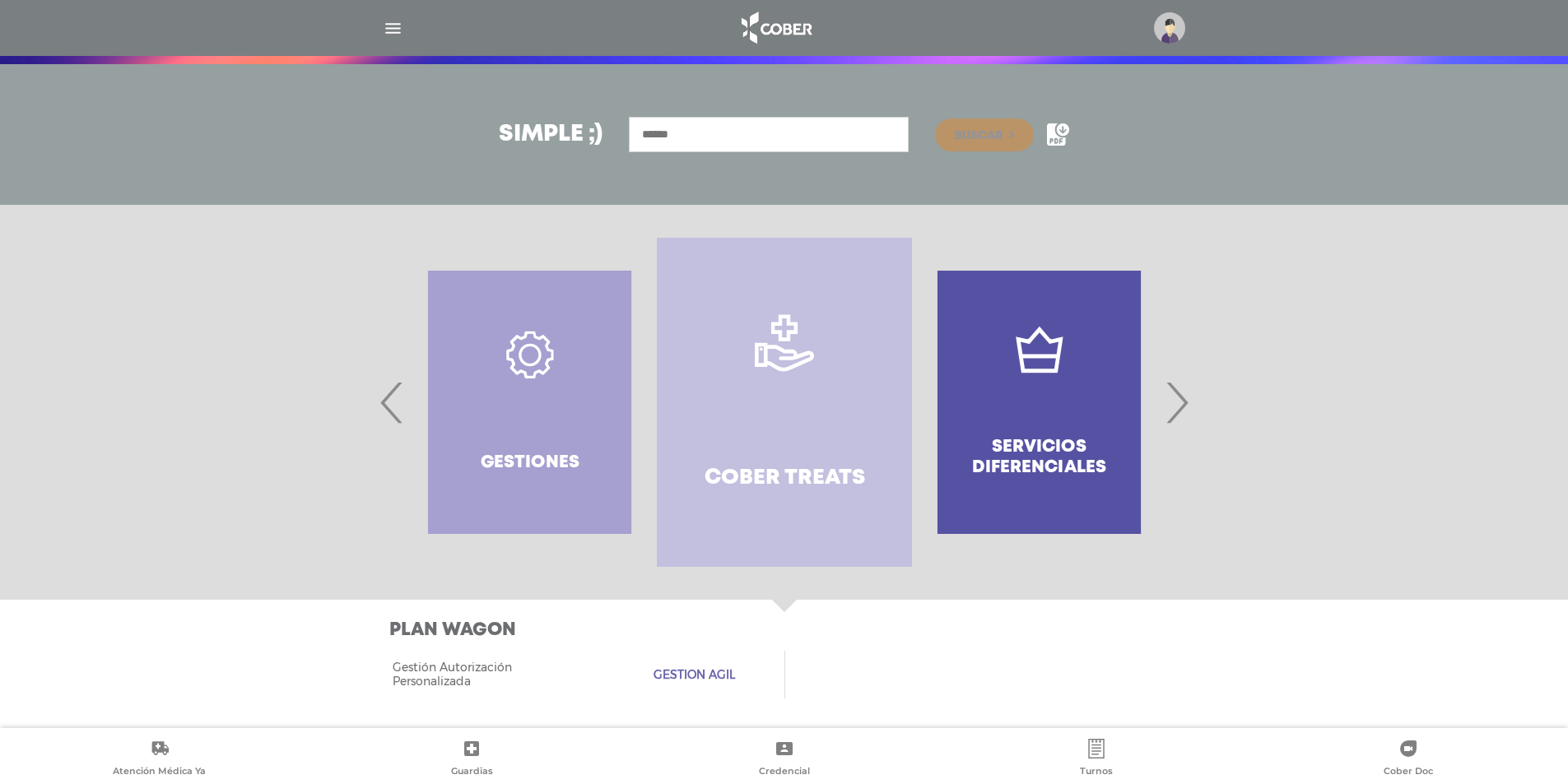
click at [1180, 402] on span "›" at bounding box center [1176, 403] width 32 height 89
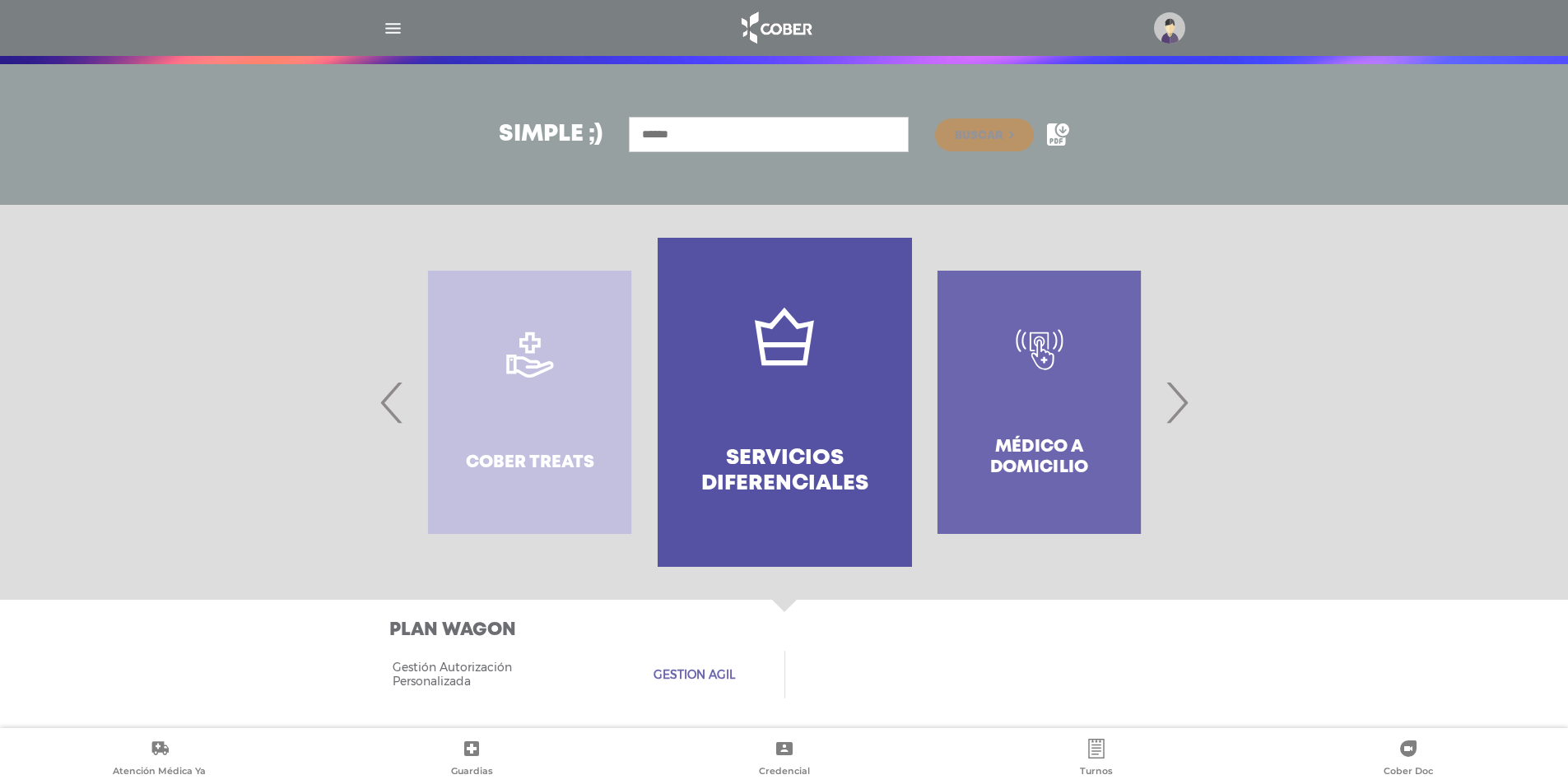
click at [1180, 402] on span "›" at bounding box center [1176, 403] width 32 height 89
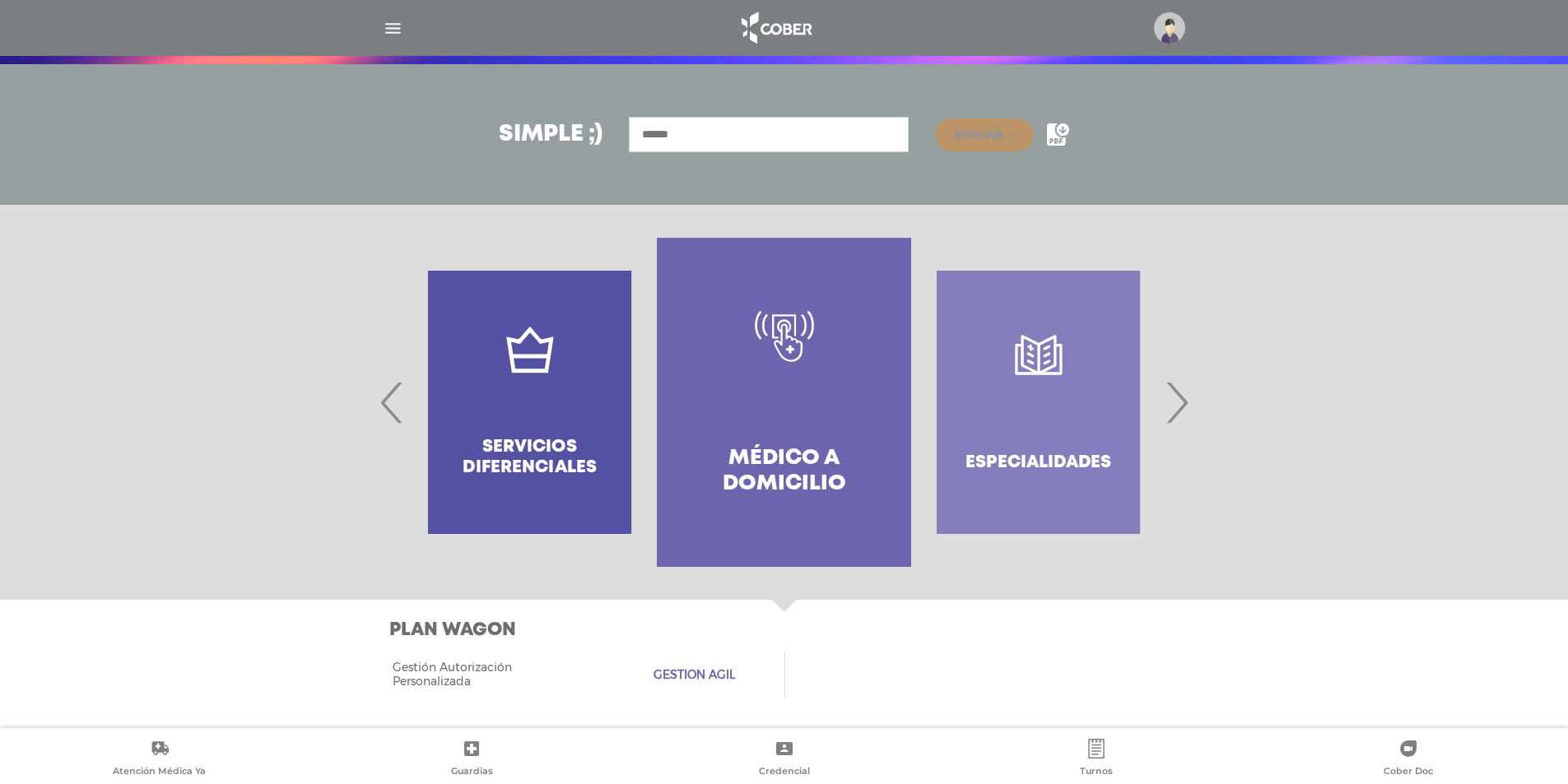
click at [1180, 402] on span "›" at bounding box center [1176, 403] width 32 height 89
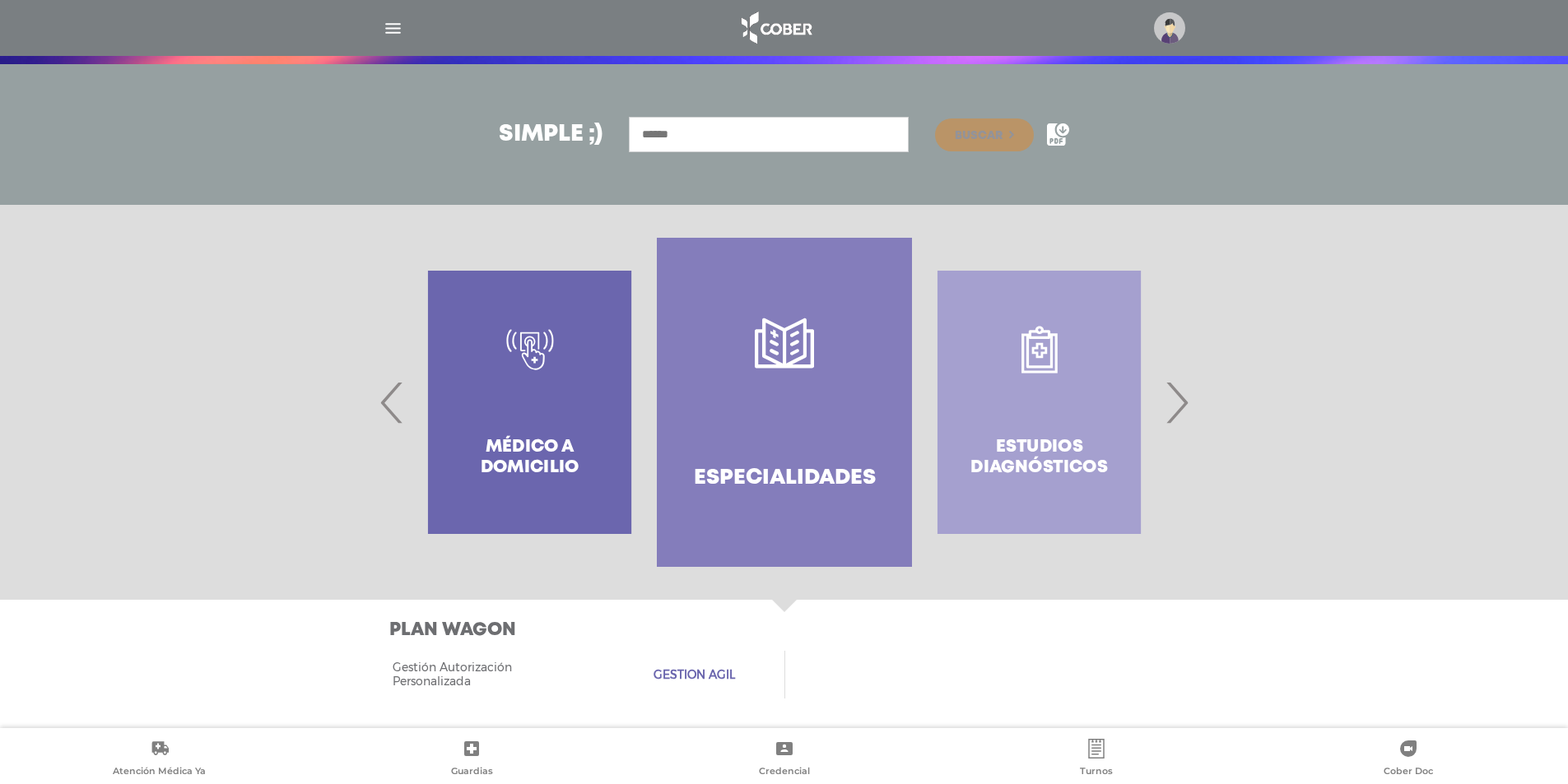
click at [1180, 402] on span "›" at bounding box center [1176, 403] width 32 height 89
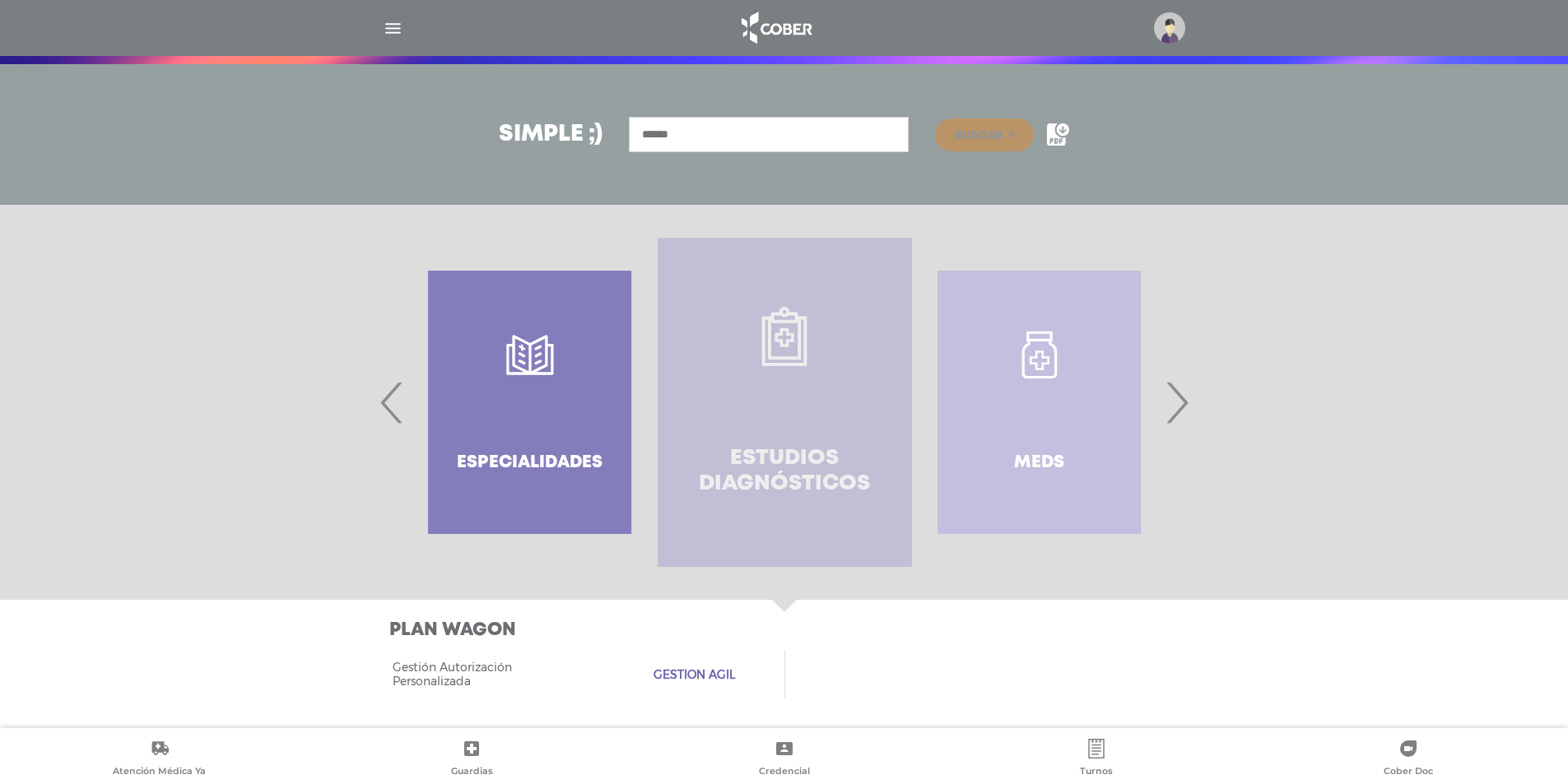
click at [774, 463] on h4 "Estudios diagnósticos" at bounding box center [785, 472] width 195 height 51
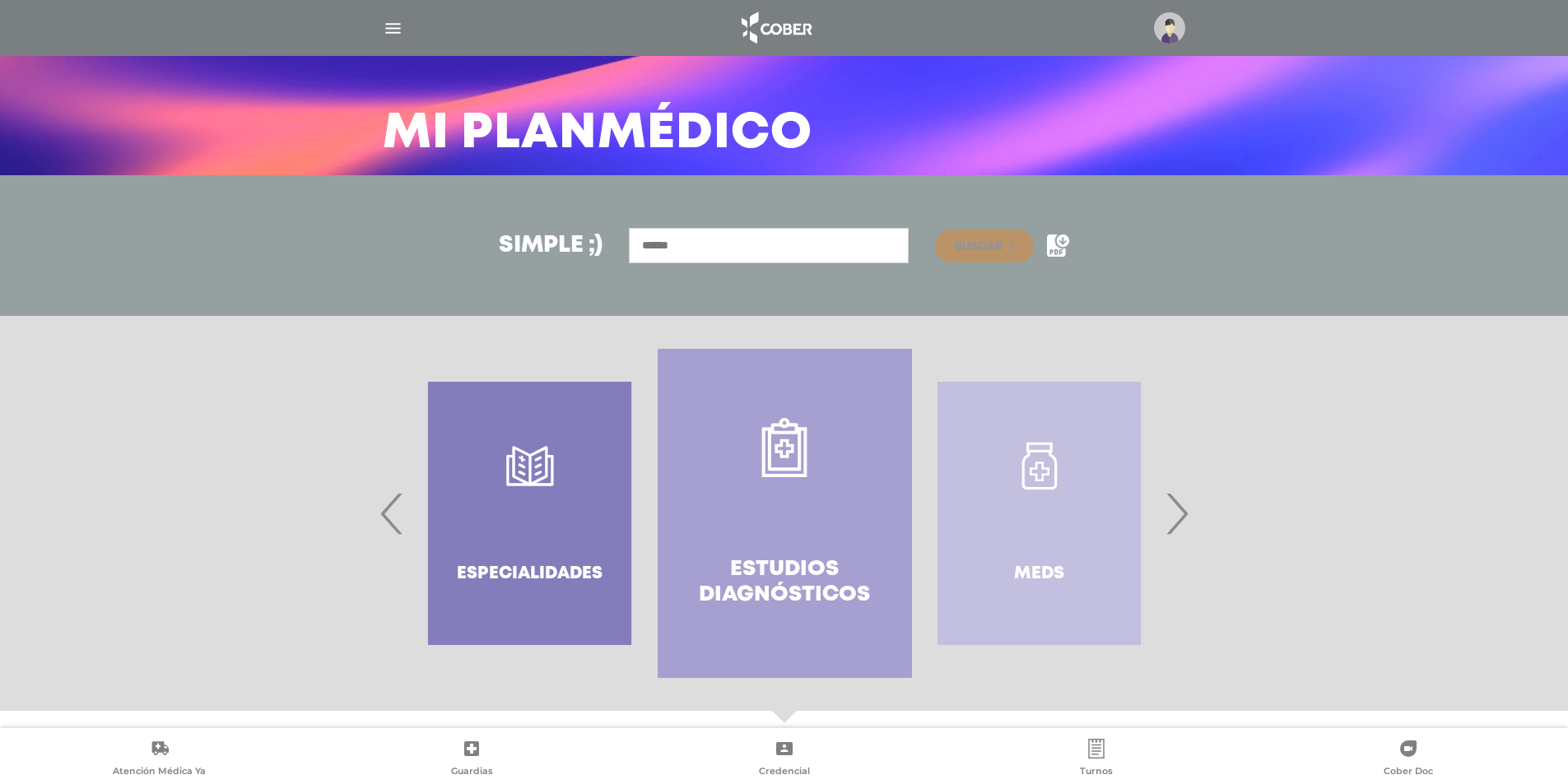
scroll to position [0, 0]
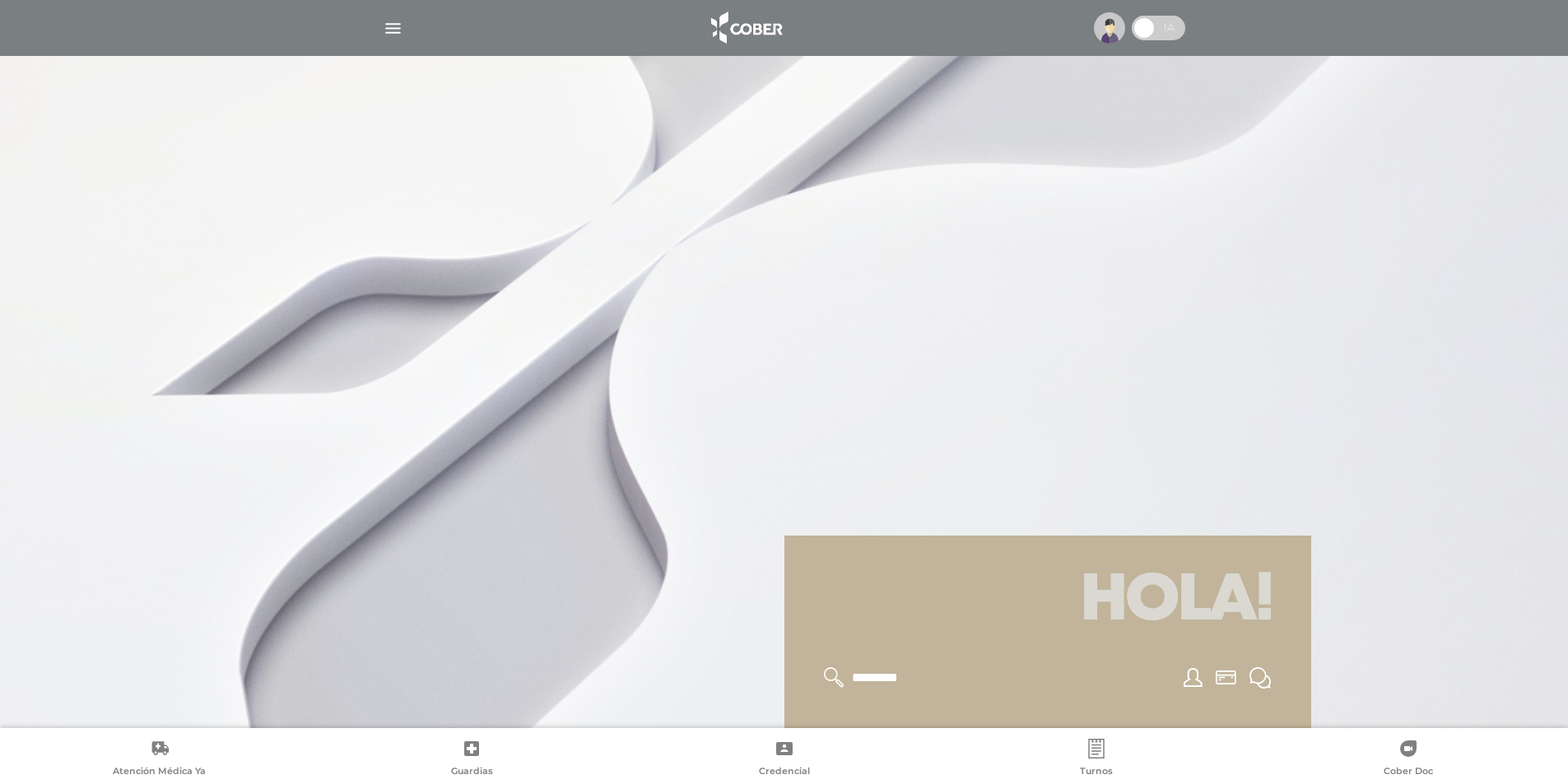
click at [392, 25] on img "button" at bounding box center [392, 29] width 20 height 20
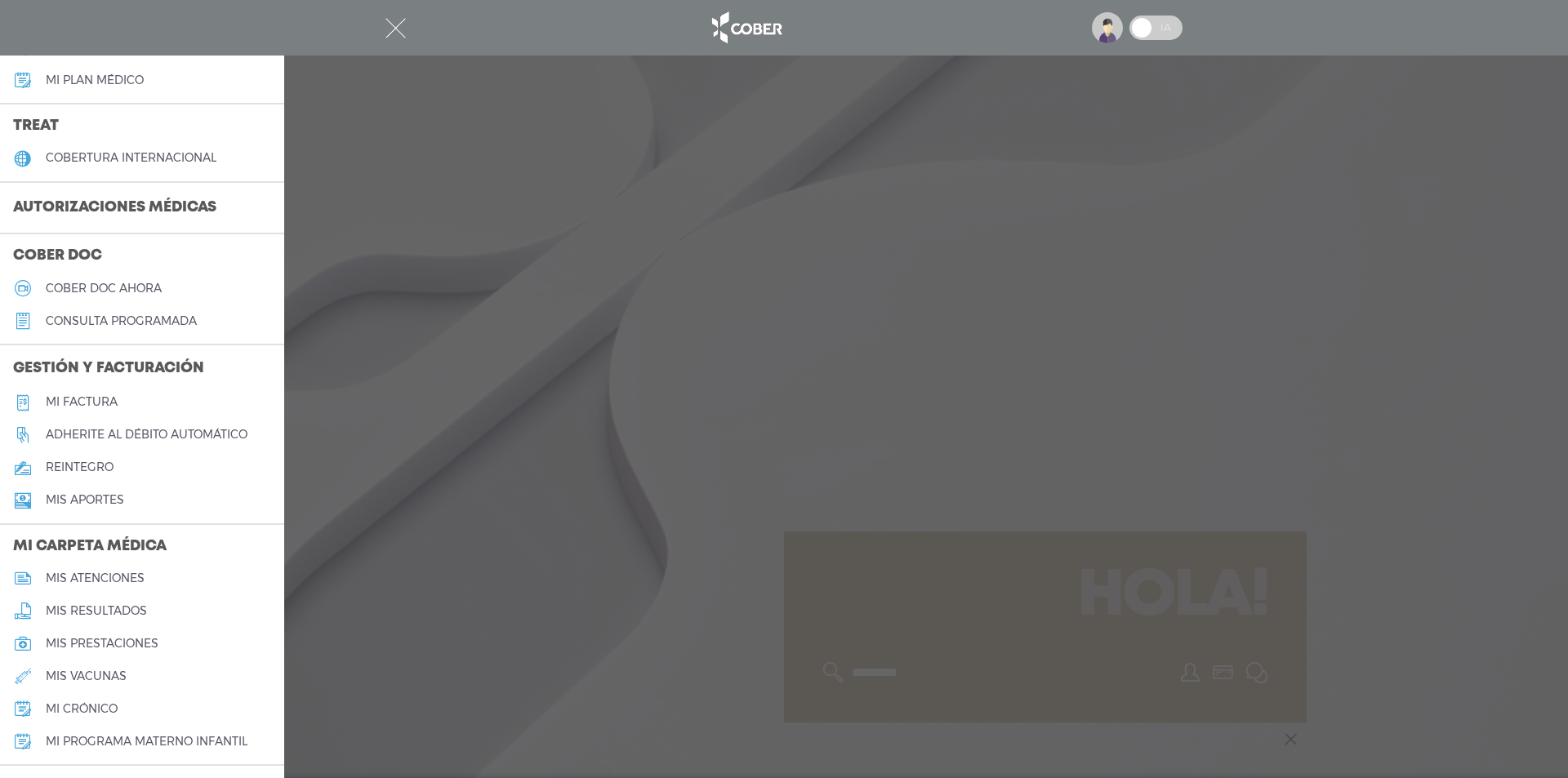
scroll to position [327, 0]
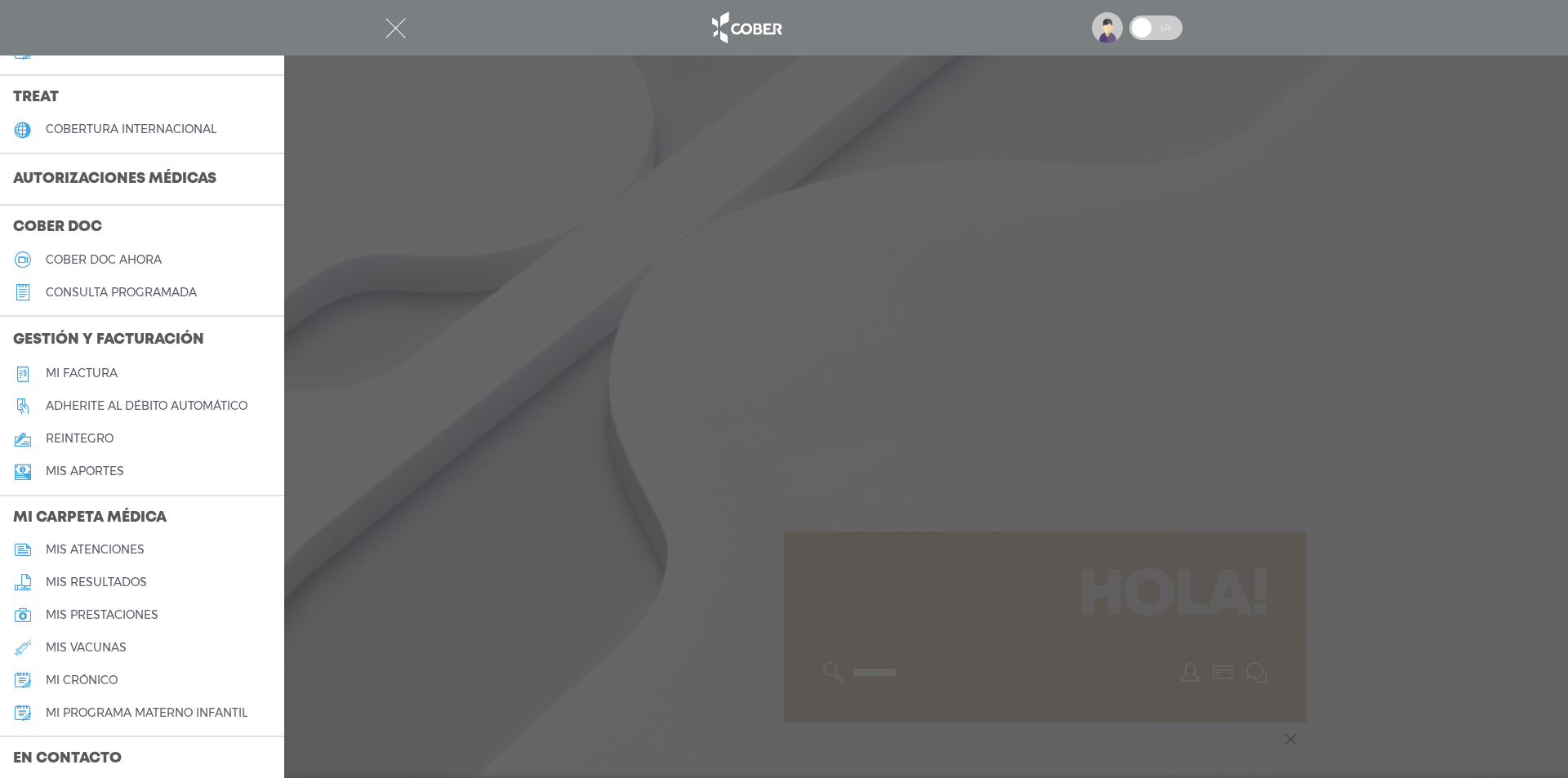
click at [91, 580] on h5 "mis resultados" at bounding box center [96, 582] width 101 height 14
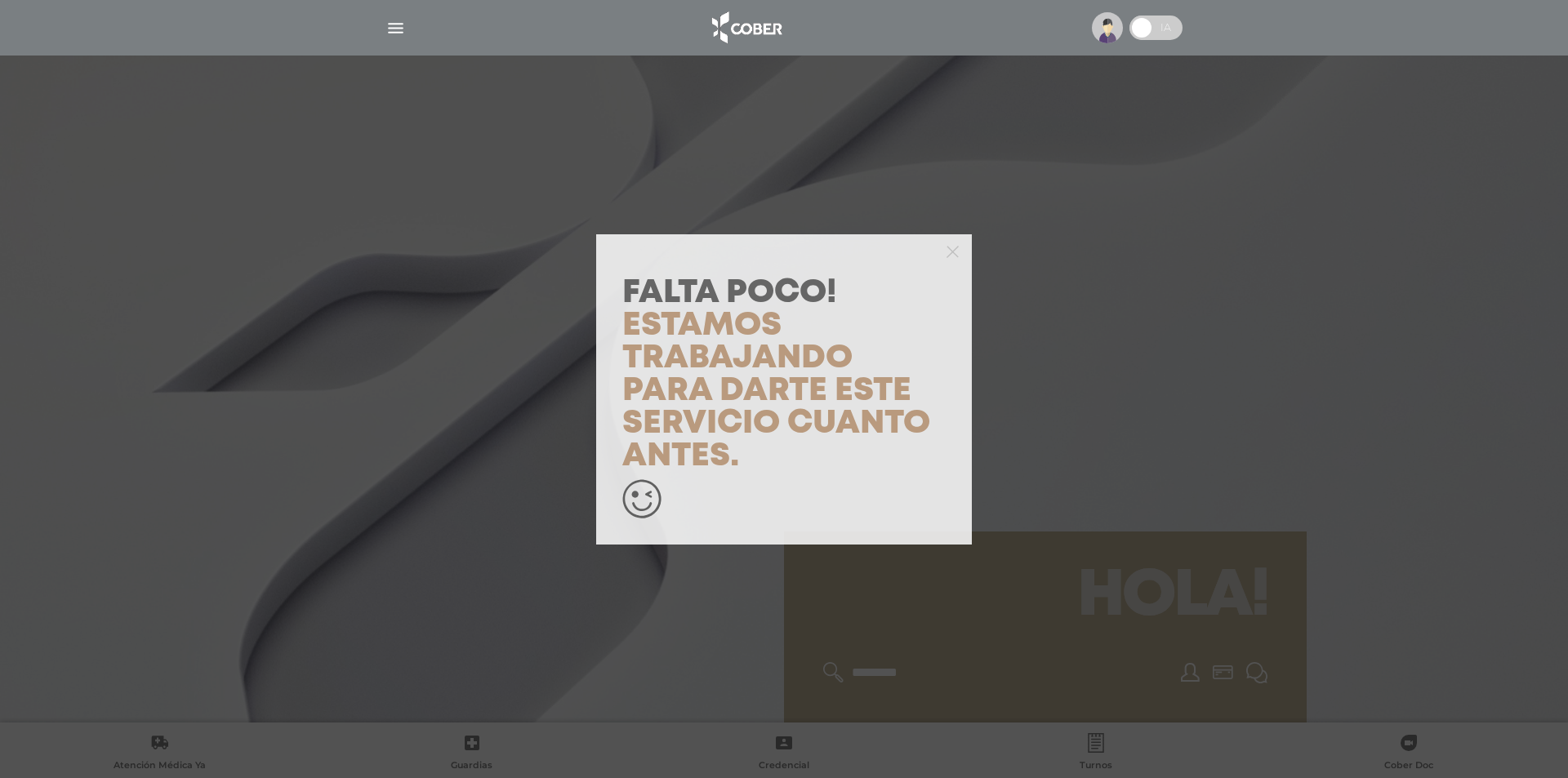
click at [958, 240] on div at bounding box center [784, 250] width 376 height 33
click at [946, 260] on div at bounding box center [784, 250] width 376 height 33
drag, startPoint x: 954, startPoint y: 249, endPoint x: 931, endPoint y: 256, distance: 24.0
click at [953, 249] on icon "button" at bounding box center [952, 252] width 13 height 13
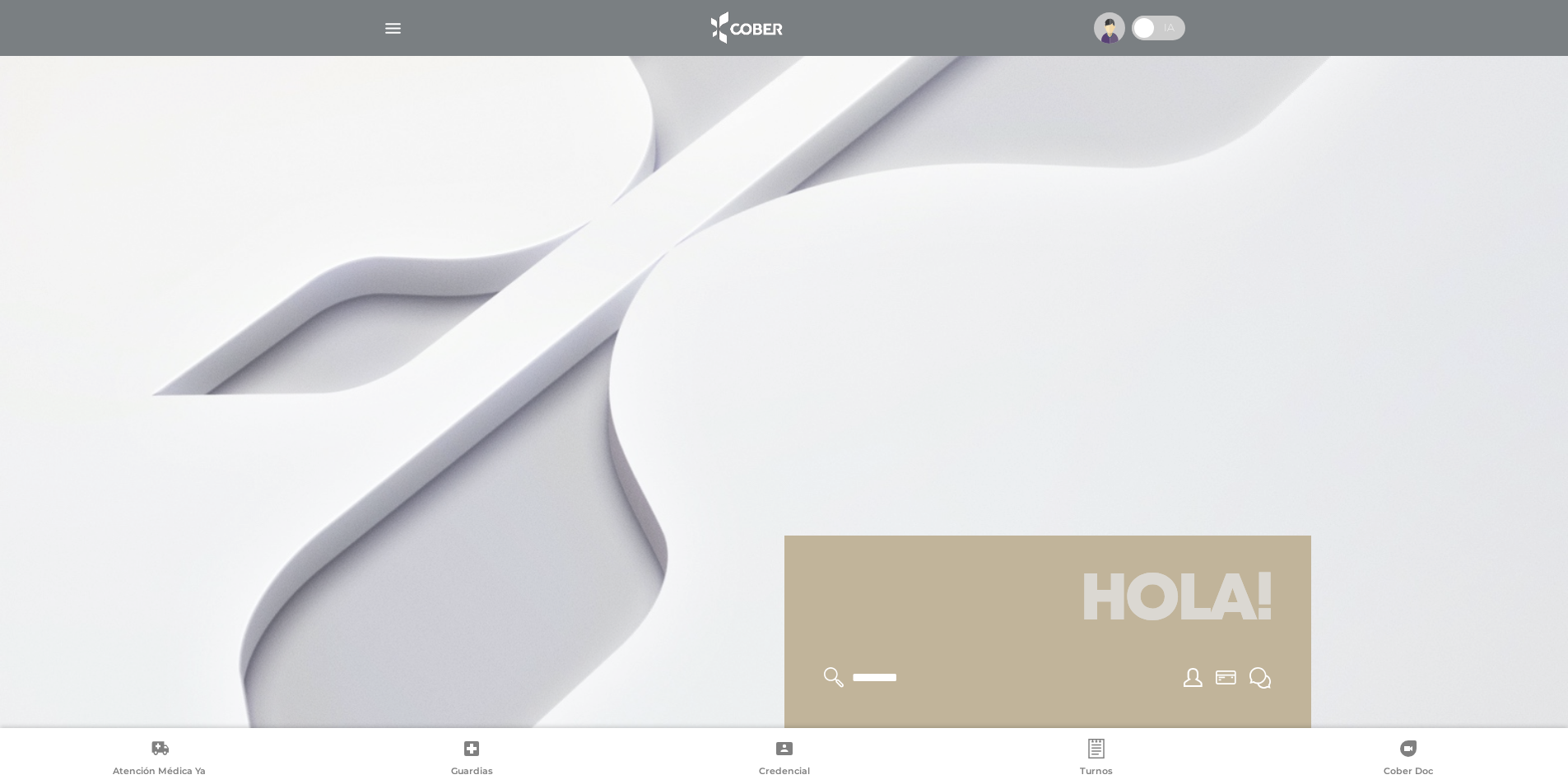
click at [397, 25] on img "button" at bounding box center [392, 29] width 20 height 20
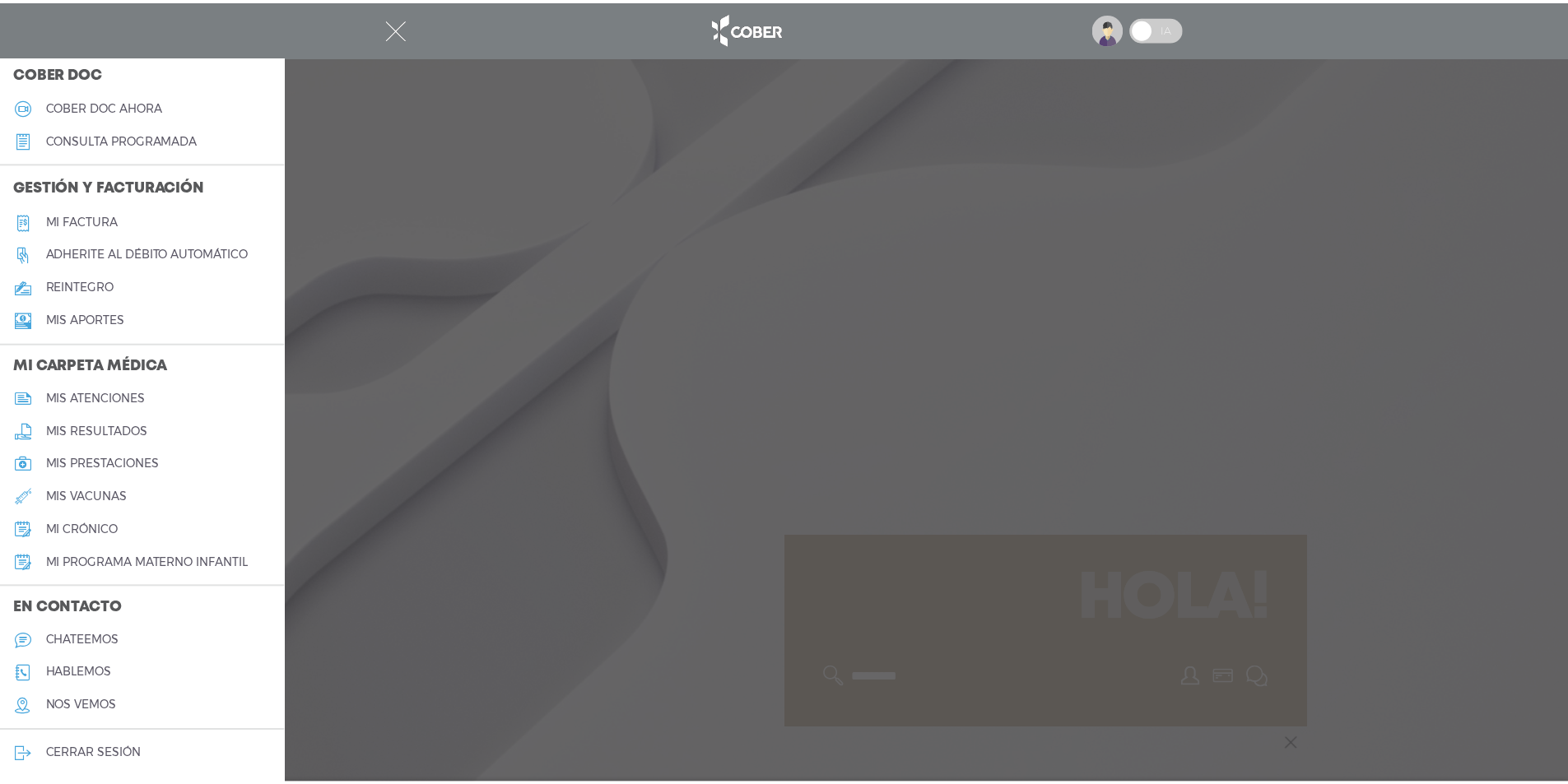
scroll to position [486, 0]
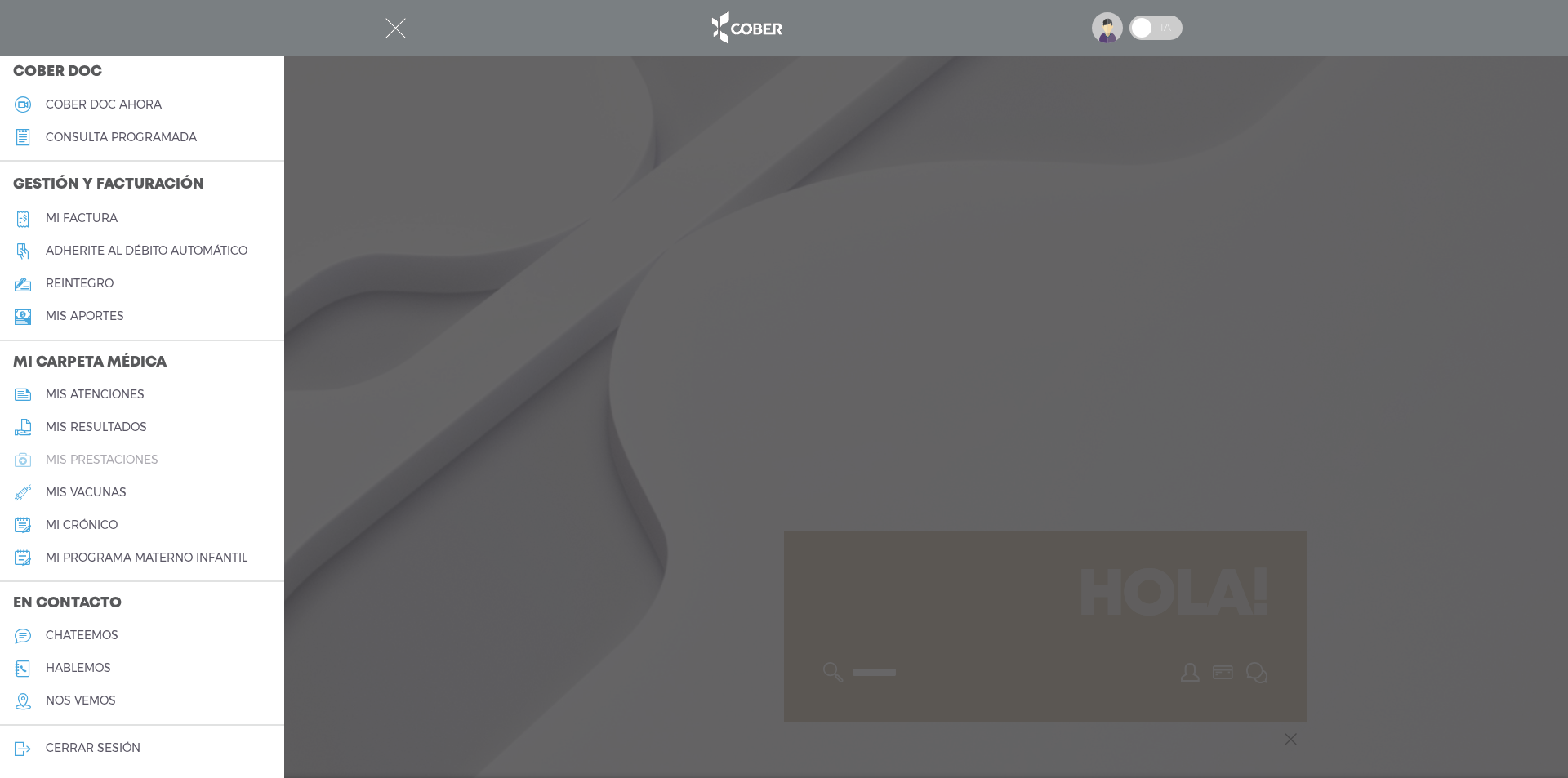
click at [83, 458] on h5 "mis prestaciones" at bounding box center [102, 460] width 113 height 14
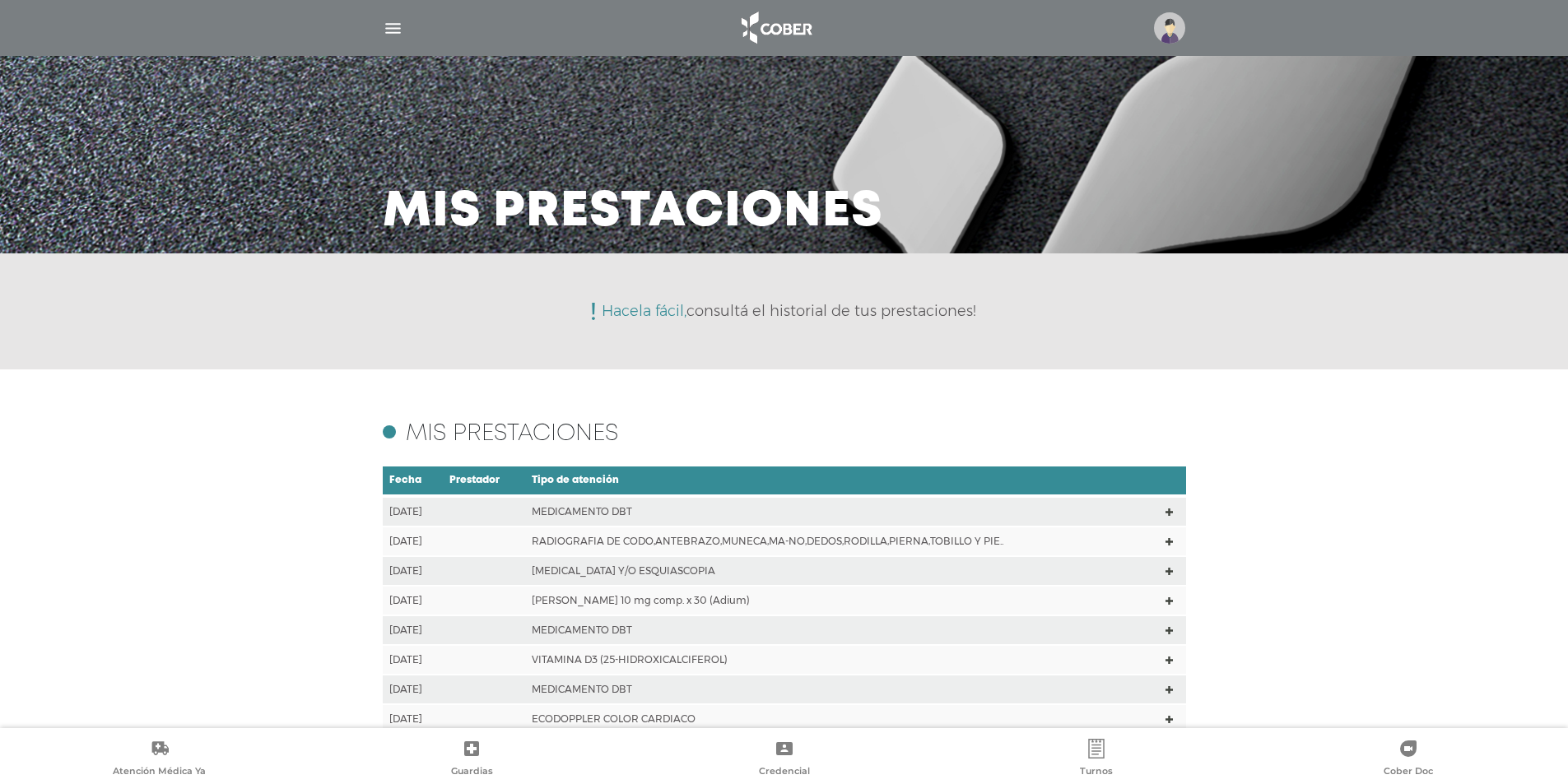
click at [1168, 509] on icon at bounding box center [1169, 512] width 8 height 8
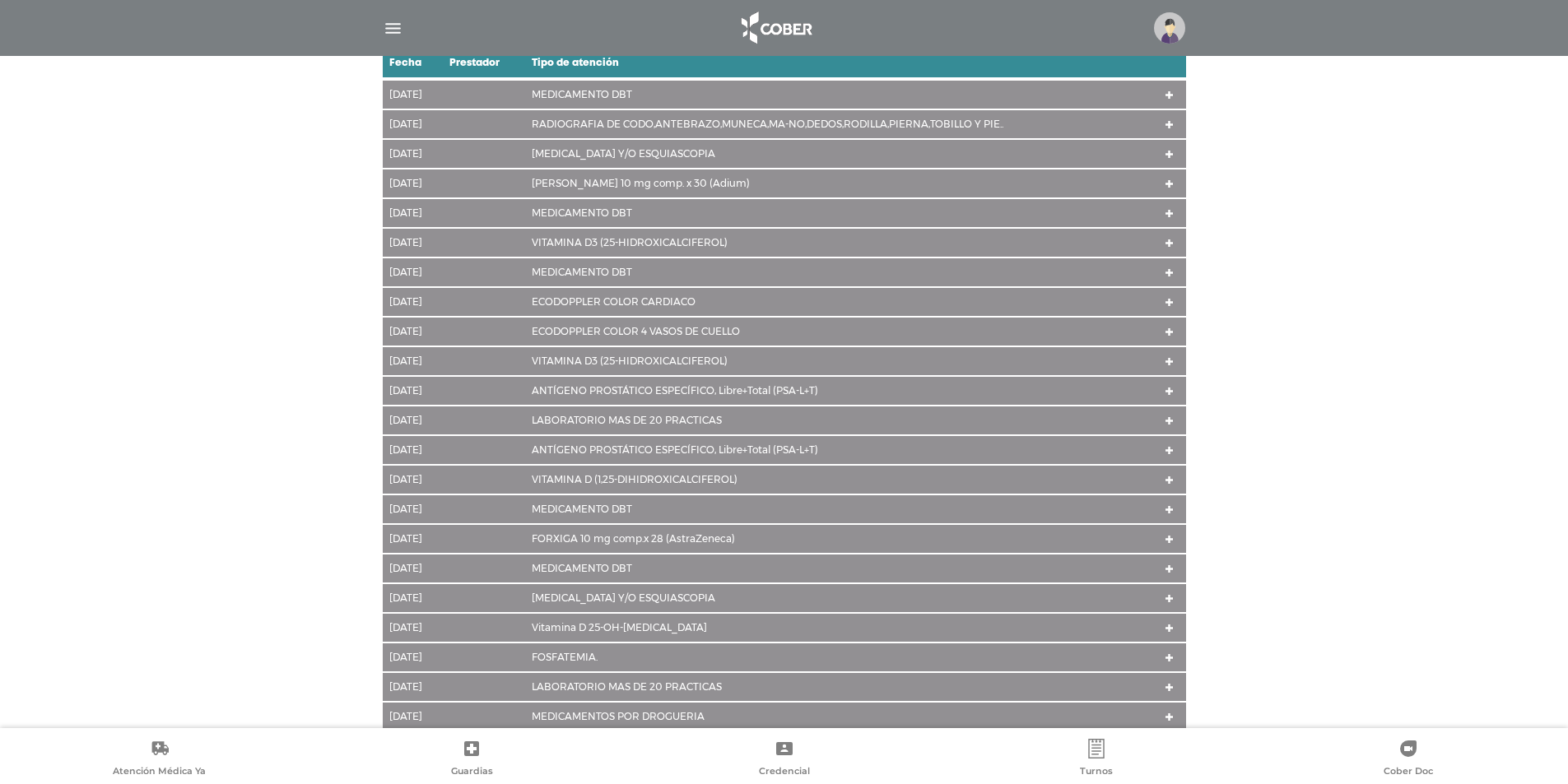
scroll to position [381, 0]
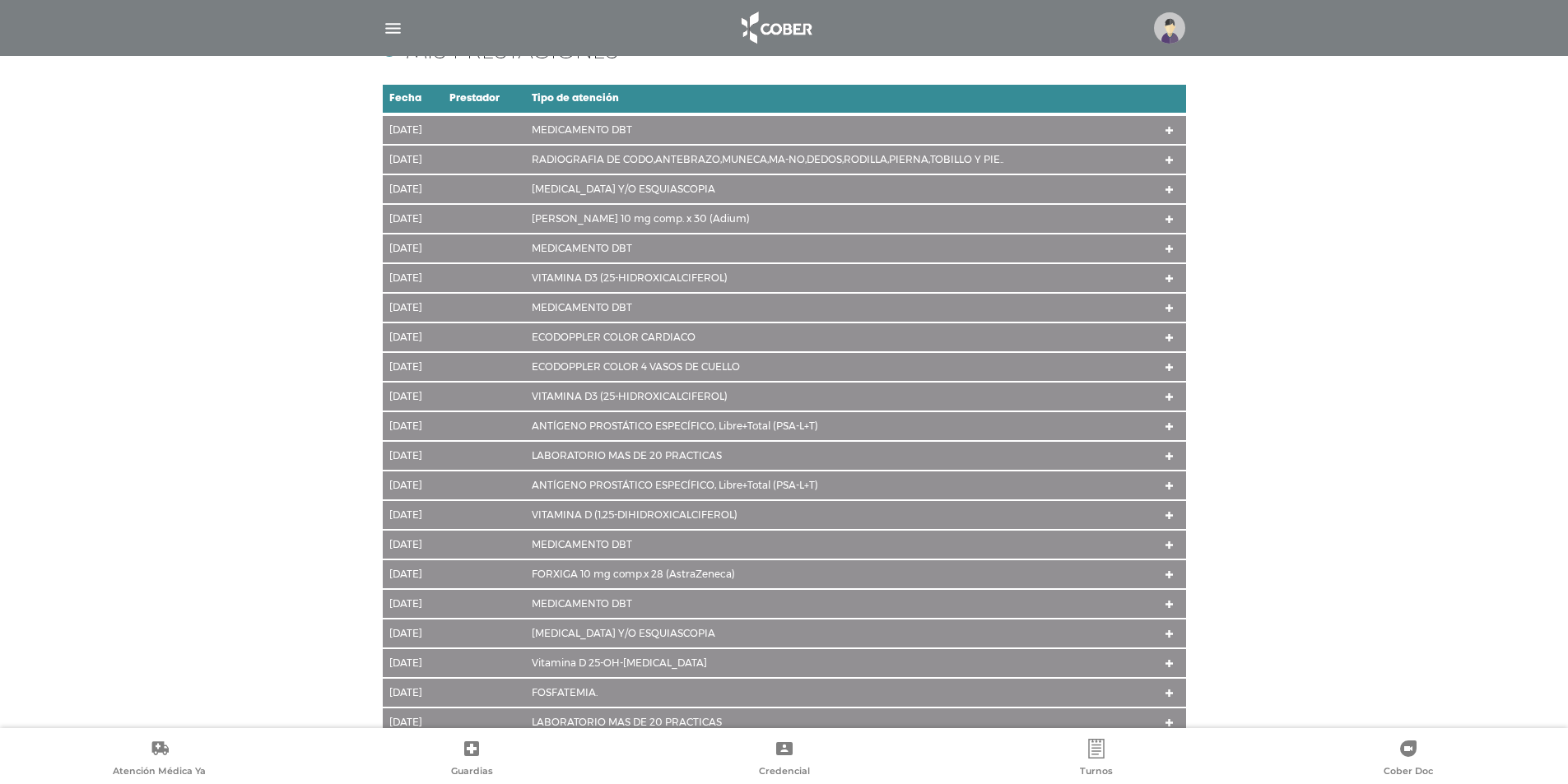
click at [1166, 123] on td at bounding box center [1171, 130] width 26 height 30
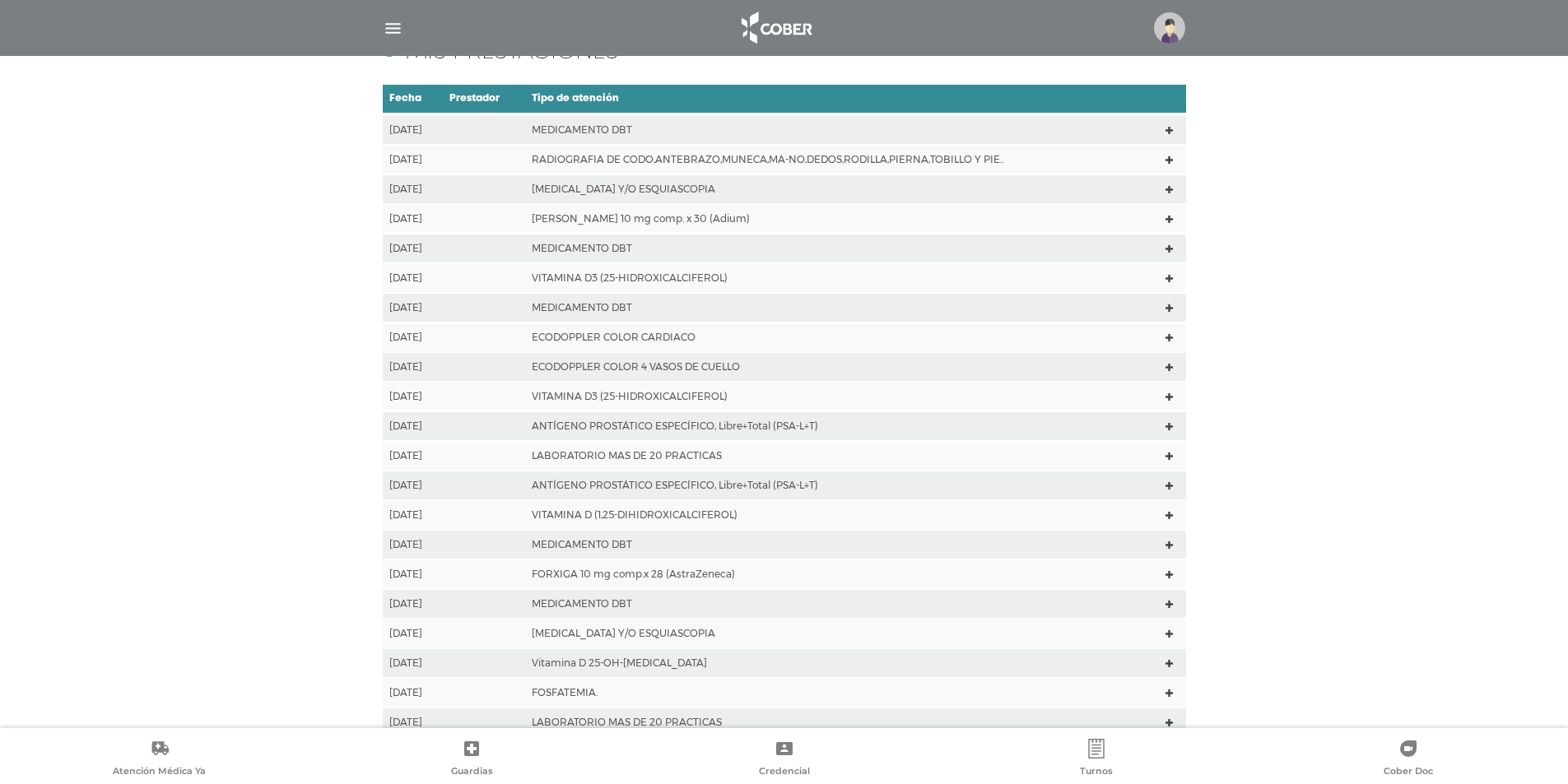
click at [1166, 123] on td at bounding box center [1171, 130] width 26 height 30
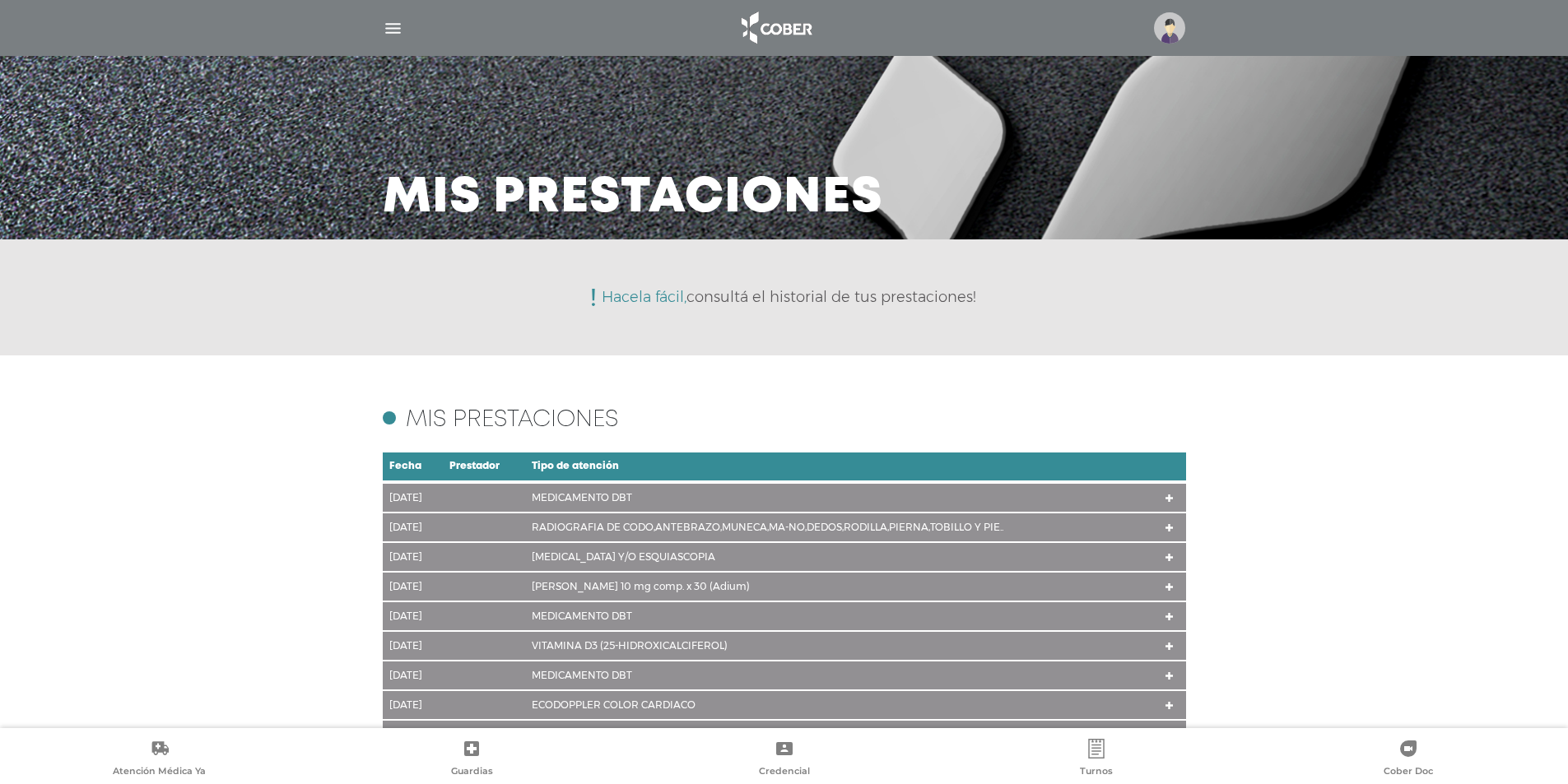
scroll to position [0, 0]
